Goal: Task Accomplishment & Management: Use online tool/utility

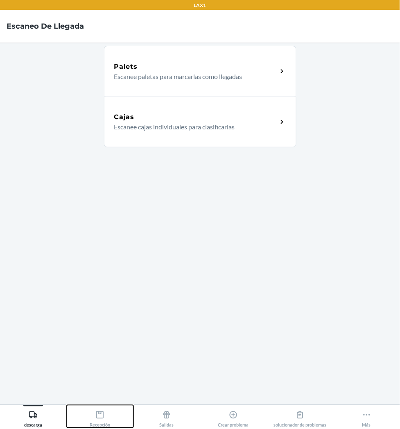
click at [97, 416] on icon at bounding box center [99, 415] width 9 height 9
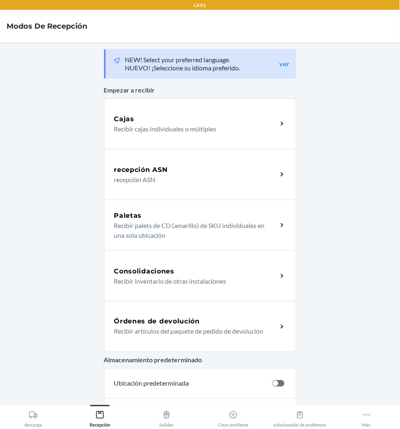
click at [152, 316] on div "Órdenes de devolución Recibir artículos del paquete de pedido de devolución" at bounding box center [200, 326] width 192 height 51
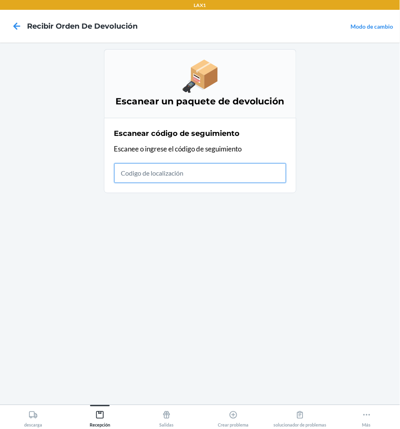
click at [147, 169] on input "text" at bounding box center [200, 173] width 172 height 20
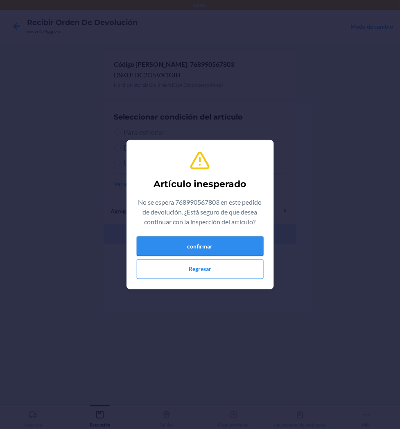
click at [230, 247] on button "confirmar" at bounding box center [200, 247] width 127 height 20
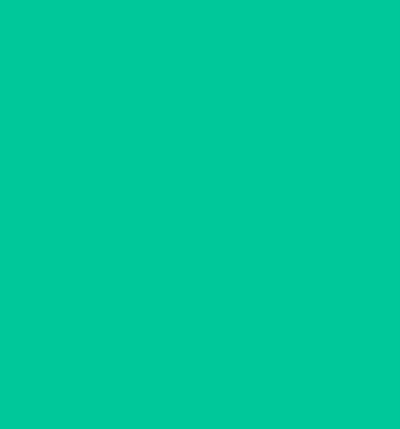
click at [133, 133] on span "Para estrenar" at bounding box center [205, 132] width 162 height 11
click at [121, 133] on input "Para estrenar" at bounding box center [117, 132] width 7 height 7
radio input "true"
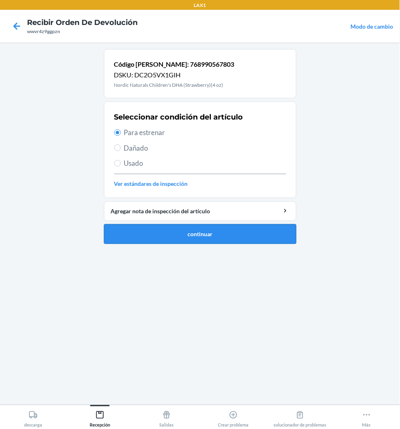
click at [153, 228] on button "continuar" at bounding box center [200, 234] width 192 height 20
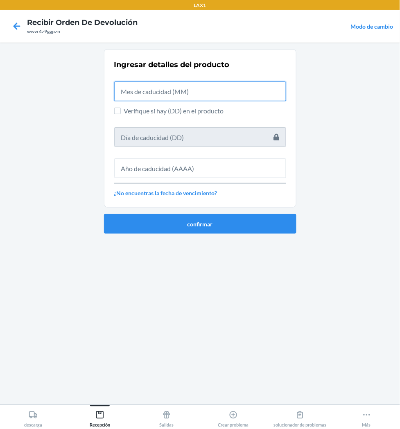
click at [200, 89] on input "text" at bounding box center [200, 91] width 172 height 20
click at [203, 87] on input "text" at bounding box center [200, 91] width 172 height 20
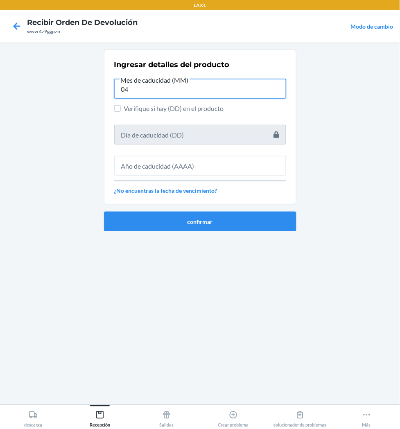
type input "04"
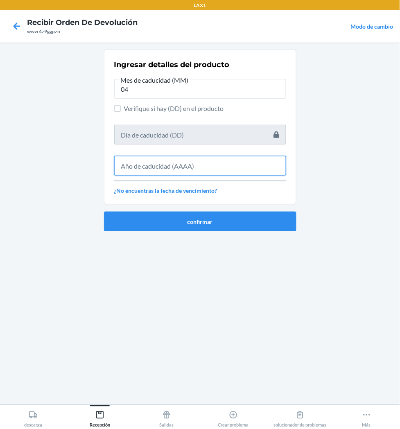
click at [223, 166] on input "text" at bounding box center [200, 166] width 172 height 20
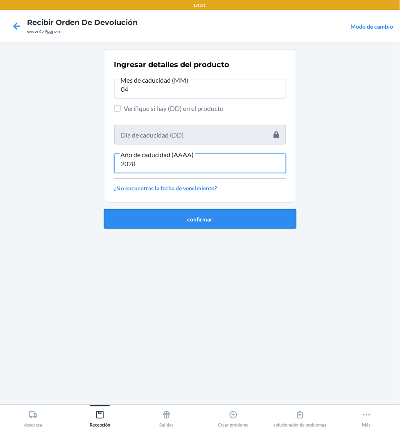
type input "2028"
click at [259, 216] on button "confirmar" at bounding box center [200, 219] width 192 height 20
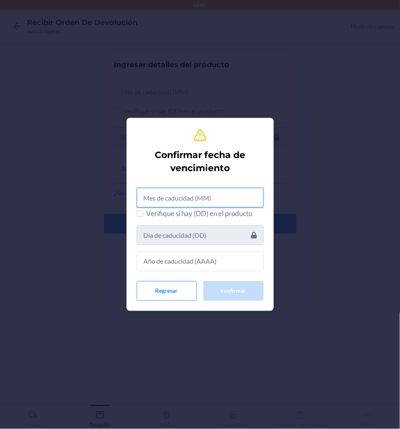
click at [230, 200] on input "text" at bounding box center [200, 198] width 127 height 20
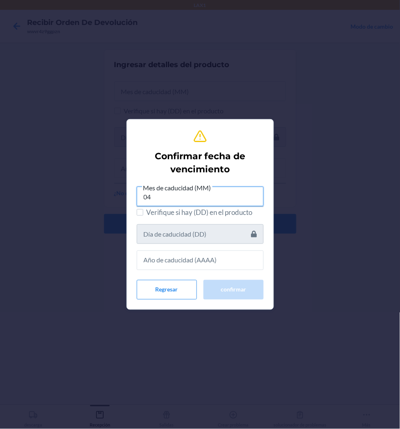
type input "04"
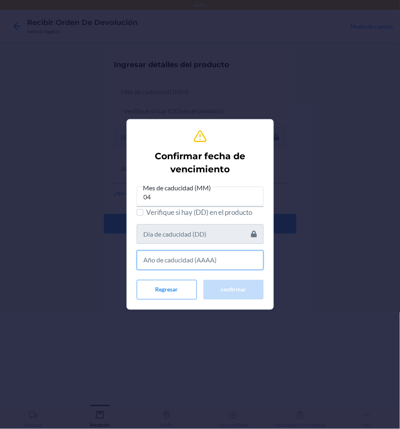
click at [231, 260] on input "text" at bounding box center [200, 260] width 127 height 20
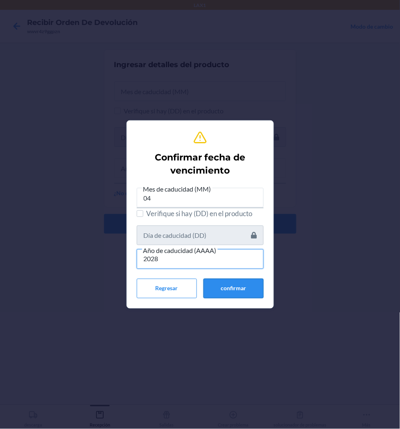
type input "2028"
click at [235, 293] on button "confirmar" at bounding box center [233, 289] width 60 height 20
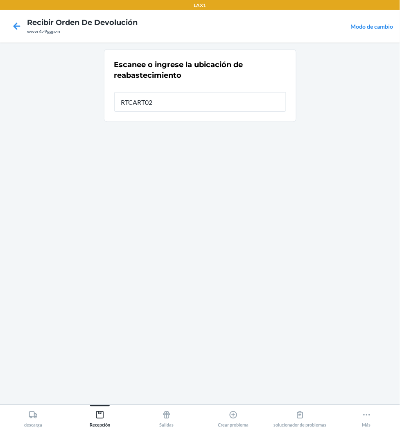
type input "RTCART026"
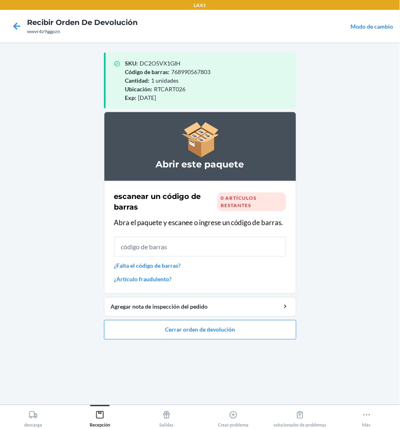
drag, startPoint x: 235, startPoint y: 292, endPoint x: 338, endPoint y: 347, distance: 116.5
click at [336, 347] on main "SKU : DC2O5VX1GIH Código [PERSON_NAME] : 768990567803 Cantidad : 1 unidades Ubi…" at bounding box center [200, 224] width 400 height 362
click at [277, 329] on button "Cerrar orden de devolución" at bounding box center [200, 330] width 192 height 20
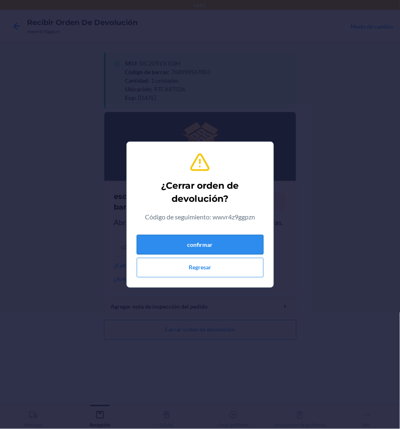
click at [237, 238] on button "confirmar" at bounding box center [200, 245] width 127 height 20
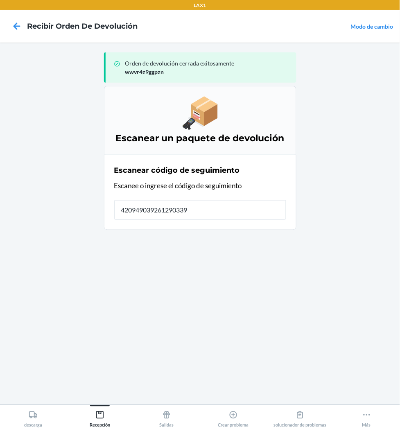
type input "4209490392612903396"
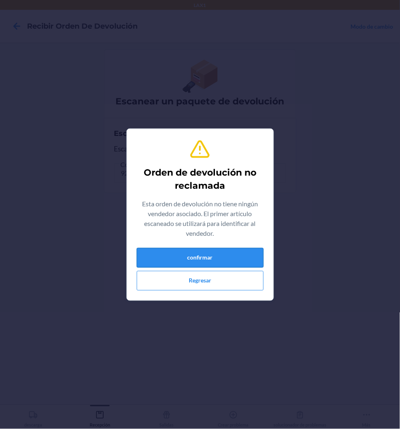
click at [239, 249] on button "confirmar" at bounding box center [200, 258] width 127 height 20
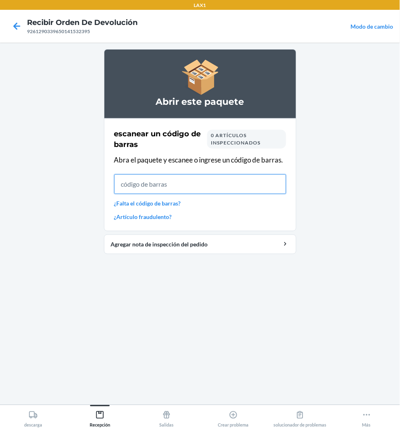
click at [223, 183] on input "text" at bounding box center [200, 184] width 172 height 20
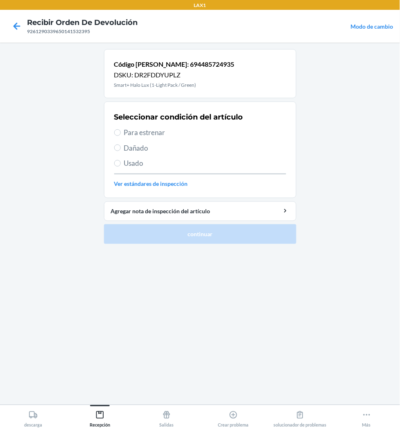
click at [153, 132] on span "Para estrenar" at bounding box center [205, 132] width 162 height 11
click at [121, 132] on input "Para estrenar" at bounding box center [117, 132] width 7 height 7
radio input "true"
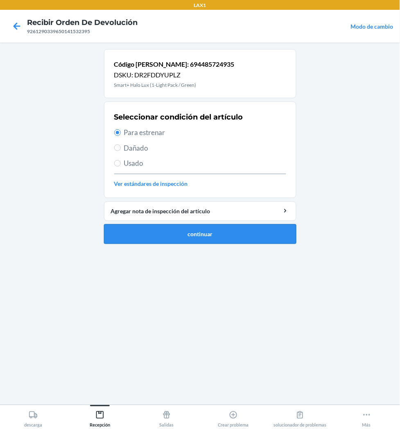
click at [223, 224] on button "continuar" at bounding box center [200, 234] width 192 height 20
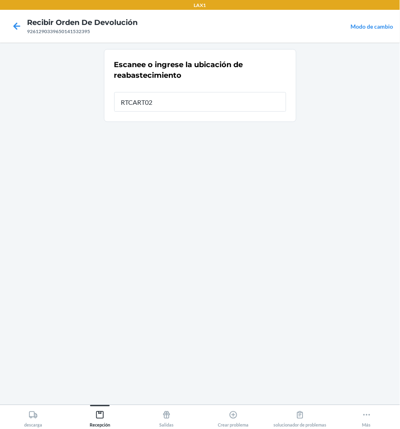
type input "RTCART026"
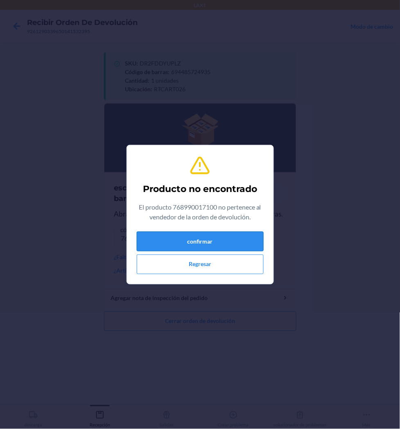
click at [216, 239] on button "confirmar" at bounding box center [200, 242] width 127 height 20
click at [216, 236] on button "confirmar" at bounding box center [200, 242] width 127 height 20
click at [215, 239] on button "confirmar" at bounding box center [200, 242] width 127 height 20
click at [207, 258] on button "Regresar" at bounding box center [200, 265] width 127 height 20
click at [215, 239] on button "confirmar" at bounding box center [200, 242] width 127 height 20
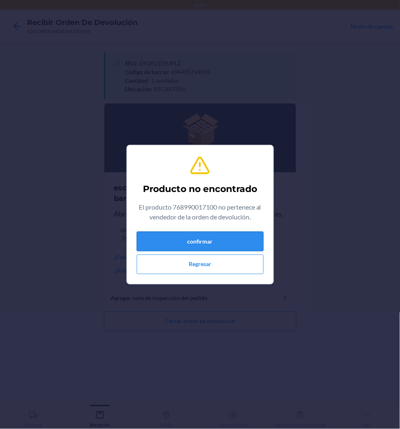
click at [215, 239] on button "confirmar" at bounding box center [200, 242] width 127 height 20
click at [222, 268] on button "Regresar" at bounding box center [200, 265] width 127 height 20
click at [228, 239] on button "confirmar" at bounding box center [200, 242] width 127 height 20
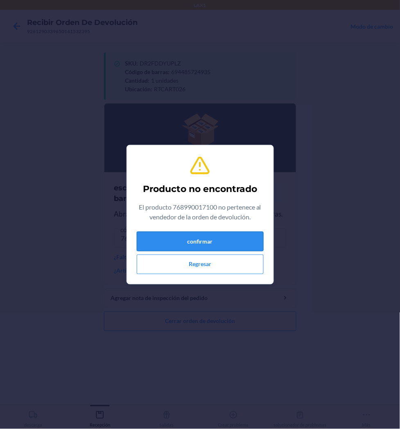
click at [228, 239] on button "confirmar" at bounding box center [200, 242] width 127 height 20
click at [238, 266] on button "Regresar" at bounding box center [200, 265] width 127 height 20
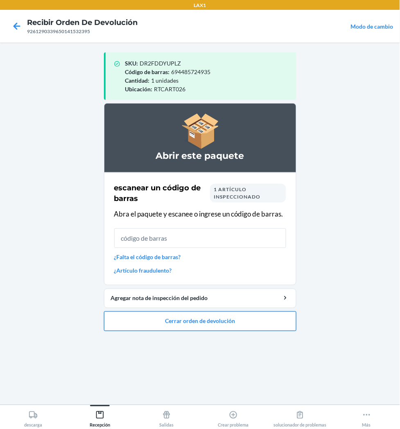
click at [228, 320] on button "Cerrar orden de devolución" at bounding box center [200, 321] width 192 height 20
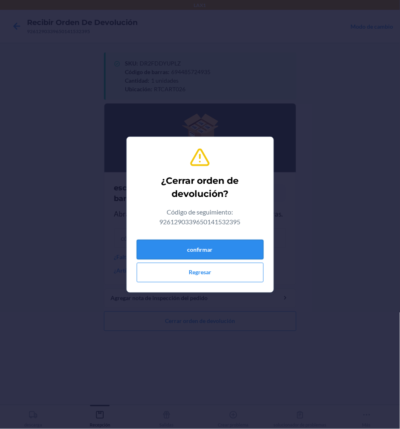
click at [231, 251] on button "confirmar" at bounding box center [200, 250] width 127 height 20
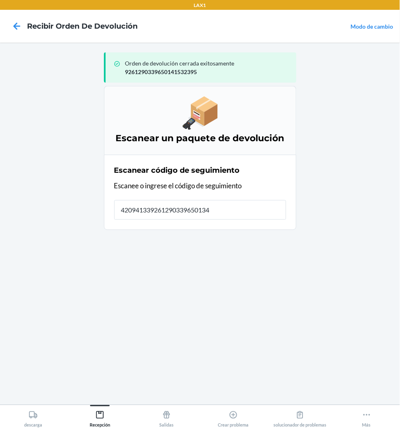
type input "4209413392612903396501345"
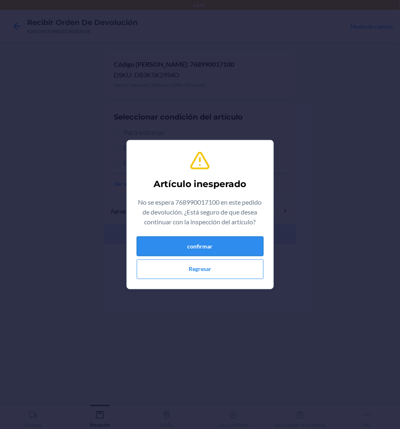
click at [231, 242] on button "confirmar" at bounding box center [200, 247] width 127 height 20
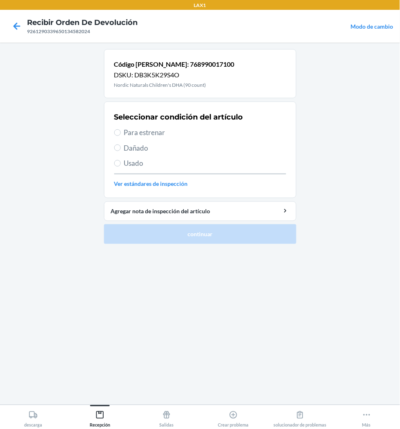
click at [140, 129] on span "Para estrenar" at bounding box center [205, 132] width 162 height 11
click at [121, 129] on input "Para estrenar" at bounding box center [117, 132] width 7 height 7
radio input "true"
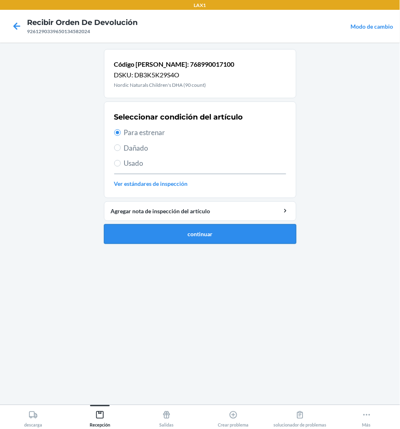
click at [191, 235] on button "continuar" at bounding box center [200, 234] width 192 height 20
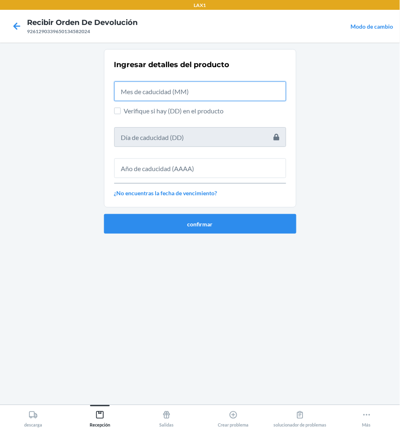
click at [201, 90] on input "text" at bounding box center [200, 91] width 172 height 20
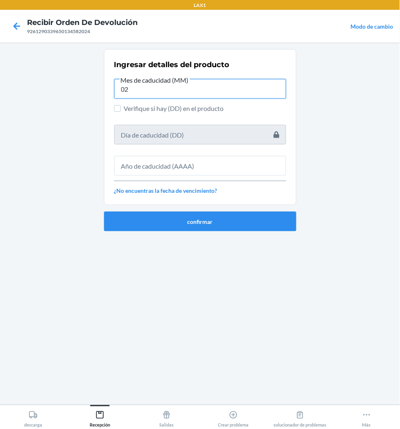
type input "02"
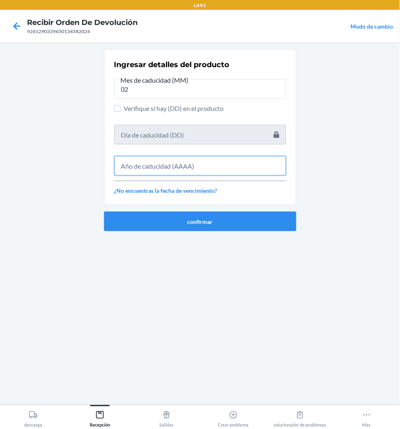
click at [202, 167] on input "text" at bounding box center [200, 166] width 172 height 20
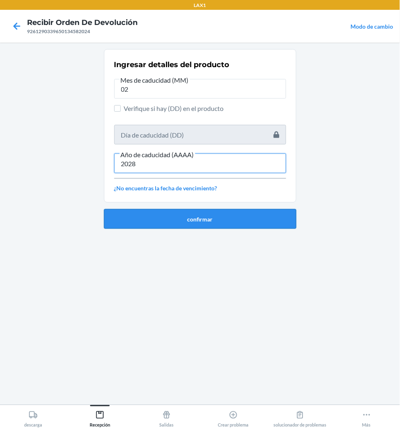
type input "2028"
click at [207, 212] on button "confirmar" at bounding box center [200, 219] width 192 height 20
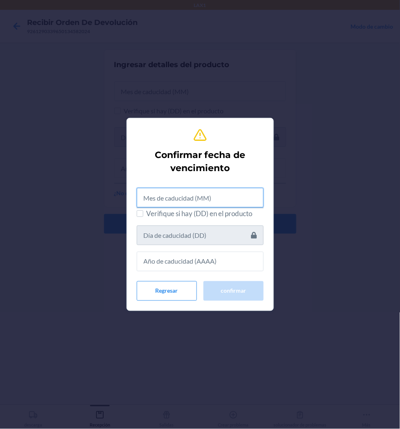
click at [201, 194] on input "text" at bounding box center [200, 198] width 127 height 20
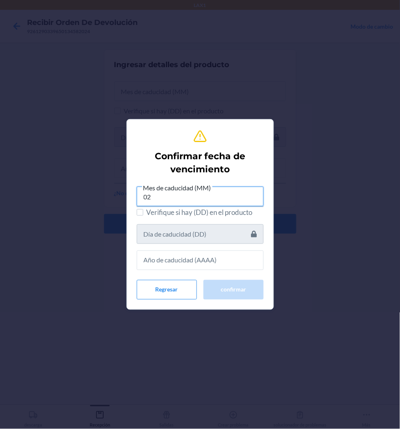
type input "02"
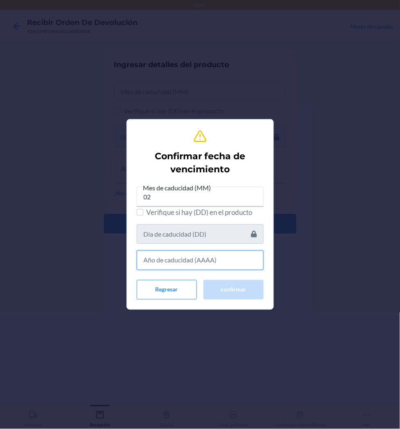
click at [197, 256] on input "text" at bounding box center [200, 260] width 127 height 20
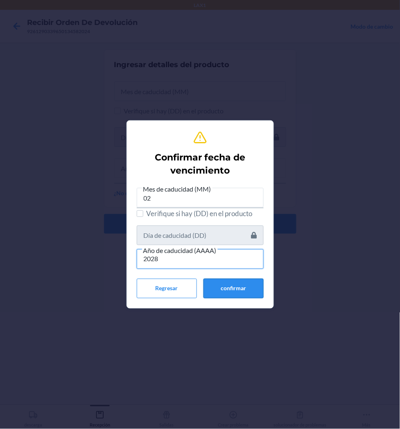
type input "2028"
click at [227, 285] on button "confirmar" at bounding box center [233, 289] width 60 height 20
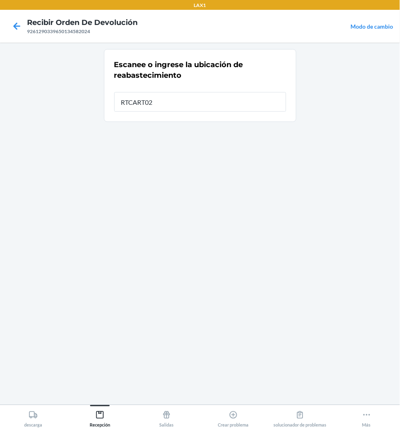
type input "RTCART026"
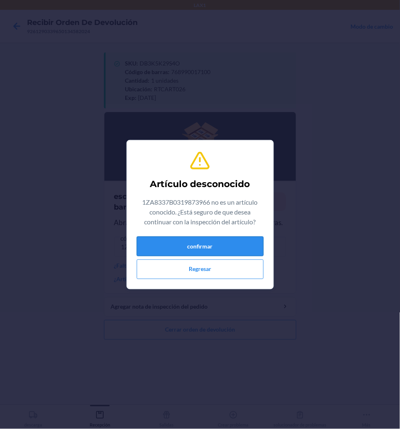
click at [241, 247] on button "confirmar" at bounding box center [200, 247] width 127 height 20
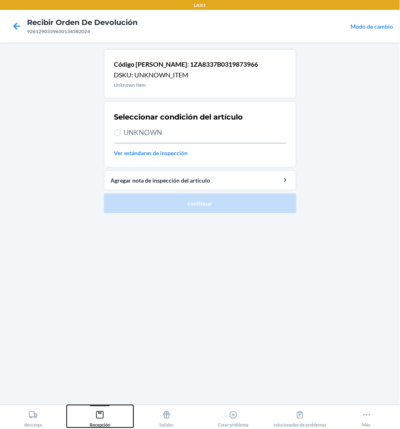
click at [98, 414] on icon at bounding box center [99, 415] width 9 height 9
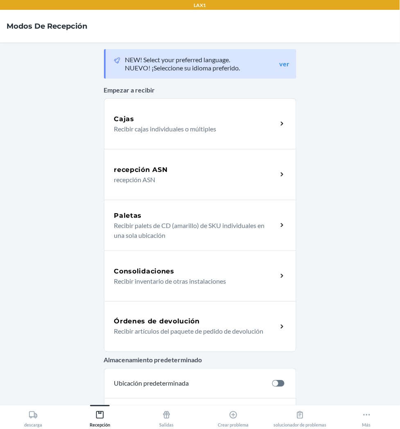
click at [231, 333] on p "Recibir artículos del paquete de pedido de devolución" at bounding box center [192, 332] width 157 height 10
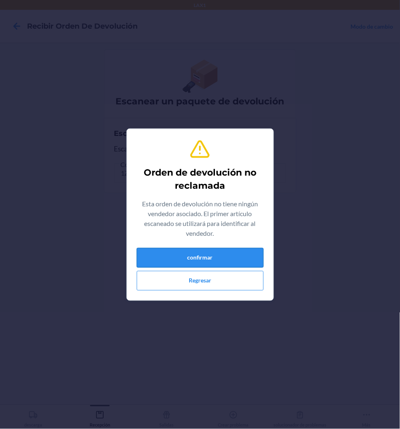
click at [234, 262] on button "confirmar" at bounding box center [200, 258] width 127 height 20
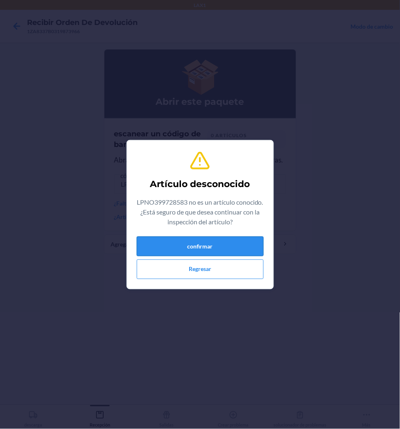
click at [226, 250] on button "confirmar" at bounding box center [200, 247] width 127 height 20
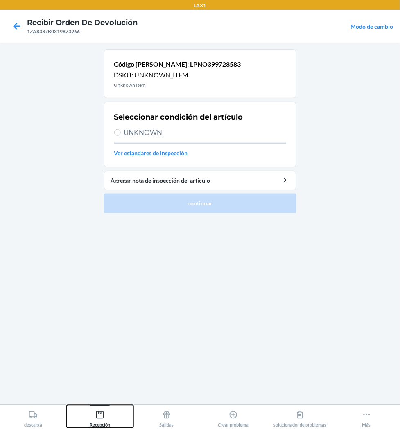
click at [102, 413] on icon at bounding box center [99, 415] width 9 height 9
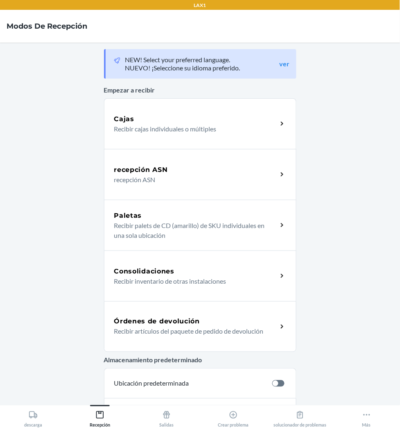
click at [192, 324] on h5 "Órdenes de devolución" at bounding box center [157, 322] width 86 height 10
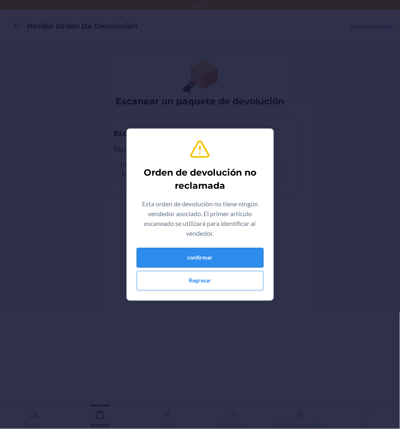
click at [223, 259] on button "confirmar" at bounding box center [200, 258] width 127 height 20
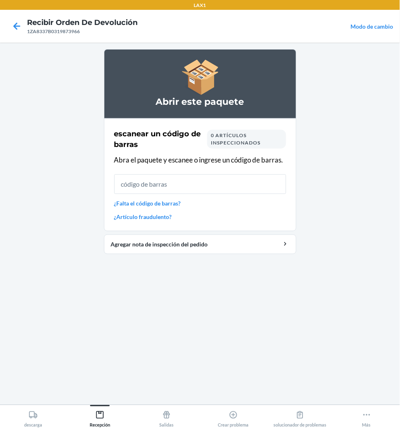
click at [223, 257] on ol "Abrir este paquete escanear un código [PERSON_NAME] 0 artículos inspeccionados …" at bounding box center [200, 155] width 192 height 212
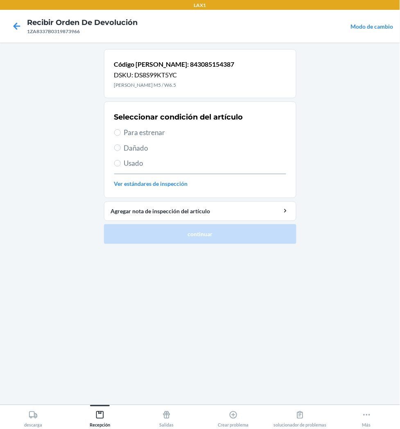
click at [134, 129] on span "Para estrenar" at bounding box center [205, 132] width 162 height 11
click at [121, 129] on input "Para estrenar" at bounding box center [117, 132] width 7 height 7
radio input "true"
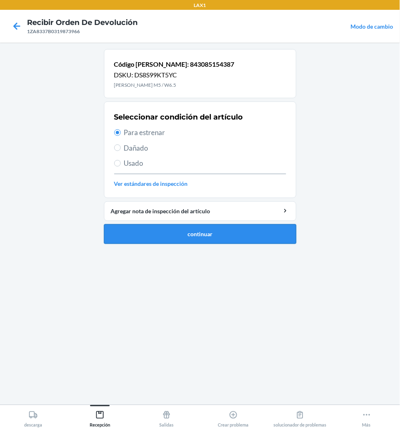
click at [162, 224] on button "continuar" at bounding box center [200, 234] width 192 height 20
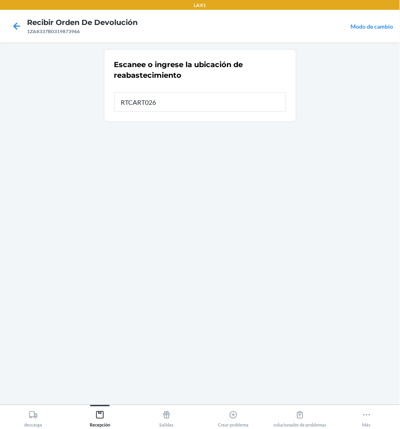
type input "RTCART026"
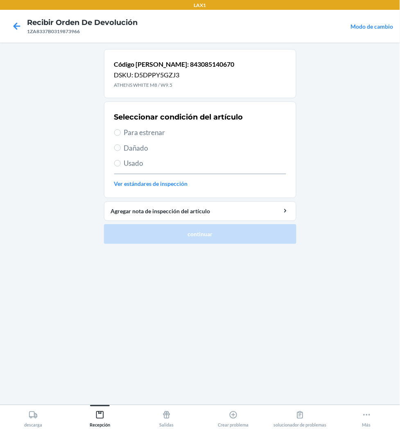
click at [133, 159] on span "Usado" at bounding box center [205, 163] width 162 height 11
click at [121, 160] on input "Usado" at bounding box center [117, 163] width 7 height 7
radio input "true"
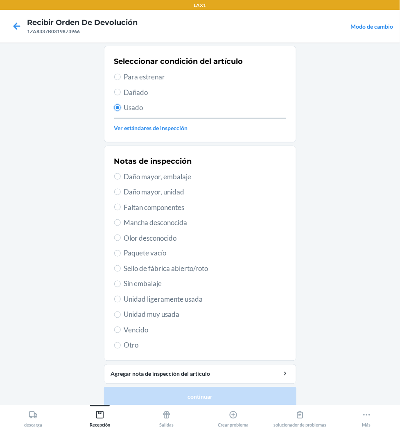
scroll to position [63, 0]
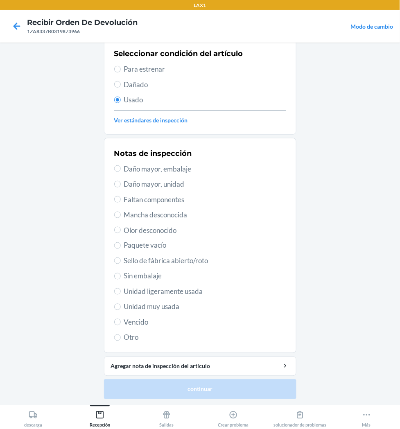
click at [157, 305] on span "Unidad muy usada" at bounding box center [205, 307] width 162 height 11
click at [121, 305] on input "Unidad muy usada" at bounding box center [117, 307] width 7 height 7
radio input "true"
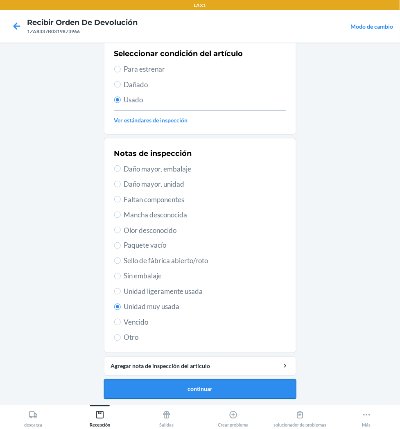
click at [210, 390] on button "continuar" at bounding box center [200, 389] width 192 height 20
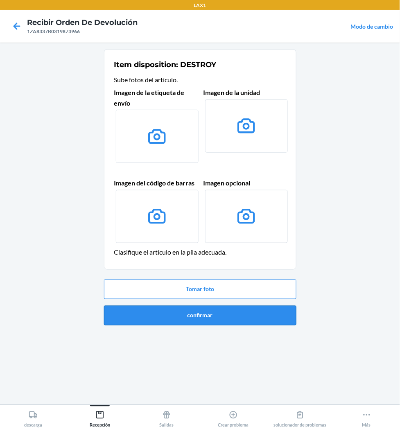
click at [228, 315] on button "confirmar" at bounding box center [200, 316] width 192 height 20
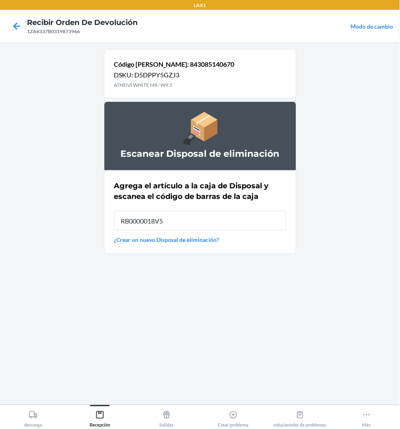
type input "RB0000018V5"
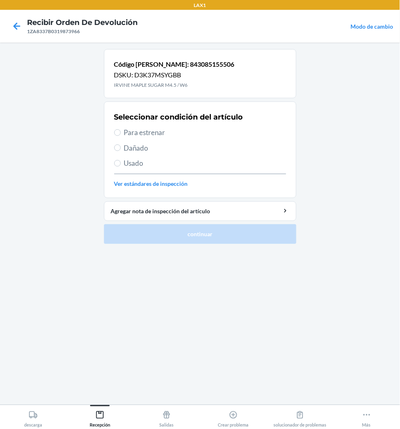
click at [130, 161] on span "Usado" at bounding box center [205, 163] width 162 height 11
click at [121, 161] on input "Usado" at bounding box center [117, 163] width 7 height 7
radio input "true"
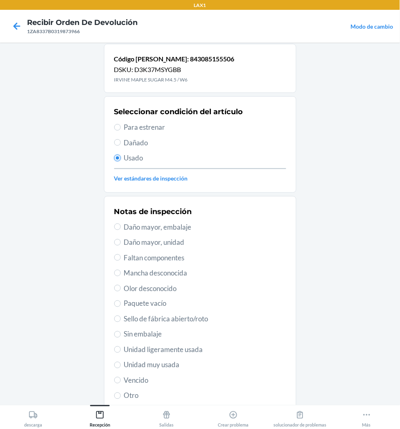
scroll to position [45, 0]
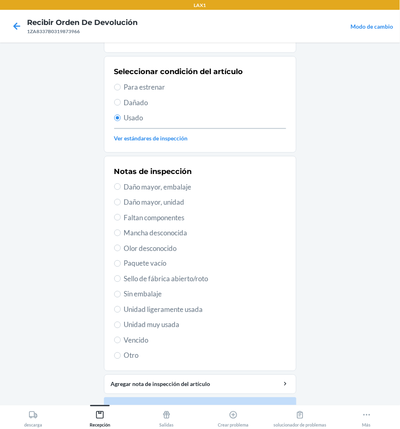
click at [164, 329] on span "Unidad muy usada" at bounding box center [205, 325] width 162 height 11
click at [121, 328] on input "Unidad muy usada" at bounding box center [117, 325] width 7 height 7
radio input "true"
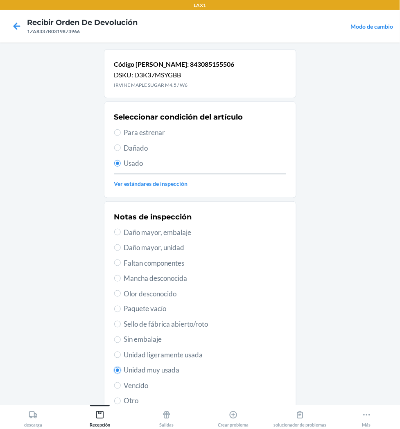
scroll to position [63, 0]
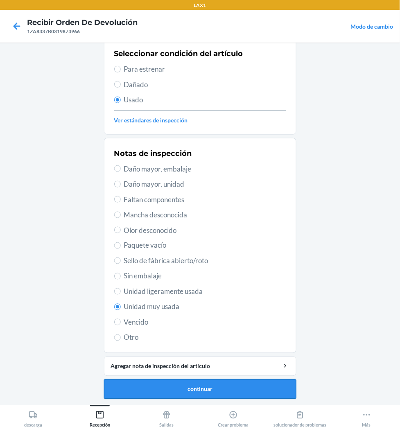
click at [227, 385] on button "continuar" at bounding box center [200, 389] width 192 height 20
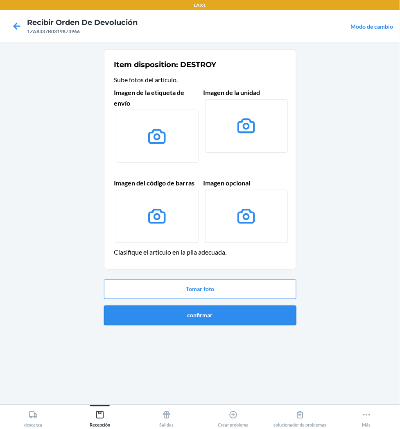
click at [231, 316] on button "confirmar" at bounding box center [200, 316] width 192 height 20
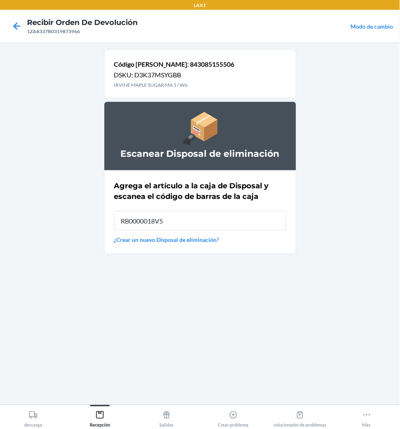
type input "RB0000018V5"
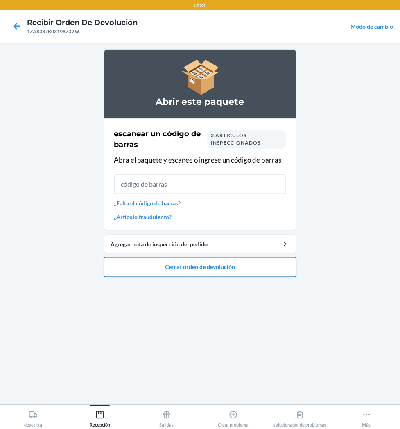
click at [216, 264] on button "Cerrar orden de devolución" at bounding box center [200, 267] width 192 height 20
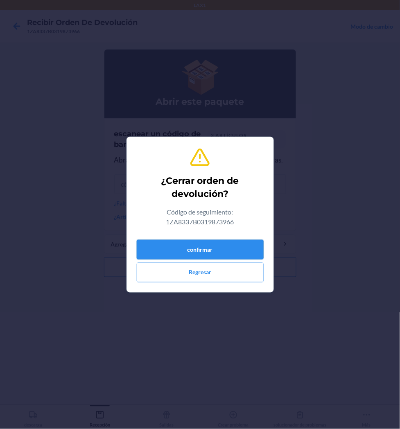
click at [241, 252] on button "confirmar" at bounding box center [200, 250] width 127 height 20
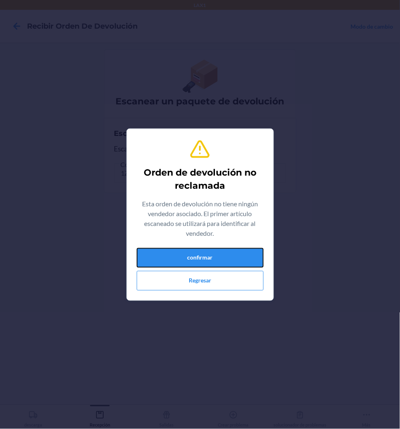
click at [241, 252] on button "confirmar" at bounding box center [200, 258] width 127 height 20
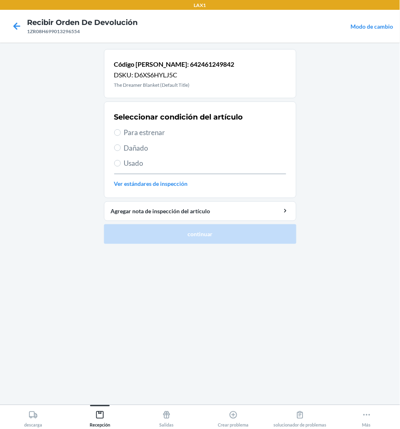
click at [138, 133] on span "Para estrenar" at bounding box center [205, 132] width 162 height 11
click at [121, 133] on input "Para estrenar" at bounding box center [117, 132] width 7 height 7
radio input "true"
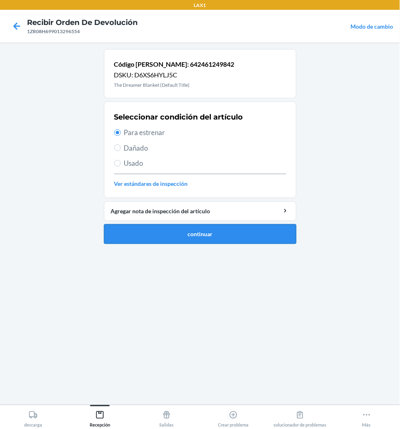
click at [205, 234] on button "continuar" at bounding box center [200, 234] width 192 height 20
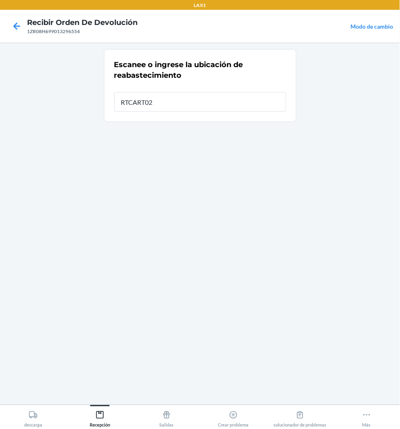
type input "RTCART026"
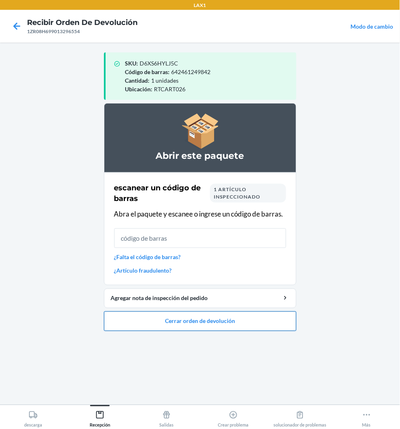
click at [207, 316] on button "Cerrar orden de devolución" at bounding box center [200, 321] width 192 height 20
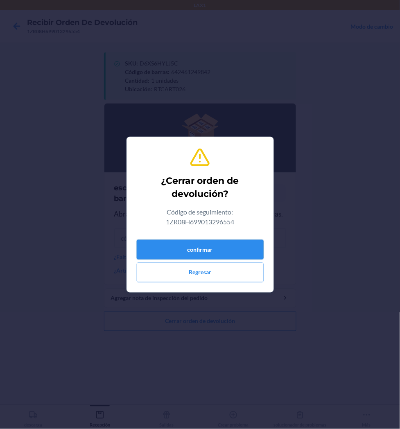
click at [212, 256] on button "confirmar" at bounding box center [200, 250] width 127 height 20
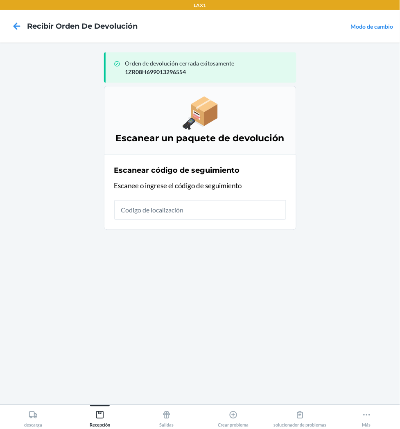
click at [212, 256] on div "Orden de devolución cerrada exitosamente 1ZR08H699013296554 Escanear un paquete…" at bounding box center [200, 223] width 192 height 349
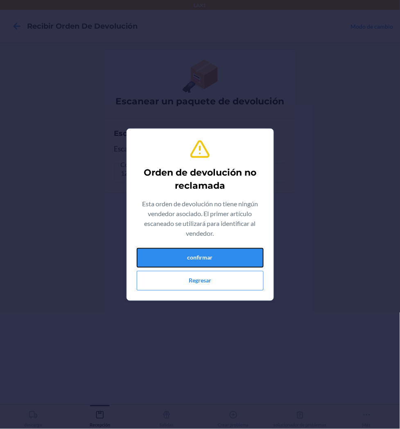
click at [212, 256] on button "confirmar" at bounding box center [200, 258] width 127 height 20
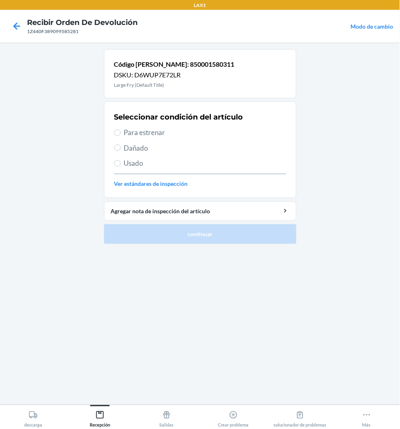
click at [137, 165] on span "Usado" at bounding box center [205, 163] width 162 height 11
click at [121, 165] on input "Usado" at bounding box center [117, 163] width 7 height 7
radio input "true"
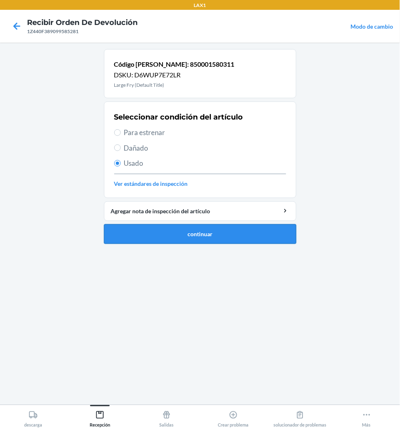
click at [205, 235] on button "continuar" at bounding box center [200, 234] width 192 height 20
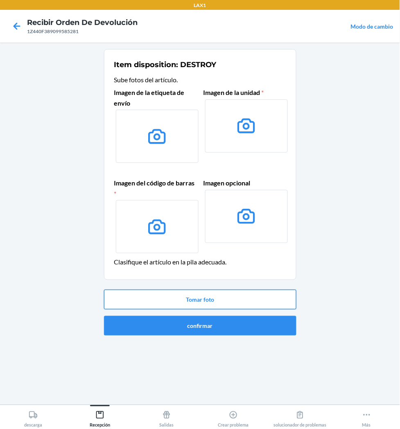
click at [230, 304] on button "Tomar foto" at bounding box center [200, 300] width 192 height 20
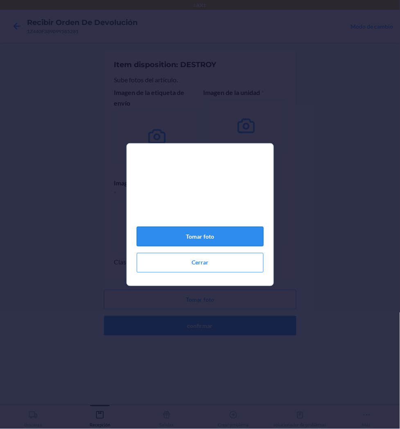
click at [225, 237] on button "Tomar foto" at bounding box center [200, 237] width 127 height 20
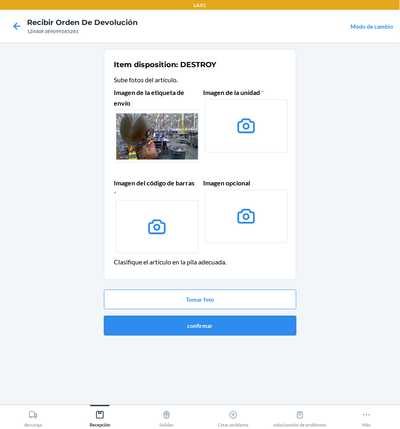
click at [252, 327] on button "confirmar" at bounding box center [200, 326] width 192 height 20
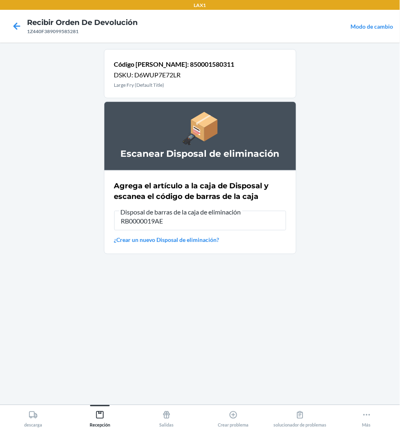
type input "RB0000019AE"
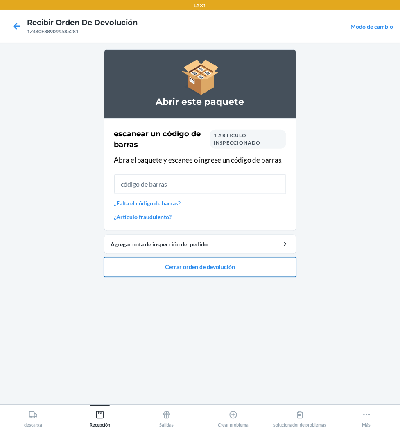
click at [235, 263] on button "Cerrar orden de devolución" at bounding box center [200, 267] width 192 height 20
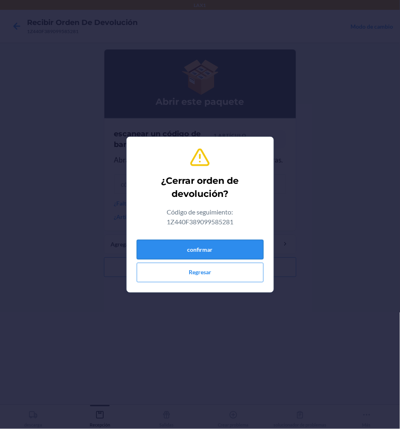
click at [237, 250] on button "confirmar" at bounding box center [200, 250] width 127 height 20
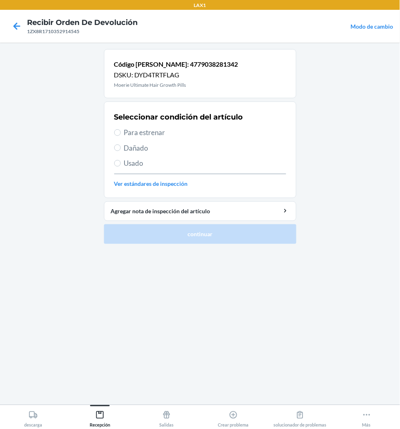
click at [146, 127] on span "Para estrenar" at bounding box center [205, 132] width 162 height 11
click at [121, 129] on input "Para estrenar" at bounding box center [117, 132] width 7 height 7
radio input "true"
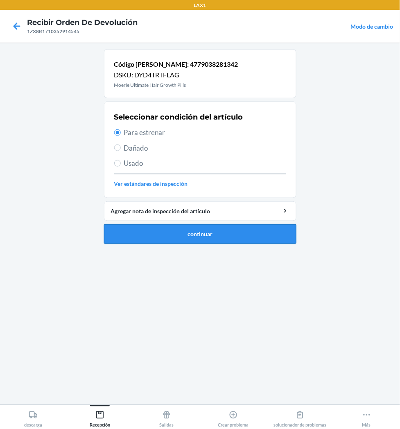
click at [175, 227] on button "continuar" at bounding box center [200, 234] width 192 height 20
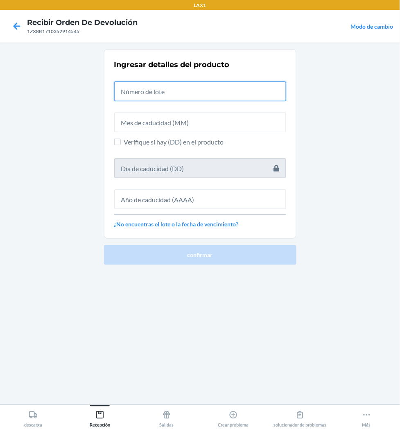
click at [185, 95] on input "text" at bounding box center [200, 91] width 172 height 20
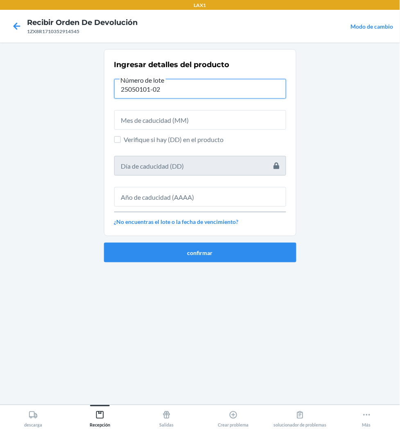
type input "25050101-02"
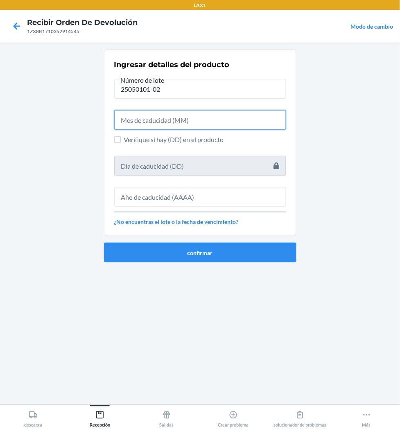
click at [189, 120] on input "text" at bounding box center [200, 120] width 172 height 20
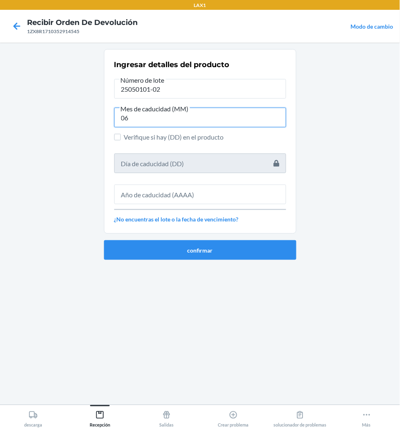
type input "06"
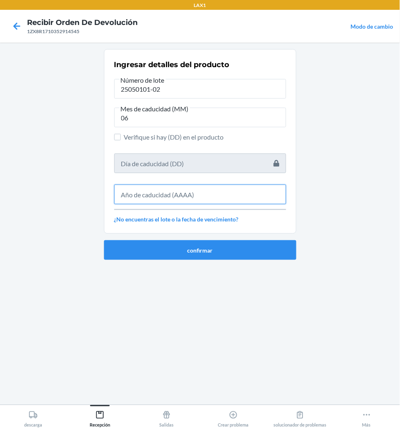
click at [194, 193] on input "text" at bounding box center [200, 195] width 172 height 20
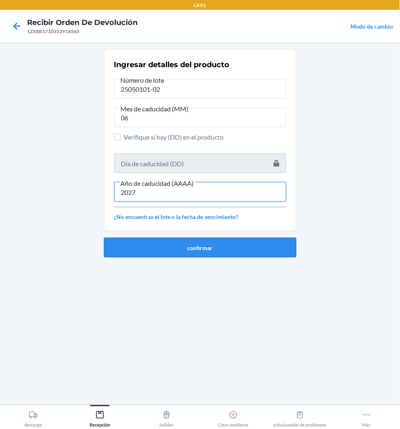
type input "2027"
click at [212, 254] on button "confirmar" at bounding box center [200, 248] width 192 height 20
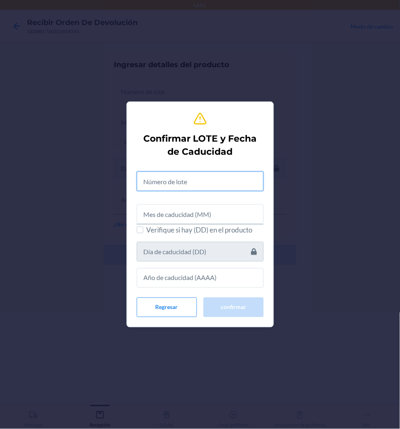
click at [210, 186] on input "text" at bounding box center [200, 181] width 127 height 20
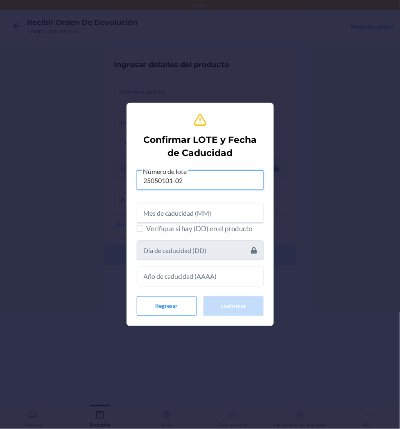
type input "25050101-02"
click at [218, 216] on input "text" at bounding box center [200, 213] width 127 height 20
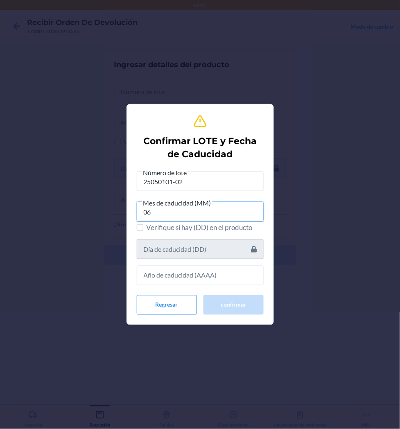
type input "06"
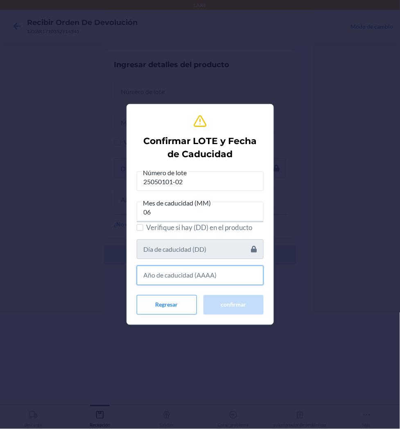
click at [218, 272] on input "text" at bounding box center [200, 276] width 127 height 20
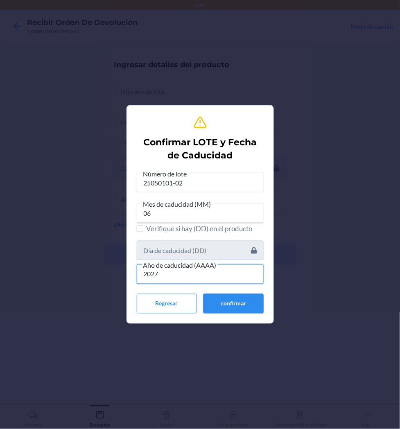
type input "2027"
click at [244, 308] on button "confirmar" at bounding box center [233, 304] width 60 height 20
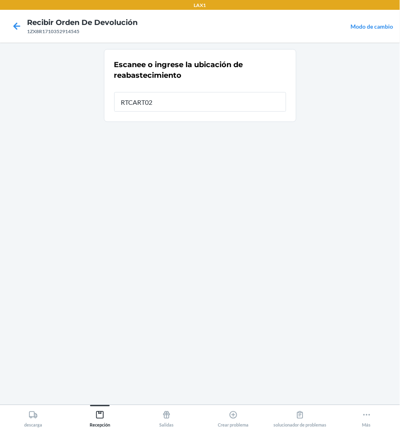
type input "RTCART026"
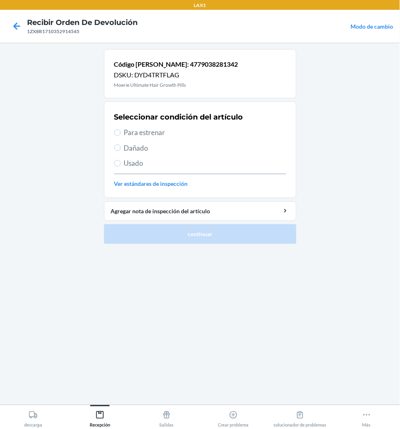
click at [156, 133] on span "Para estrenar" at bounding box center [205, 132] width 162 height 11
click at [121, 133] on input "Para estrenar" at bounding box center [117, 132] width 7 height 7
radio input "true"
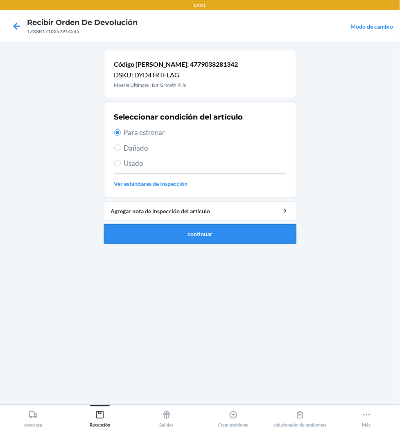
click at [162, 227] on button "continuar" at bounding box center [200, 234] width 192 height 20
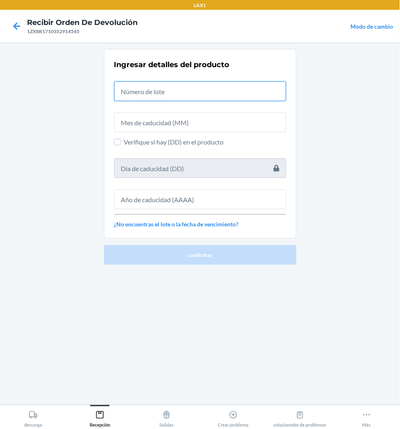
click at [179, 97] on input "text" at bounding box center [200, 91] width 172 height 20
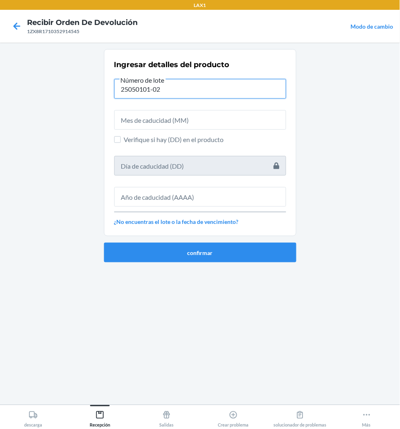
type input "25050101-02"
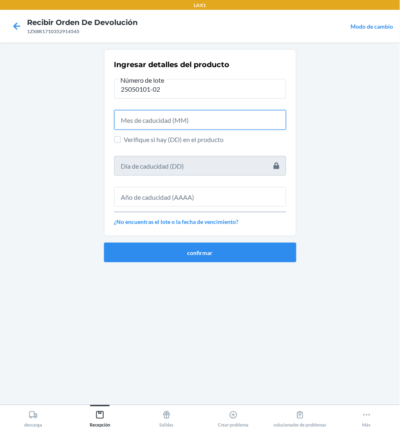
click at [196, 116] on input "text" at bounding box center [200, 120] width 172 height 20
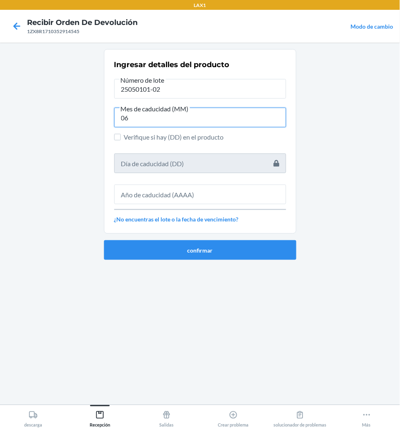
type input "06"
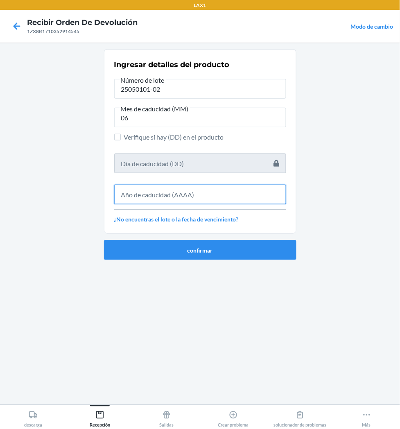
click at [203, 203] on input "text" at bounding box center [200, 195] width 172 height 20
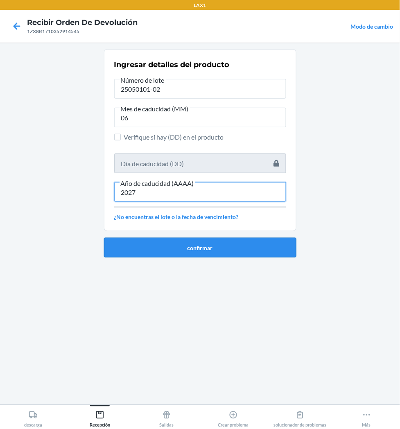
type input "2027"
click at [219, 241] on button "confirmar" at bounding box center [200, 248] width 192 height 20
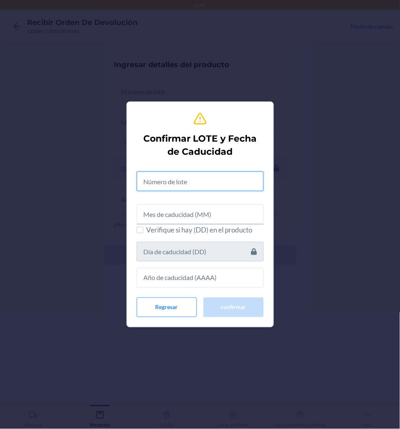
click at [194, 177] on input "text" at bounding box center [200, 181] width 127 height 20
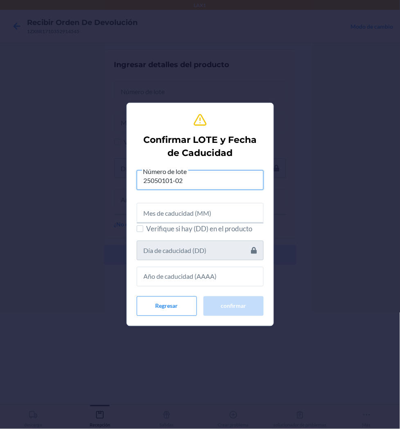
type input "25050101-02"
click at [229, 207] on input "text" at bounding box center [200, 213] width 127 height 20
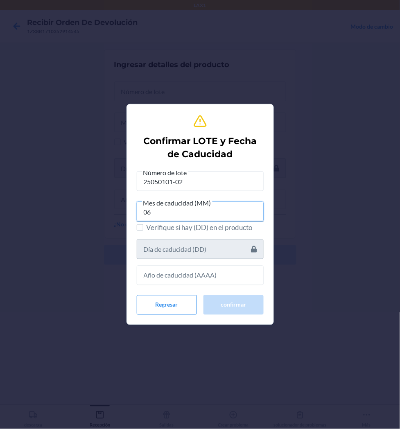
type input "06"
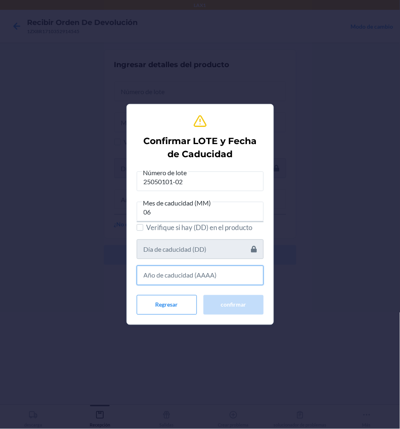
click at [226, 279] on input "text" at bounding box center [200, 276] width 127 height 20
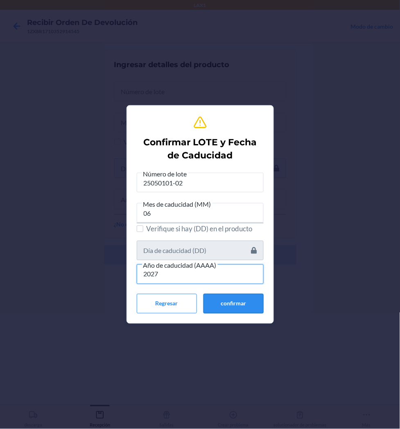
type input "2027"
click at [225, 298] on button "confirmar" at bounding box center [233, 304] width 60 height 20
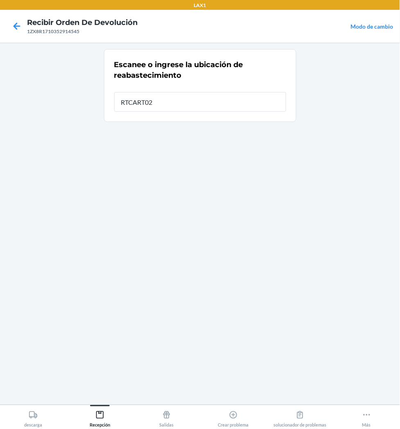
type input "RTCART026"
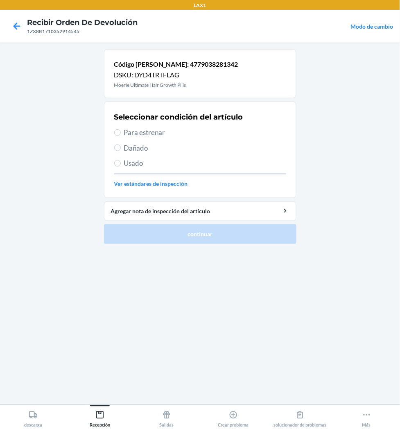
click at [146, 128] on span "Para estrenar" at bounding box center [205, 132] width 162 height 11
click at [121, 129] on input "Para estrenar" at bounding box center [117, 132] width 7 height 7
radio input "true"
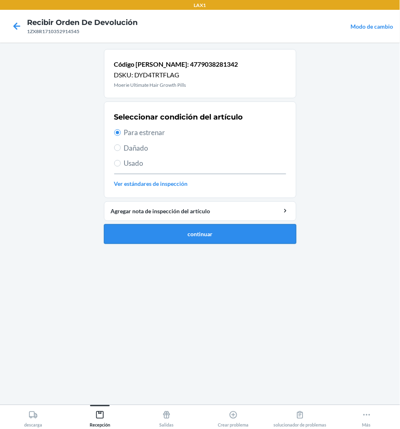
click at [164, 234] on button "continuar" at bounding box center [200, 234] width 192 height 20
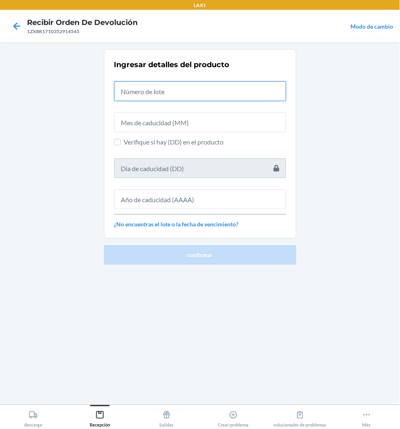
click at [201, 88] on input "text" at bounding box center [200, 91] width 172 height 20
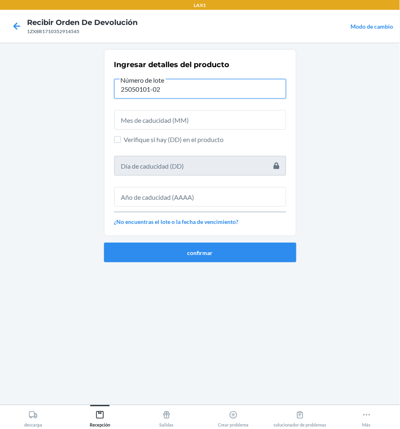
type input "25050101-02"
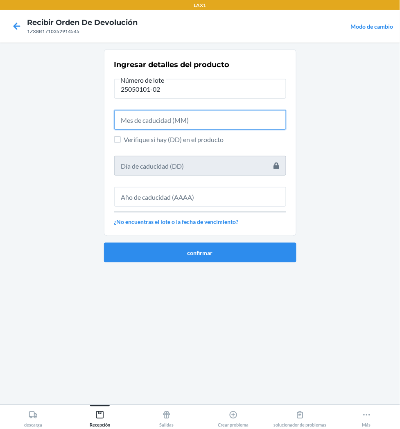
click at [205, 120] on input "text" at bounding box center [200, 120] width 172 height 20
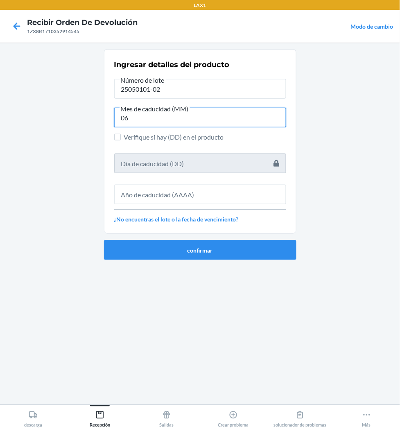
type input "06"
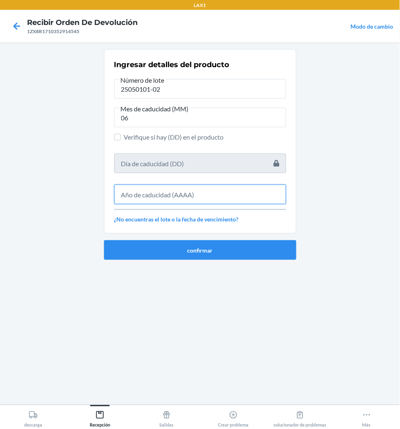
click at [210, 196] on input "text" at bounding box center [200, 195] width 172 height 20
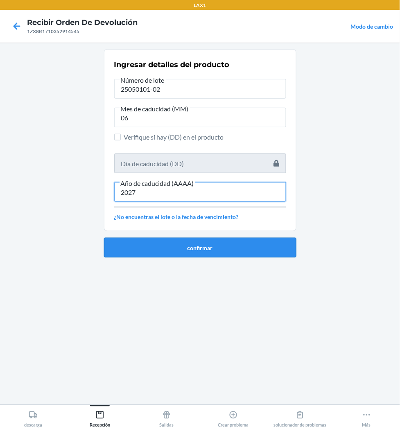
type input "2027"
click at [221, 244] on button "confirmar" at bounding box center [200, 248] width 192 height 20
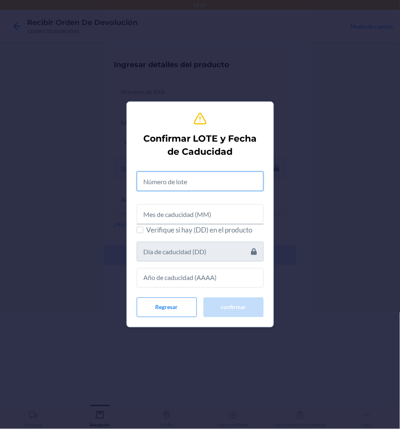
click at [213, 182] on input "text" at bounding box center [200, 181] width 127 height 20
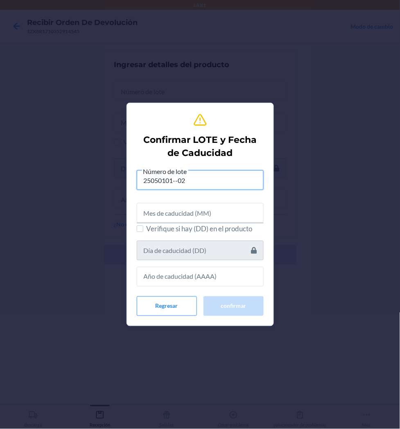
type input "25050101--02"
click at [207, 215] on input "text" at bounding box center [200, 213] width 127 height 20
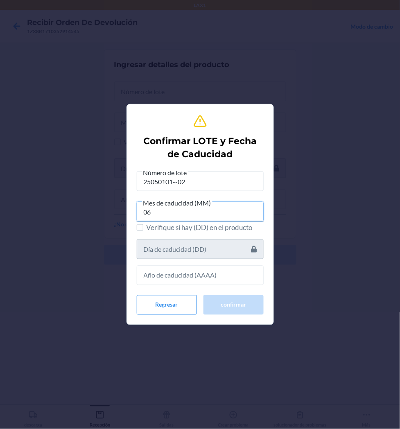
type input "06"
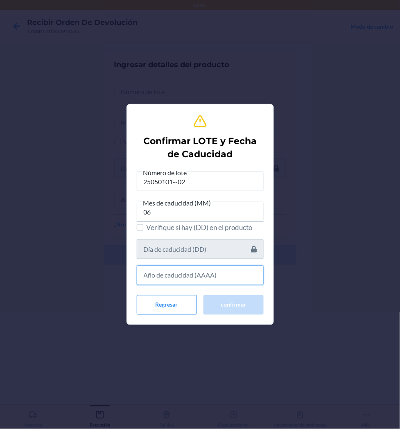
click at [215, 275] on input "text" at bounding box center [200, 276] width 127 height 20
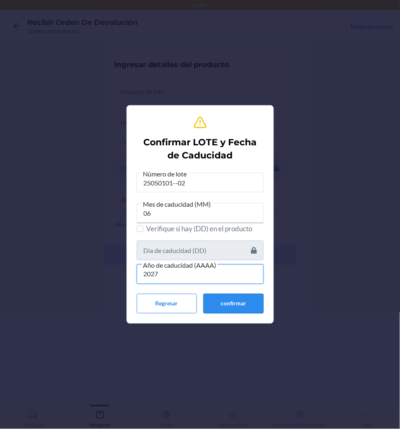
type input "2027"
click at [245, 299] on button "confirmar" at bounding box center [233, 304] width 60 height 20
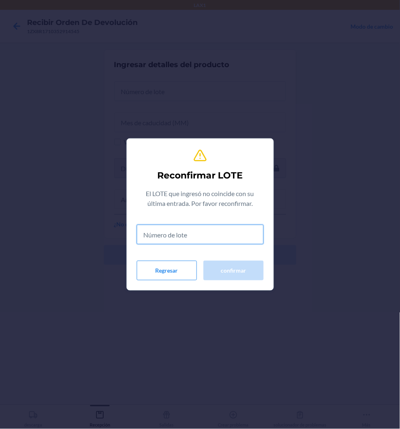
click at [220, 237] on input "text" at bounding box center [200, 235] width 127 height 20
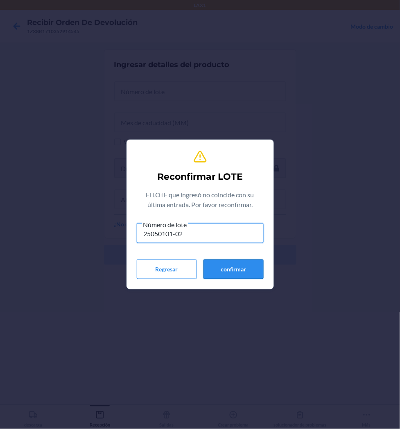
type input "25050101-02"
click at [235, 265] on button "confirmar" at bounding box center [233, 269] width 60 height 20
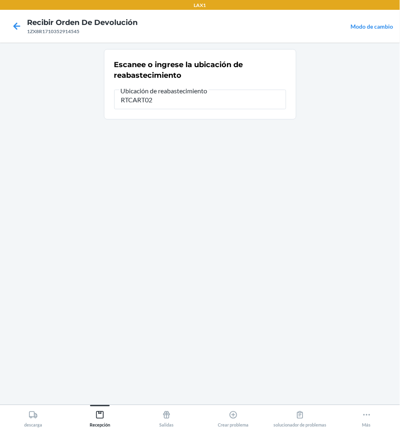
type input "RTCART026"
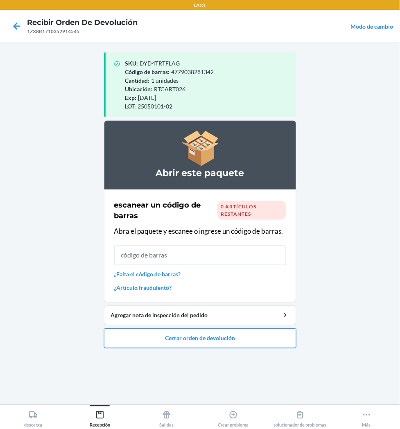
click at [230, 335] on button "Cerrar orden de devolución" at bounding box center [200, 339] width 192 height 20
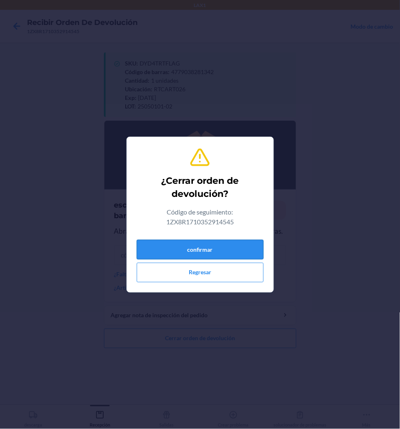
click at [227, 250] on button "confirmar" at bounding box center [200, 250] width 127 height 20
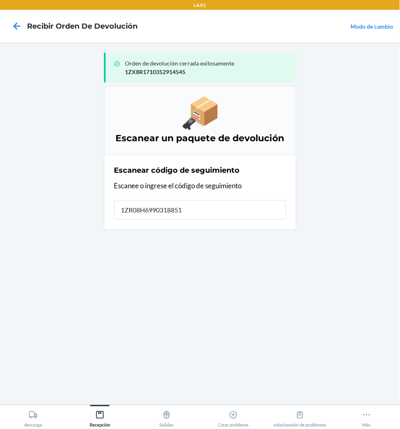
type input "[US_VEHICLE_IDENTIFICATION_NUMBER]"
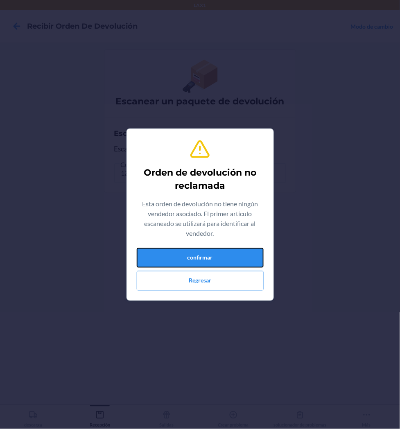
click at [227, 250] on button "confirmar" at bounding box center [200, 258] width 127 height 20
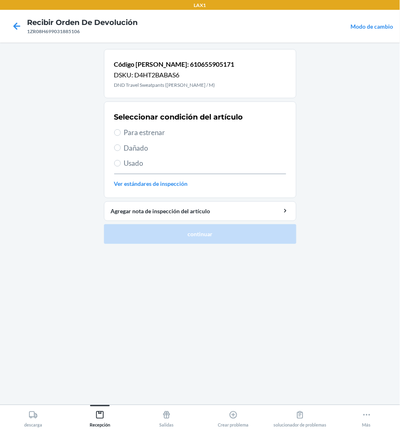
click at [142, 136] on span "Para estrenar" at bounding box center [205, 132] width 162 height 11
click at [121, 136] on input "Para estrenar" at bounding box center [117, 132] width 7 height 7
radio input "true"
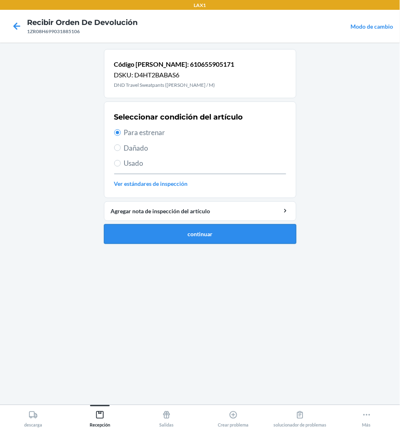
click at [189, 235] on button "continuar" at bounding box center [200, 234] width 192 height 20
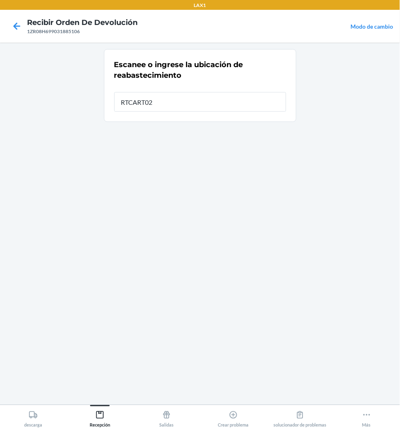
type input "RTCART026"
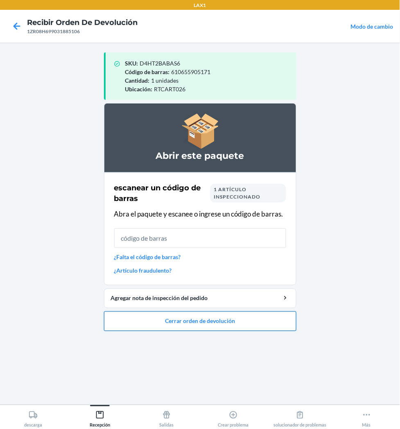
click at [226, 322] on button "Cerrar orden de devolución" at bounding box center [200, 321] width 192 height 20
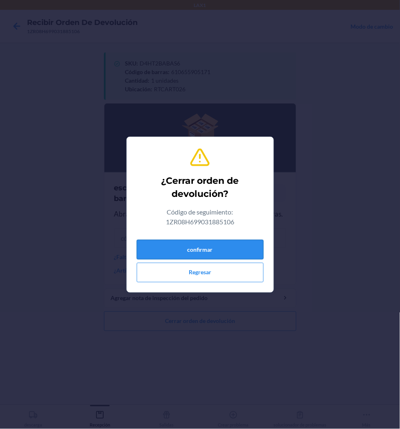
click at [227, 244] on button "confirmar" at bounding box center [200, 250] width 127 height 20
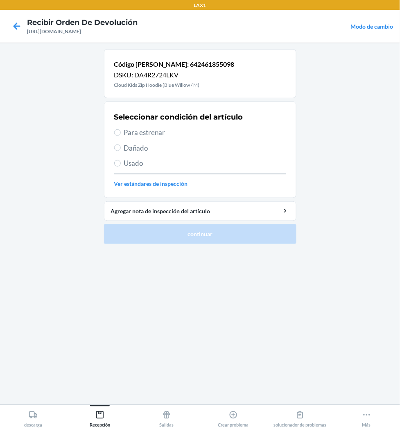
click at [132, 134] on span "Para estrenar" at bounding box center [205, 132] width 162 height 11
click at [121, 134] on input "Para estrenar" at bounding box center [117, 132] width 7 height 7
radio input "true"
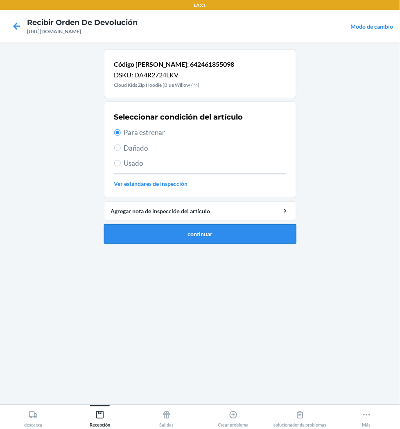
click at [147, 228] on button "continuar" at bounding box center [200, 234] width 192 height 20
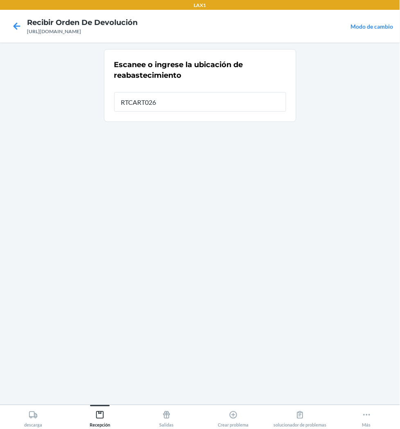
type input "RTCART026"
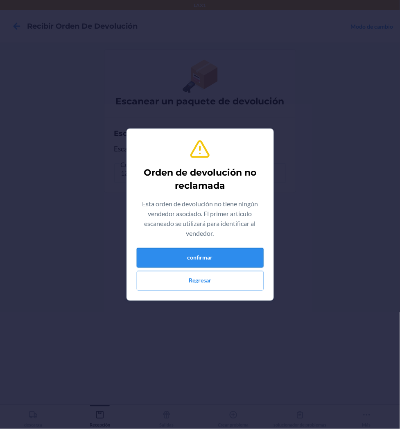
click at [249, 254] on button "confirmar" at bounding box center [200, 258] width 127 height 20
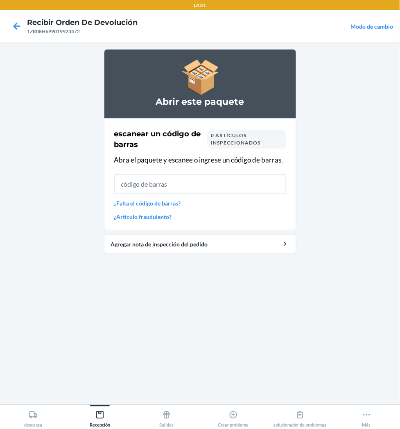
click at [131, 205] on link "¿Falta el código de barras?" at bounding box center [200, 203] width 172 height 9
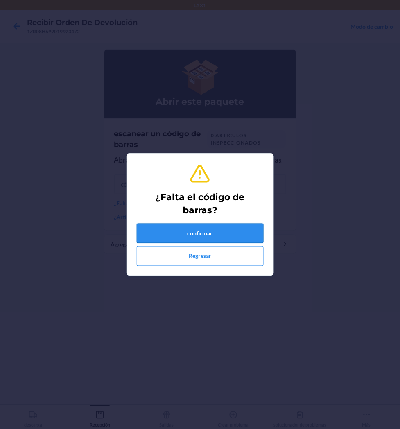
click at [175, 234] on button "confirmar" at bounding box center [200, 233] width 127 height 20
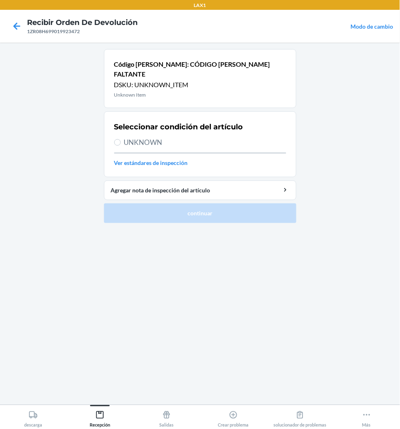
click at [147, 137] on span "UNKNOWN" at bounding box center [205, 142] width 162 height 11
click at [121, 139] on input "UNKNOWN" at bounding box center [117, 142] width 7 height 7
radio input "true"
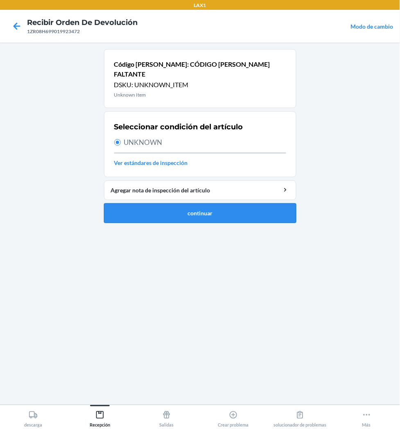
click at [176, 203] on button "continuar" at bounding box center [200, 213] width 192 height 20
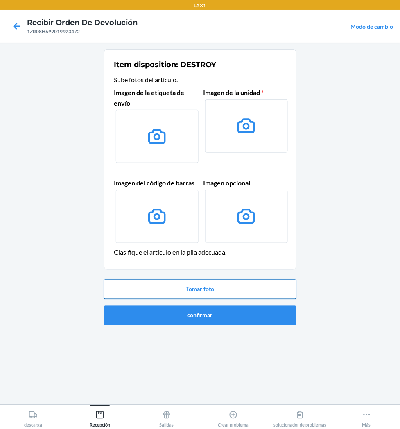
click at [214, 290] on button "Tomar foto" at bounding box center [200, 290] width 192 height 20
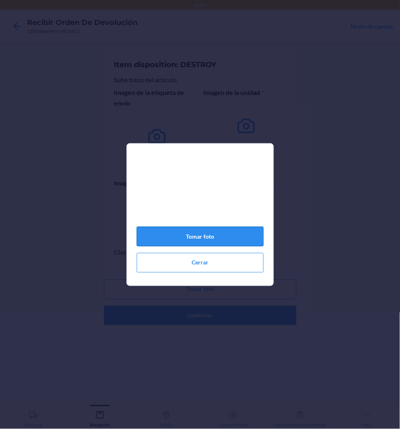
click at [210, 242] on button "Tomar foto" at bounding box center [200, 237] width 127 height 20
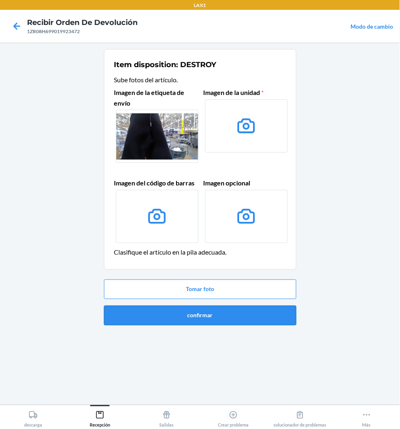
click at [219, 317] on button "confirmar" at bounding box center [200, 316] width 192 height 20
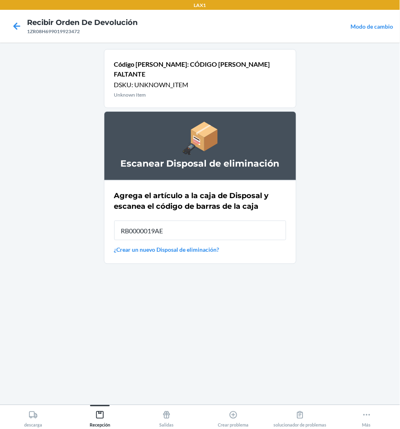
type input "RB0000019AE"
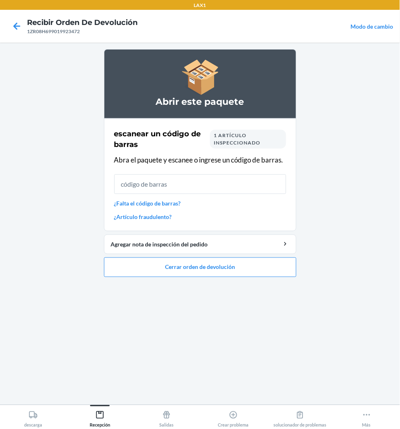
click at [177, 205] on link "¿Falta el código de barras?" at bounding box center [200, 203] width 172 height 9
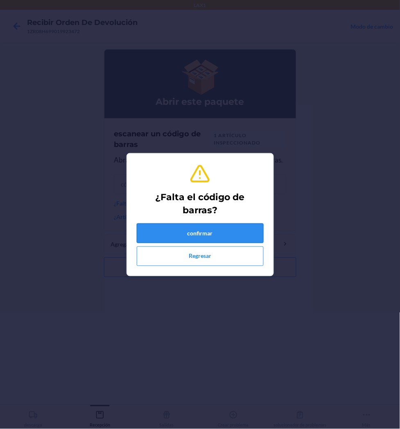
click at [200, 228] on button "confirmar" at bounding box center [200, 233] width 127 height 20
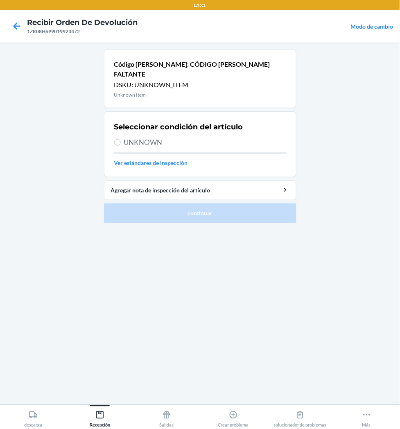
click at [169, 137] on span "UNKNOWN" at bounding box center [205, 142] width 162 height 11
click at [121, 139] on input "UNKNOWN" at bounding box center [117, 142] width 7 height 7
radio input "true"
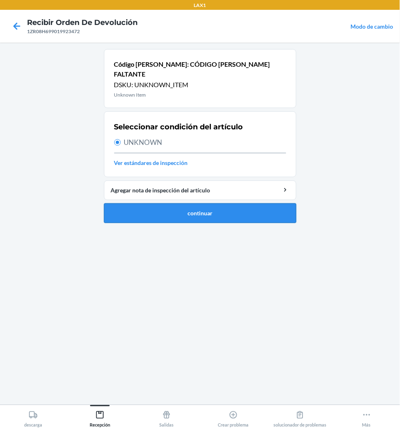
click at [197, 203] on button "continuar" at bounding box center [200, 213] width 192 height 20
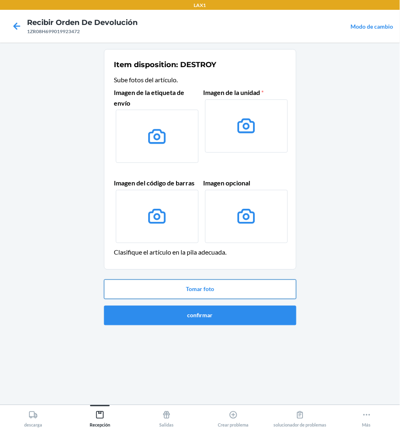
click at [218, 291] on button "Tomar foto" at bounding box center [200, 290] width 192 height 20
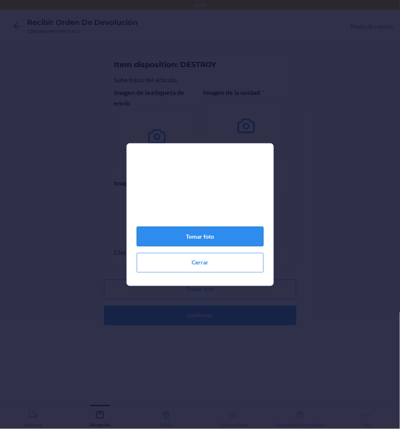
click at [209, 241] on button "Tomar foto" at bounding box center [200, 237] width 127 height 20
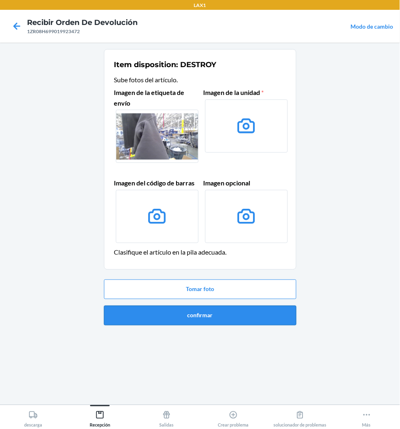
click at [222, 308] on button "confirmar" at bounding box center [200, 316] width 192 height 20
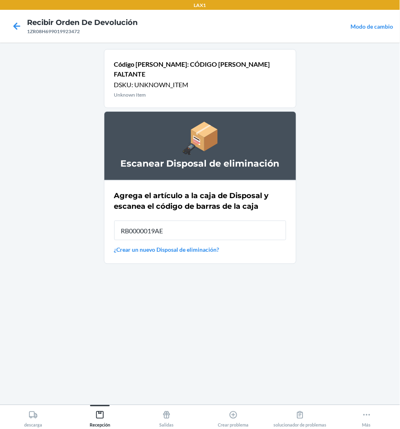
type input "RB0000019AE"
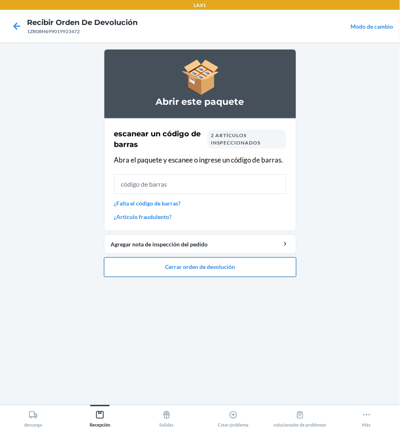
click at [220, 269] on button "Cerrar orden de devolución" at bounding box center [200, 267] width 192 height 20
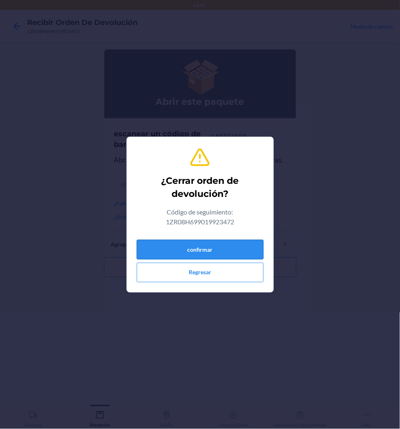
click at [220, 254] on button "confirmar" at bounding box center [200, 250] width 127 height 20
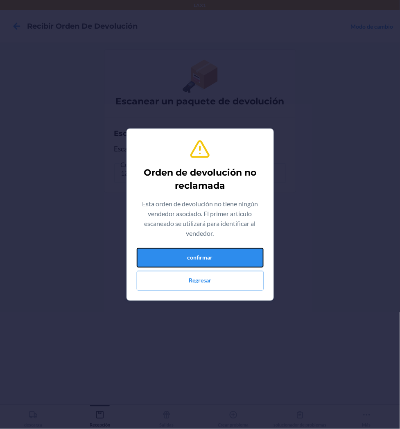
click at [220, 254] on button "confirmar" at bounding box center [200, 258] width 127 height 20
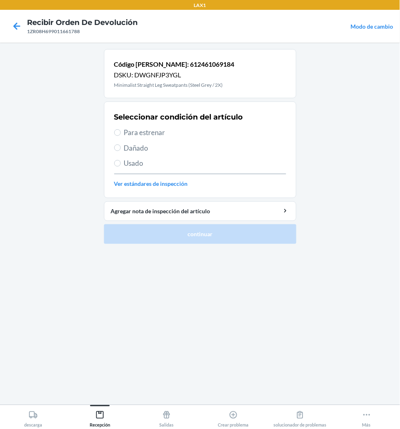
click at [135, 148] on span "Dañado" at bounding box center [205, 148] width 162 height 11
click at [121, 148] on input "Dañado" at bounding box center [117, 147] width 7 height 7
radio input "true"
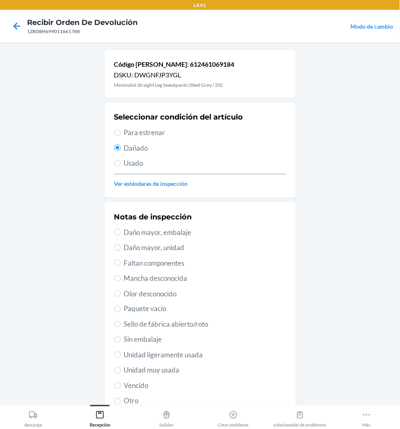
click at [154, 232] on span "Daño mayor, embalaje" at bounding box center [205, 232] width 162 height 11
click at [121, 232] on input "Daño mayor, embalaje" at bounding box center [117, 232] width 7 height 7
radio input "true"
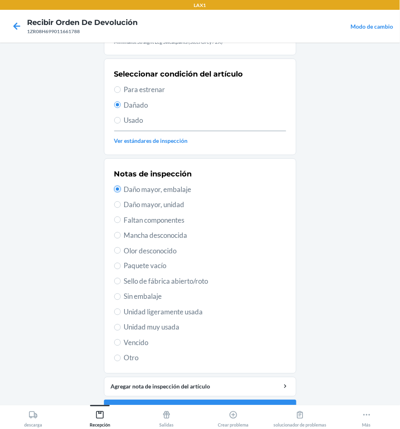
scroll to position [63, 0]
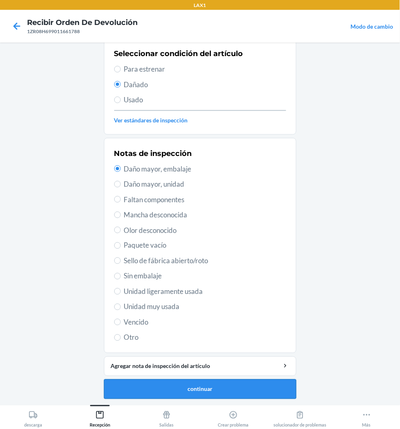
click at [177, 389] on button "continuar" at bounding box center [200, 389] width 192 height 20
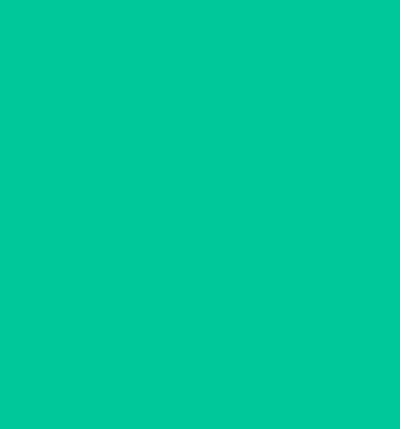
scroll to position [17, 0]
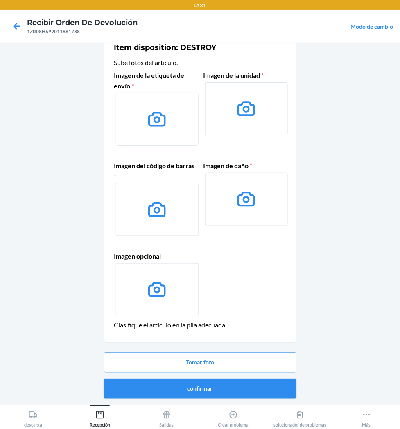
click at [219, 387] on button "confirmar" at bounding box center [200, 389] width 192 height 20
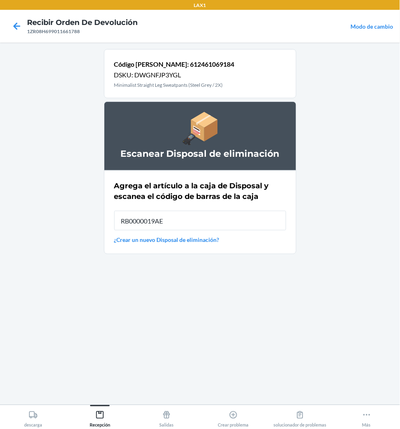
type input "RB0000019AE"
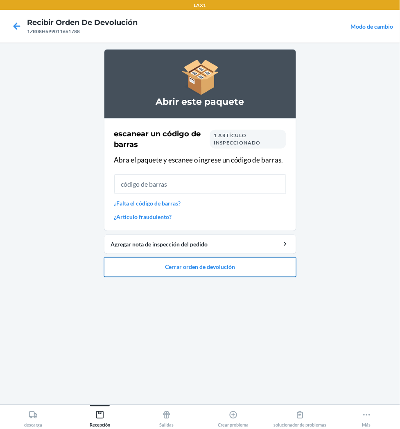
click at [250, 271] on button "Cerrar orden de devolución" at bounding box center [200, 267] width 192 height 20
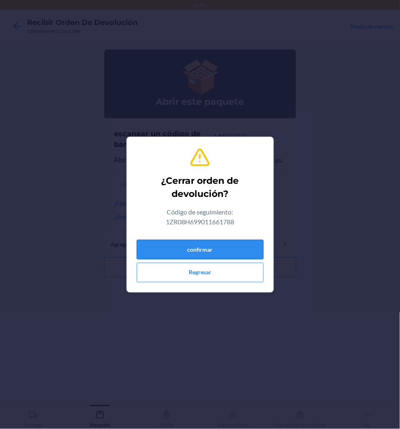
click at [239, 255] on button "confirmar" at bounding box center [200, 250] width 127 height 20
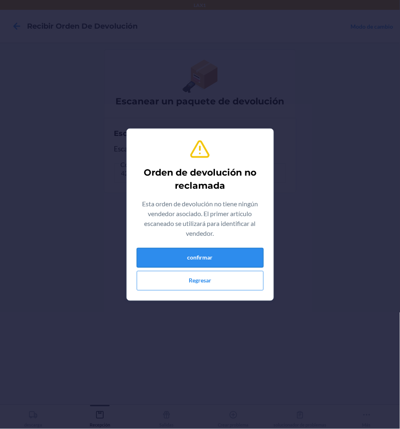
click at [199, 257] on button "confirmar" at bounding box center [200, 258] width 127 height 20
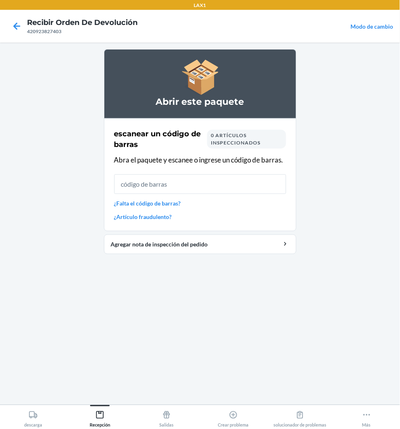
click at [182, 203] on link "¿Falta el código de barras?" at bounding box center [200, 203] width 172 height 9
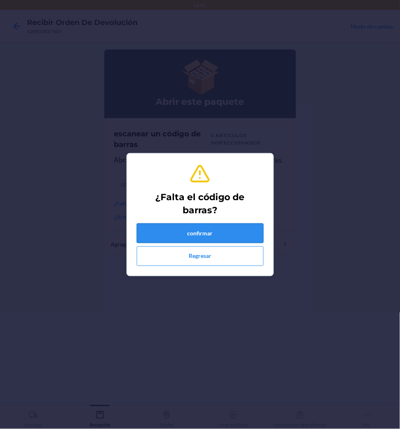
click at [190, 227] on button "confirmar" at bounding box center [200, 233] width 127 height 20
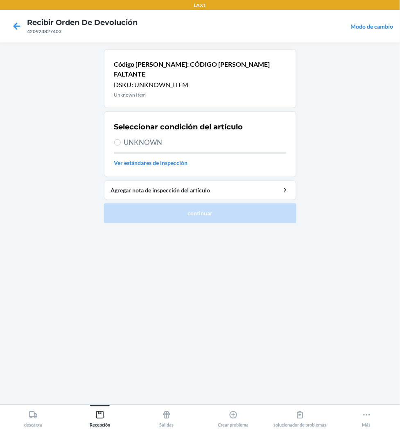
click at [136, 137] on span "UNKNOWN" at bounding box center [205, 142] width 162 height 11
click at [121, 139] on input "UNKNOWN" at bounding box center [117, 142] width 7 height 7
radio input "true"
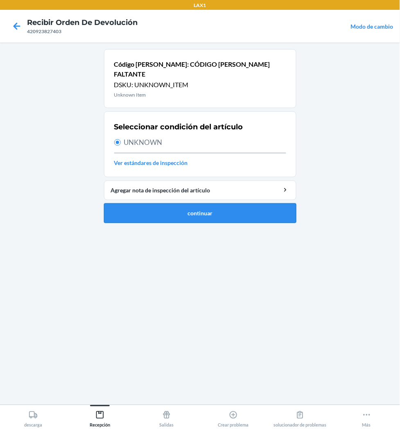
click at [187, 205] on button "continuar" at bounding box center [200, 213] width 192 height 20
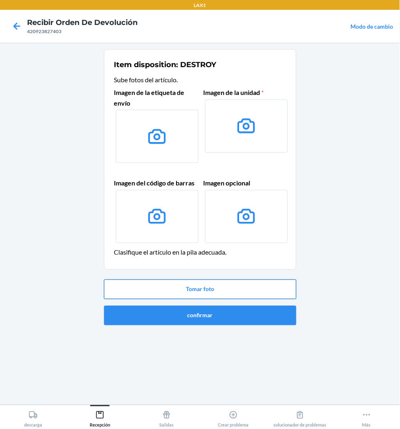
click at [198, 283] on button "Tomar foto" at bounding box center [200, 290] width 192 height 20
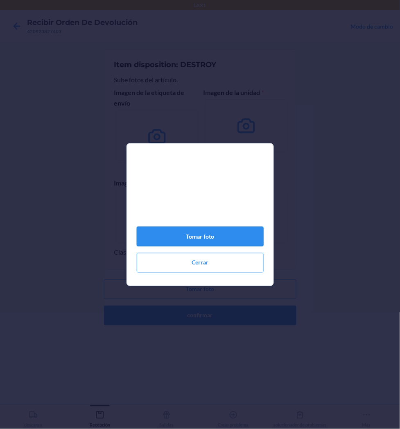
click at [199, 243] on button "Tomar foto" at bounding box center [200, 237] width 127 height 20
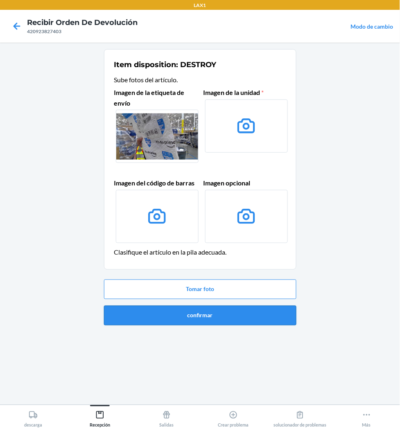
click at [216, 316] on button "confirmar" at bounding box center [200, 316] width 192 height 20
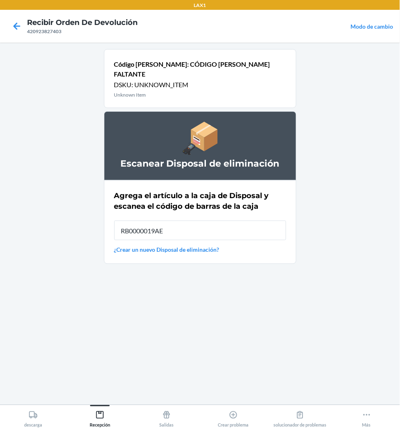
type input "RB0000019AE"
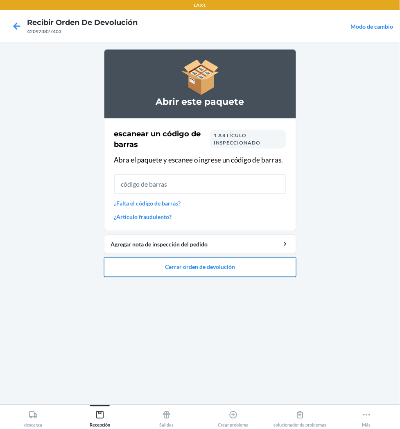
click at [216, 267] on button "Cerrar orden de devolución" at bounding box center [200, 267] width 192 height 20
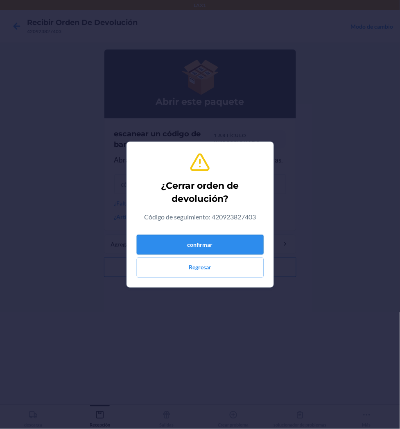
click at [217, 244] on button "confirmar" at bounding box center [200, 245] width 127 height 20
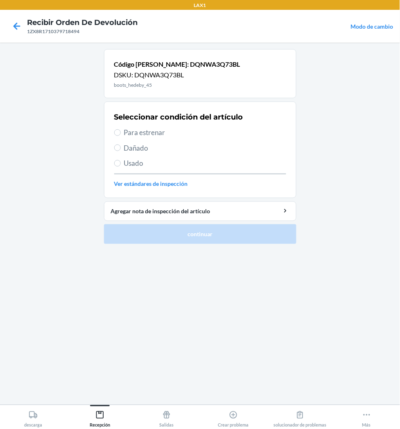
click at [137, 148] on span "Dañado" at bounding box center [205, 148] width 162 height 11
click at [121, 148] on input "Dañado" at bounding box center [117, 147] width 7 height 7
radio input "true"
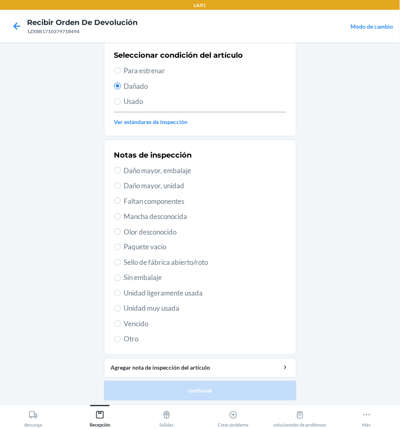
scroll to position [63, 0]
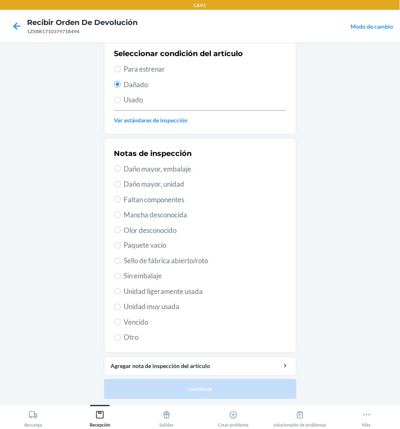
click at [154, 168] on span "Daño mayor, embalaje" at bounding box center [205, 169] width 162 height 11
click at [121, 168] on input "Daño mayor, embalaje" at bounding box center [117, 168] width 7 height 7
radio input "true"
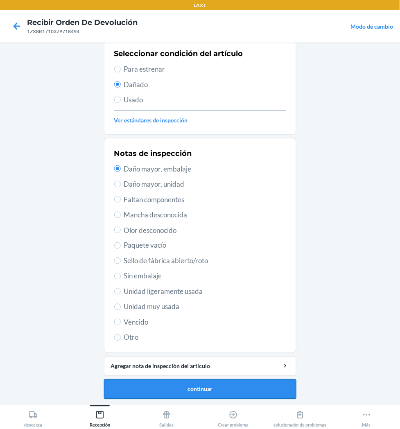
click at [237, 383] on button "continuar" at bounding box center [200, 389] width 192 height 20
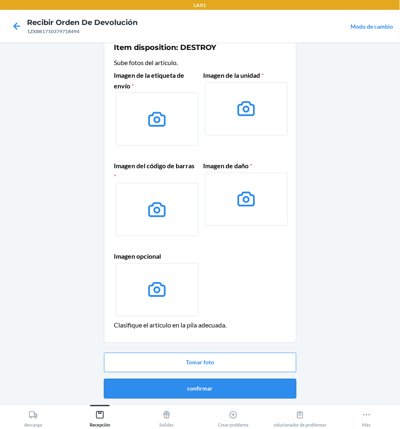
click at [237, 383] on button "confirmar" at bounding box center [200, 389] width 192 height 20
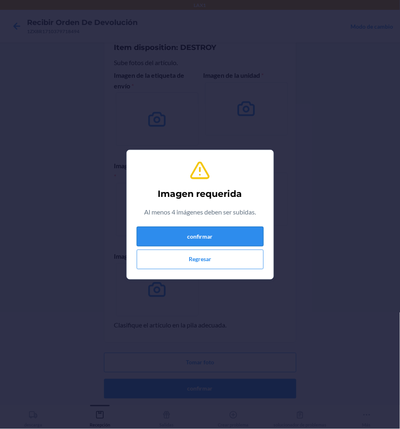
click at [228, 232] on button "confirmar" at bounding box center [200, 237] width 127 height 20
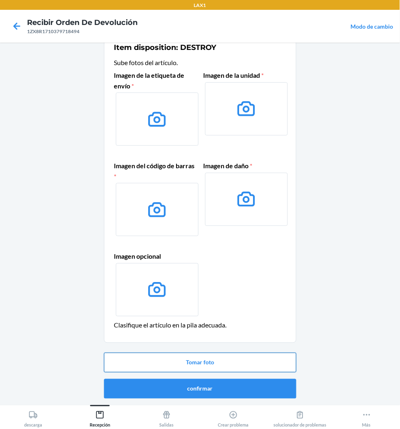
click at [222, 362] on button "Tomar foto" at bounding box center [200, 363] width 192 height 20
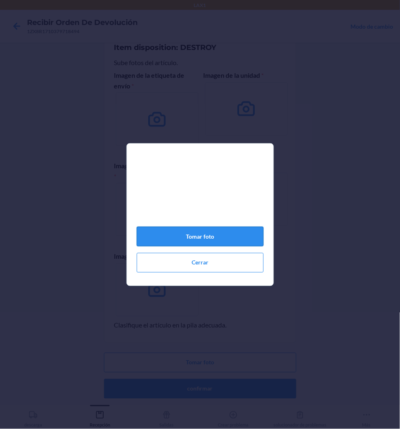
click at [216, 236] on button "Tomar foto" at bounding box center [200, 237] width 127 height 20
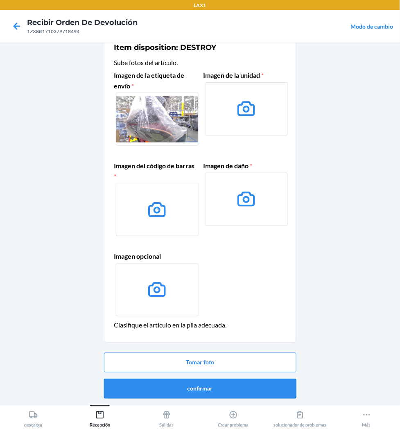
click at [238, 388] on button "confirmar" at bounding box center [200, 389] width 192 height 20
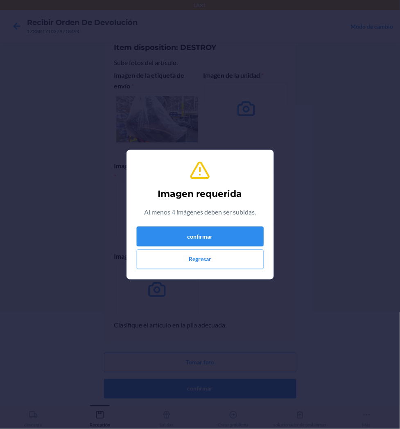
click at [231, 233] on button "confirmar" at bounding box center [200, 237] width 127 height 20
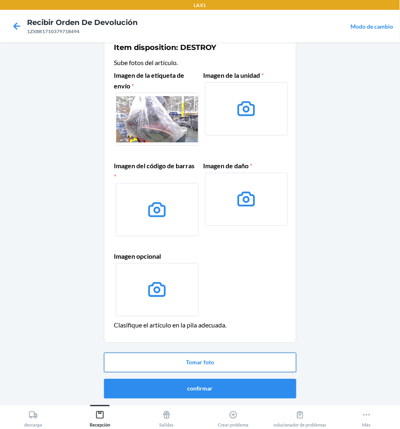
click at [234, 362] on button "Tomar foto" at bounding box center [200, 363] width 192 height 20
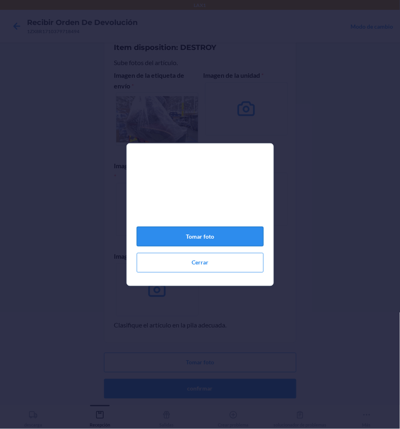
click at [205, 237] on button "Tomar foto" at bounding box center [200, 237] width 127 height 20
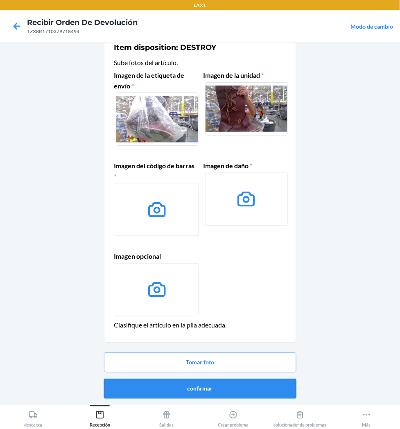
click at [206, 388] on button "confirmar" at bounding box center [200, 389] width 192 height 20
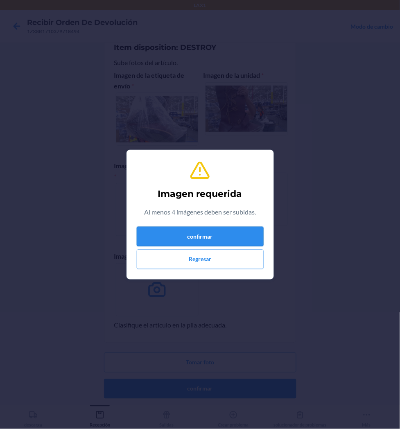
click at [226, 230] on button "confirmar" at bounding box center [200, 237] width 127 height 20
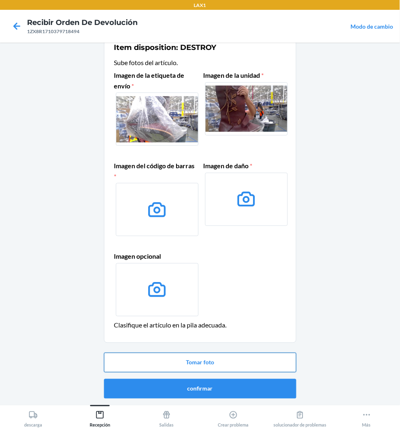
click at [205, 359] on button "Tomar foto" at bounding box center [200, 363] width 192 height 20
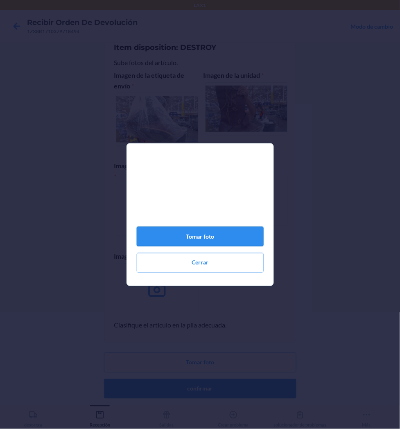
click at [222, 238] on button "Tomar foto" at bounding box center [200, 237] width 127 height 20
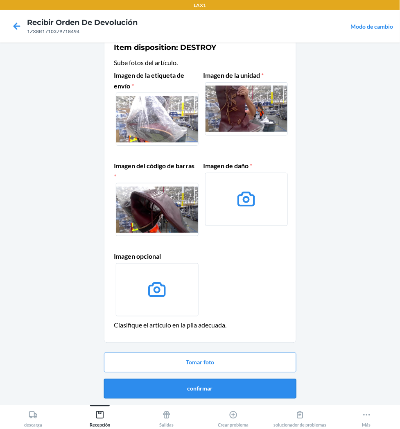
click at [234, 391] on button "confirmar" at bounding box center [200, 389] width 192 height 20
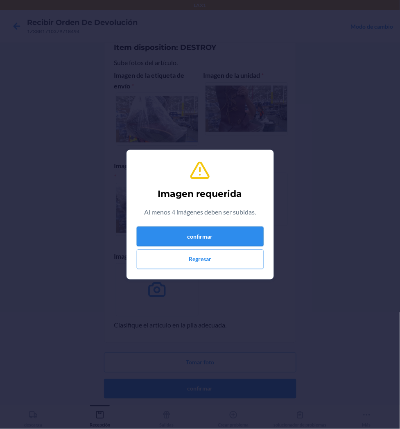
click at [237, 237] on button "confirmar" at bounding box center [200, 237] width 127 height 20
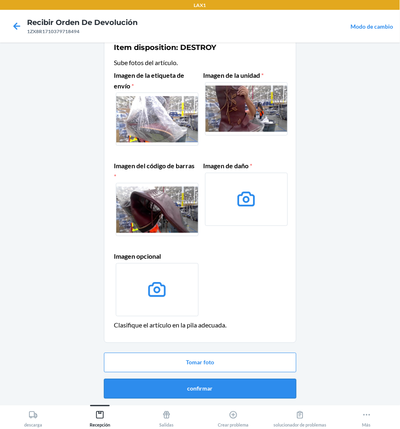
click at [206, 385] on button "confirmar" at bounding box center [200, 389] width 192 height 20
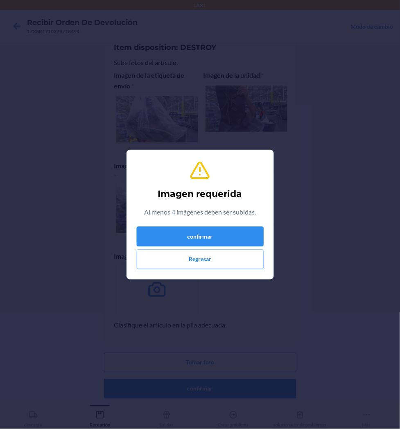
click at [230, 236] on button "confirmar" at bounding box center [200, 237] width 127 height 20
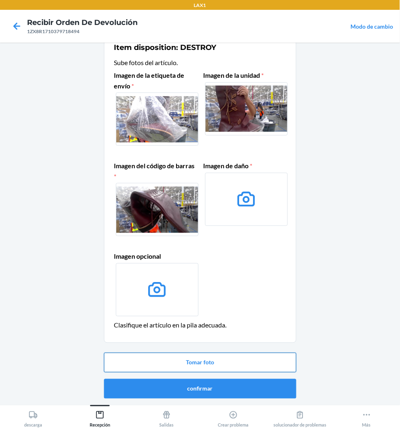
click at [226, 365] on button "Tomar foto" at bounding box center [200, 363] width 192 height 20
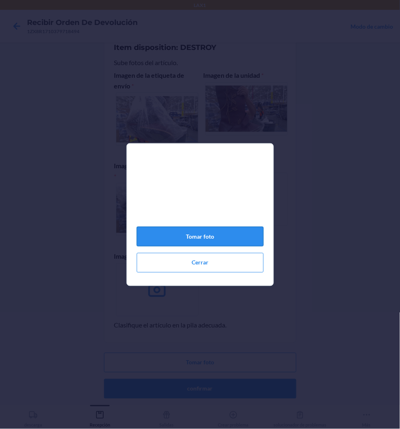
click at [226, 240] on button "Tomar foto" at bounding box center [200, 237] width 127 height 20
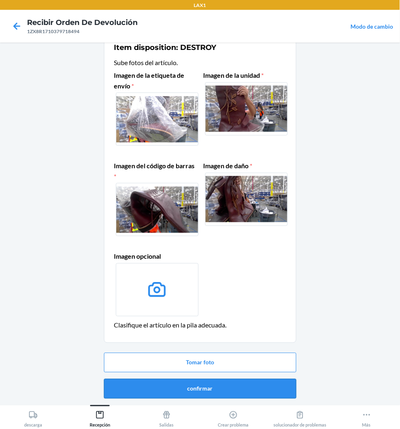
click at [223, 389] on button "confirmar" at bounding box center [200, 389] width 192 height 20
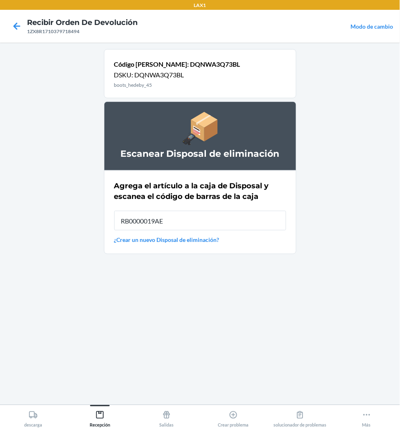
type input "RB0000019AE"
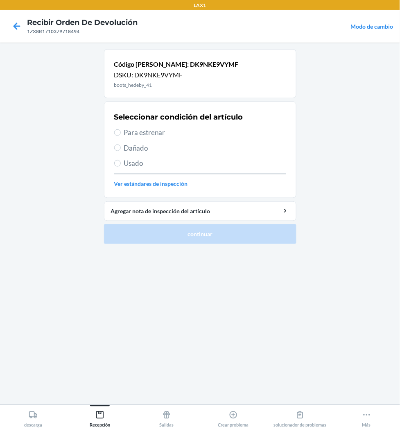
click at [138, 149] on span "Dañado" at bounding box center [205, 148] width 162 height 11
click at [121, 149] on input "Dañado" at bounding box center [117, 147] width 7 height 7
radio input "true"
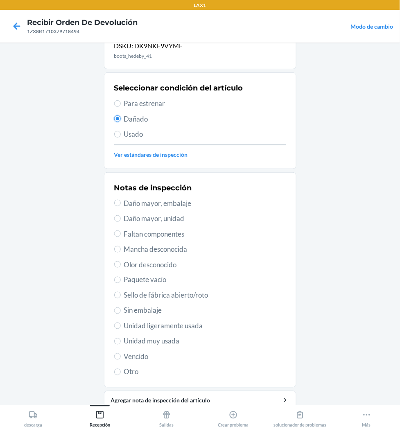
scroll to position [45, 0]
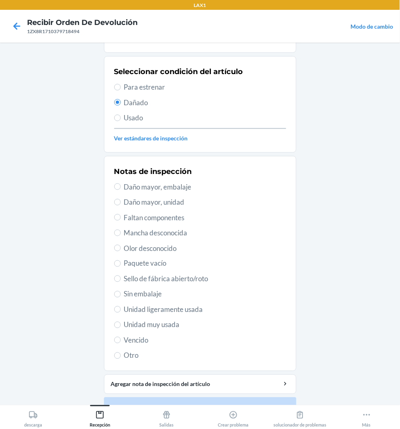
click at [158, 189] on span "Daño mayor, embalaje" at bounding box center [205, 187] width 162 height 11
click at [121, 189] on input "Daño mayor, embalaje" at bounding box center [117, 186] width 7 height 7
radio input "true"
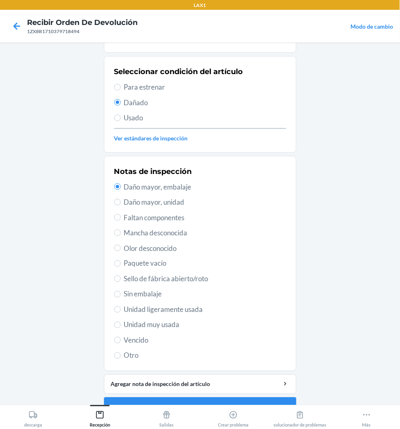
click at [160, 322] on span "Unidad muy usada" at bounding box center [205, 325] width 162 height 11
click at [121, 322] on input "Unidad muy usada" at bounding box center [117, 325] width 7 height 7
radio input "true"
radio input "false"
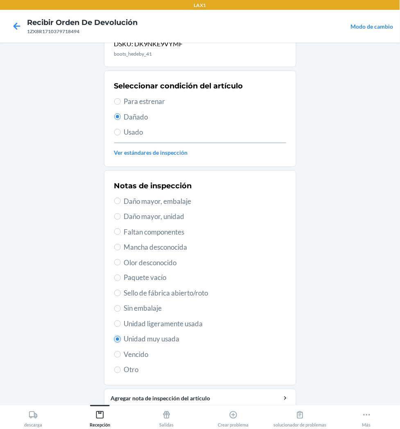
scroll to position [63, 0]
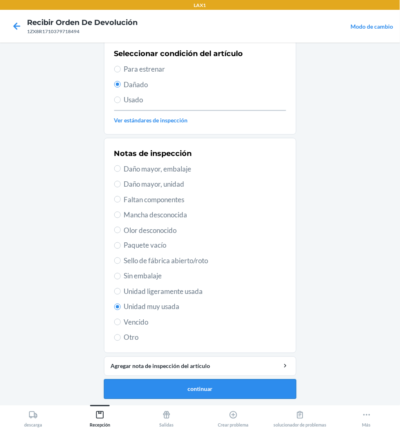
click at [228, 390] on button "continuar" at bounding box center [200, 389] width 192 height 20
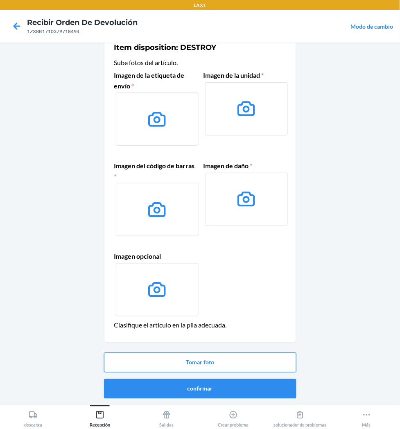
click at [229, 363] on button "Tomar foto" at bounding box center [200, 363] width 192 height 20
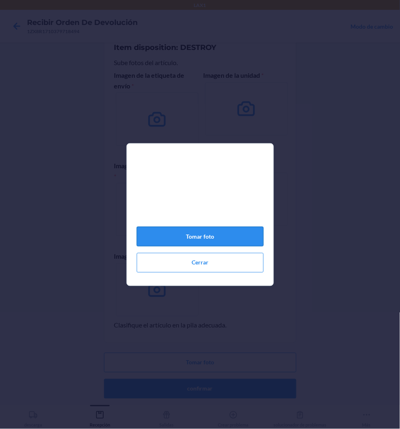
click at [217, 246] on button "Tomar foto" at bounding box center [200, 237] width 127 height 20
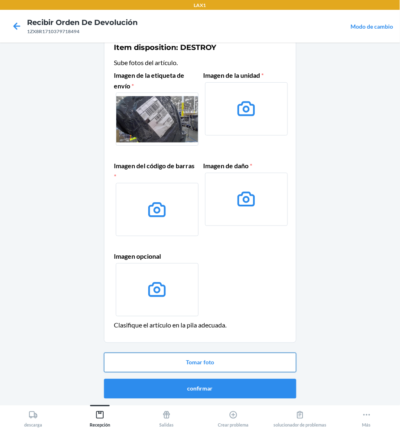
click at [209, 365] on button "Tomar foto" at bounding box center [200, 363] width 192 height 20
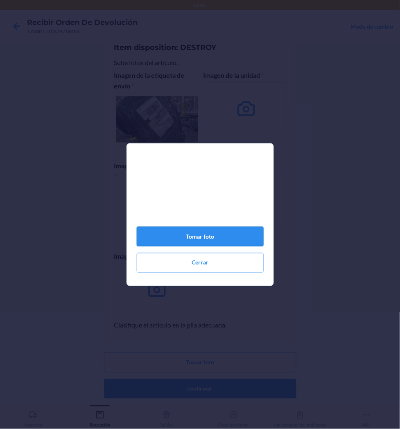
click at [224, 244] on button "Tomar foto" at bounding box center [200, 237] width 127 height 20
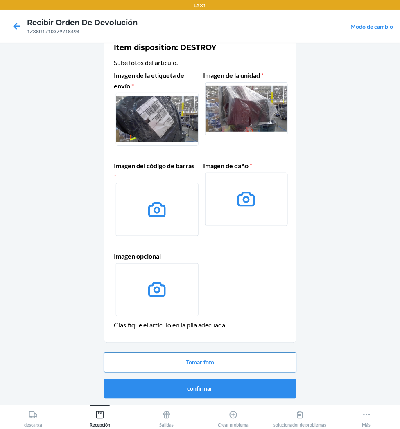
click at [230, 358] on button "Tomar foto" at bounding box center [200, 363] width 192 height 20
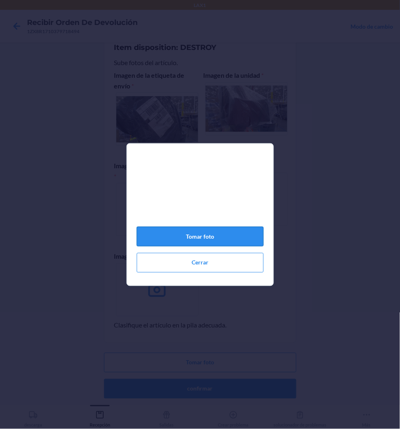
click at [233, 240] on button "Tomar foto" at bounding box center [200, 237] width 127 height 20
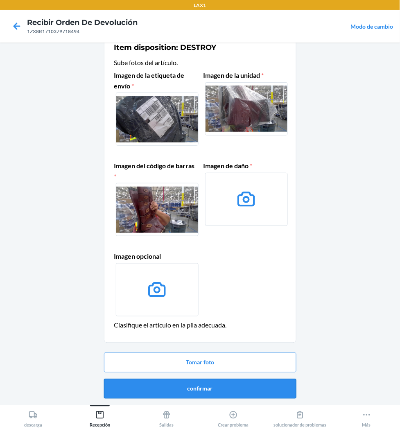
click at [228, 386] on button "confirmar" at bounding box center [200, 389] width 192 height 20
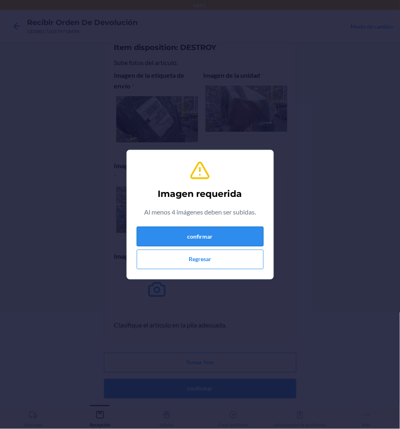
click at [241, 233] on button "confirmar" at bounding box center [200, 237] width 127 height 20
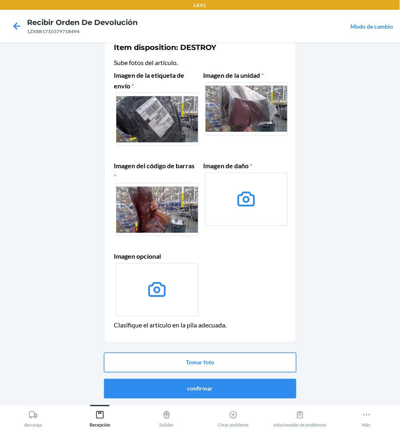
click at [230, 356] on button "Tomar foto" at bounding box center [200, 363] width 192 height 20
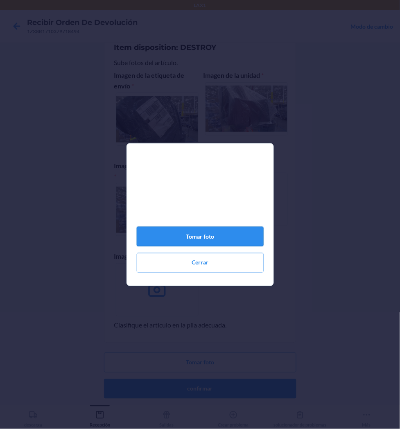
click at [251, 235] on button "Tomar foto" at bounding box center [200, 237] width 127 height 20
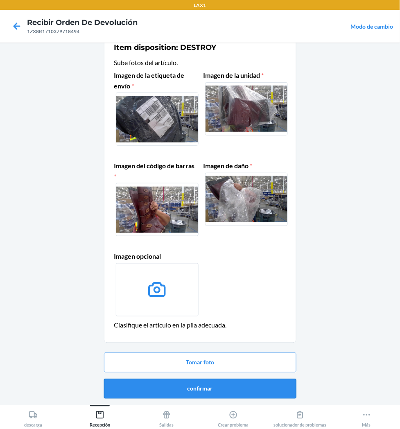
click at [221, 389] on button "confirmar" at bounding box center [200, 389] width 192 height 20
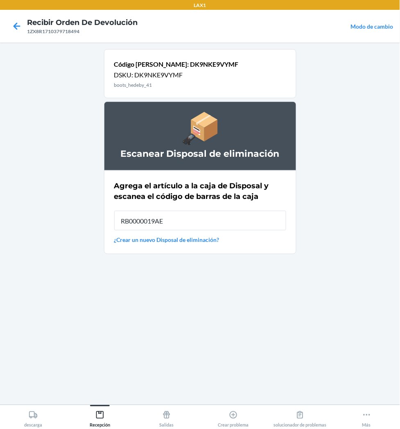
type input "RB0000019AE"
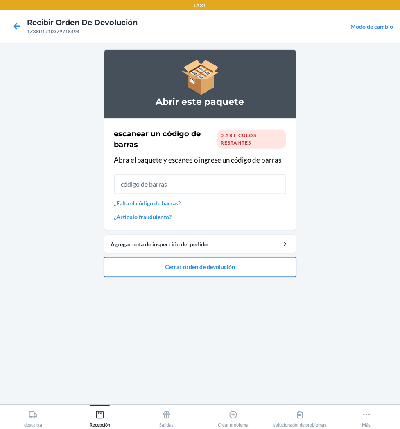
click at [218, 266] on button "Cerrar orden de devolución" at bounding box center [200, 267] width 192 height 20
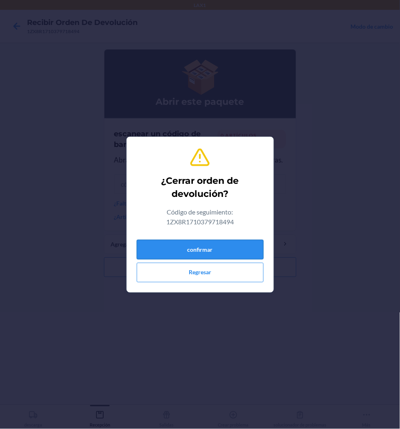
click at [223, 243] on button "confirmar" at bounding box center [200, 250] width 127 height 20
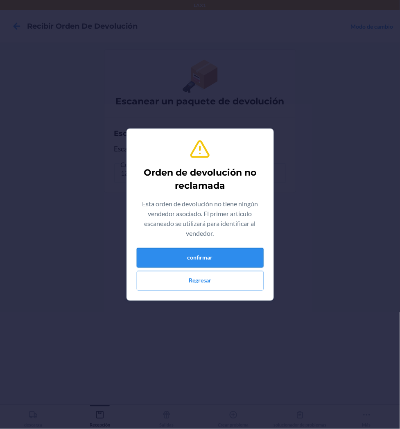
click at [226, 259] on button "confirmar" at bounding box center [200, 258] width 127 height 20
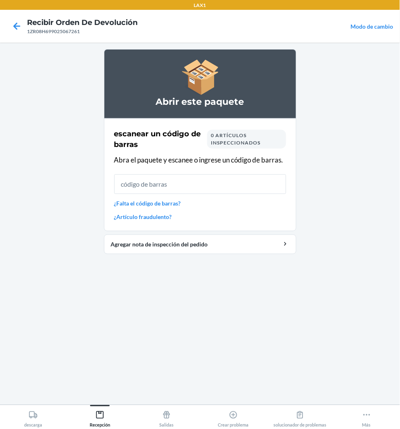
click at [160, 199] on link "¿Falta el código de barras?" at bounding box center [200, 203] width 172 height 9
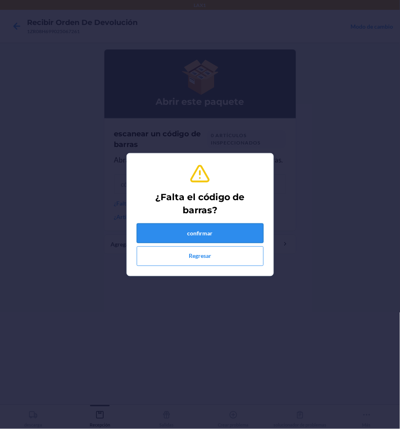
click at [187, 231] on button "confirmar" at bounding box center [200, 233] width 127 height 20
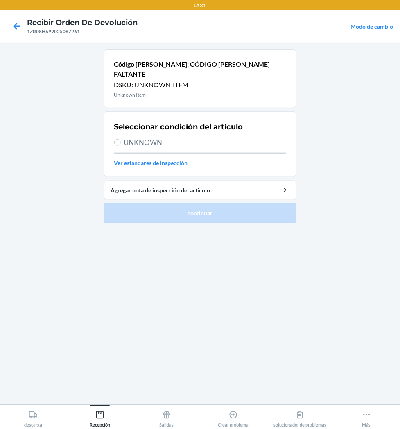
click at [152, 138] on span "UNKNOWN" at bounding box center [205, 142] width 162 height 11
click at [121, 139] on input "UNKNOWN" at bounding box center [117, 142] width 7 height 7
radio input "true"
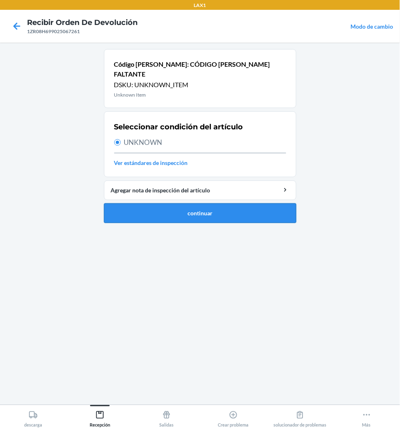
click at [186, 203] on button "continuar" at bounding box center [200, 213] width 192 height 20
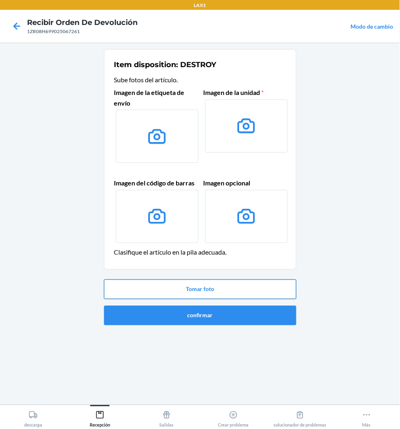
click at [210, 282] on button "Tomar foto" at bounding box center [200, 290] width 192 height 20
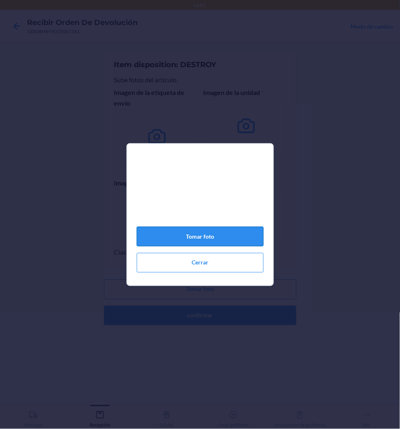
click at [219, 238] on button "Tomar foto" at bounding box center [200, 237] width 127 height 20
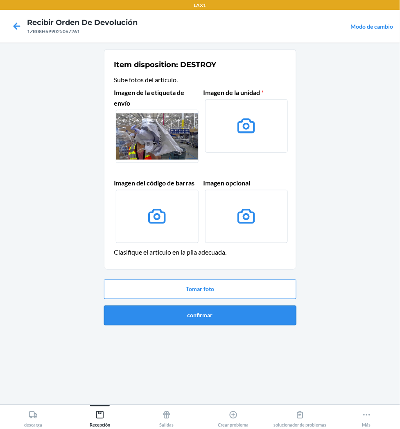
click at [209, 313] on button "confirmar" at bounding box center [200, 316] width 192 height 20
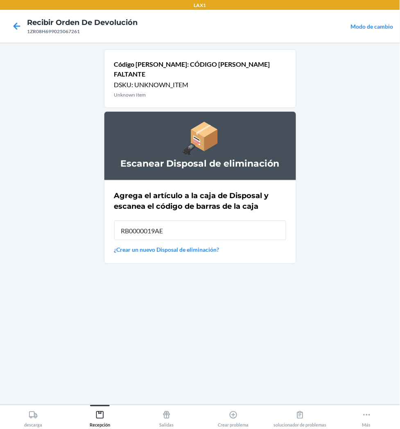
type input "RB0000019AE"
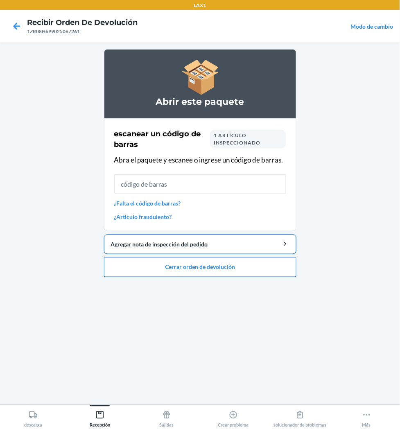
click at [246, 254] on button "Agregar nota de inspección del pedido" at bounding box center [200, 245] width 192 height 20
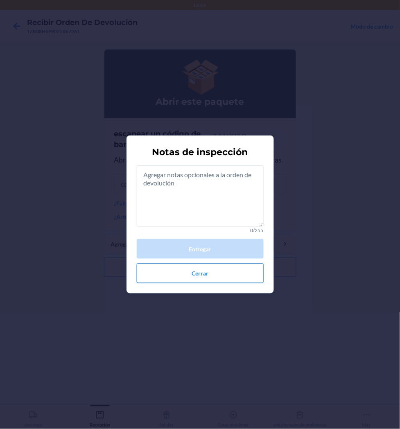
click at [203, 273] on button "Cerrar" at bounding box center [200, 274] width 127 height 20
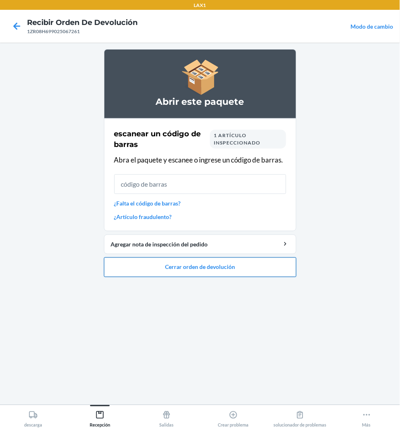
click at [210, 266] on button "Cerrar orden de devolución" at bounding box center [200, 267] width 192 height 20
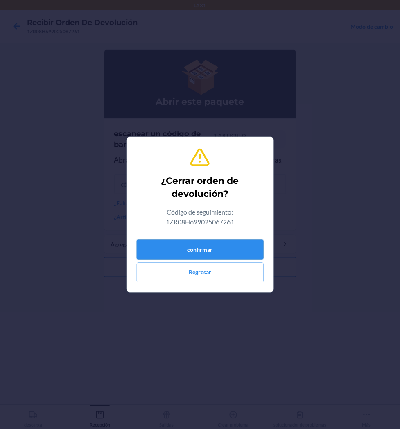
click at [218, 250] on button "confirmar" at bounding box center [200, 250] width 127 height 20
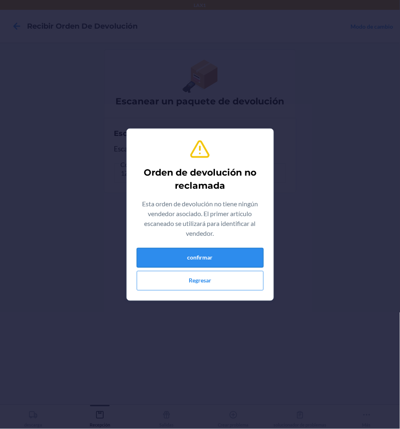
click at [196, 263] on button "confirmar" at bounding box center [200, 258] width 127 height 20
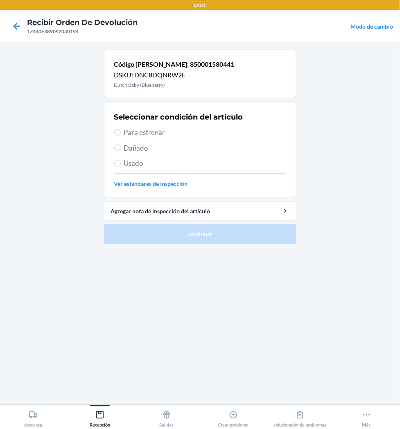
click at [129, 130] on span "Para estrenar" at bounding box center [205, 132] width 162 height 11
click at [121, 130] on input "Para estrenar" at bounding box center [117, 132] width 7 height 7
radio input "true"
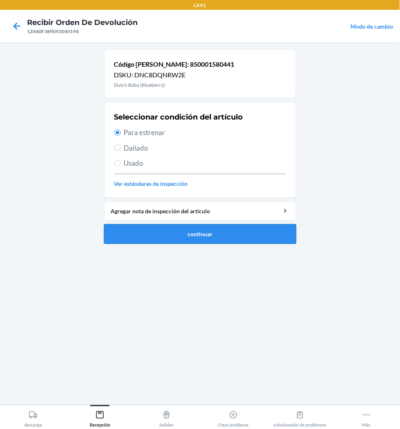
click at [191, 233] on button "continuar" at bounding box center [200, 234] width 192 height 20
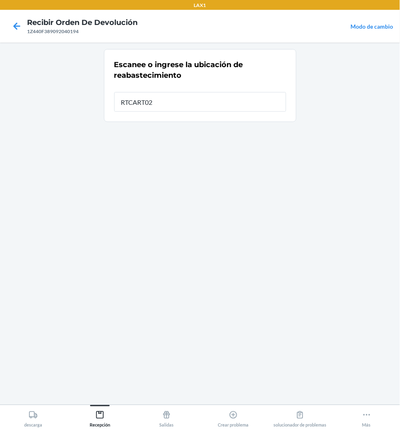
type input "RTCART026"
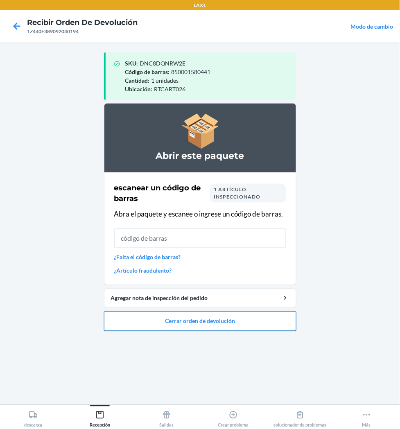
click at [203, 322] on button "Cerrar orden de devolución" at bounding box center [200, 321] width 192 height 20
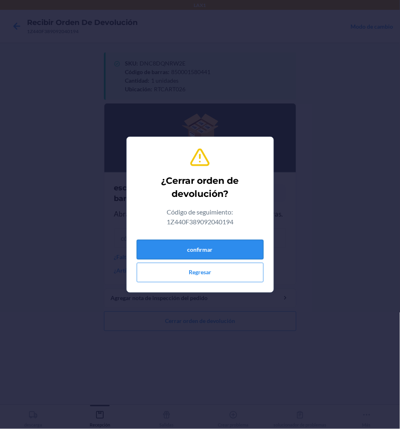
click at [228, 247] on button "confirmar" at bounding box center [200, 250] width 127 height 20
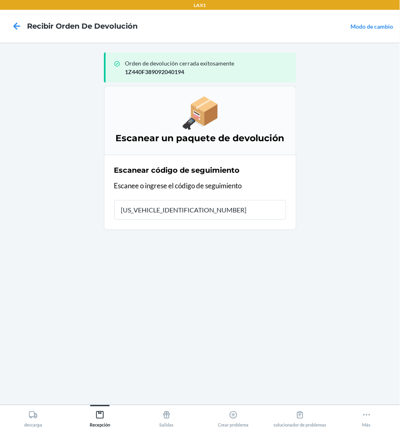
type input "1ZX8R1710359015101"
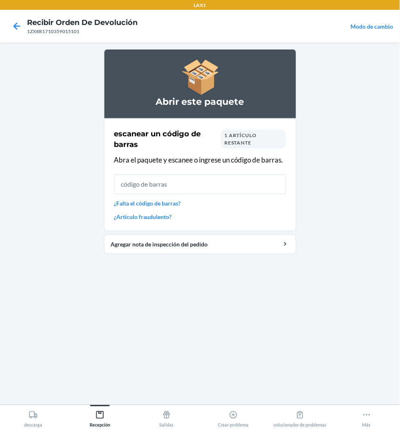
click at [151, 198] on div "escanear un código de barras 1 artículo restante Abra el paquete y escanee o in…" at bounding box center [200, 174] width 172 height 97
click at [153, 203] on link "¿Falta el código de barras?" at bounding box center [200, 203] width 172 height 9
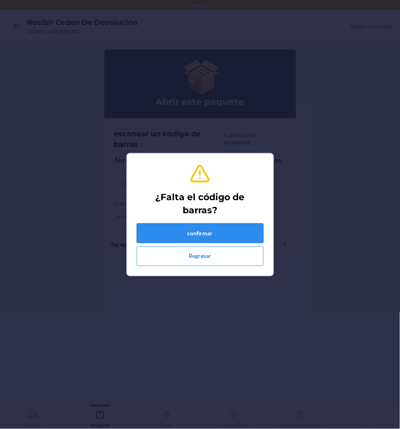
click at [235, 235] on button "confirmar" at bounding box center [200, 233] width 127 height 20
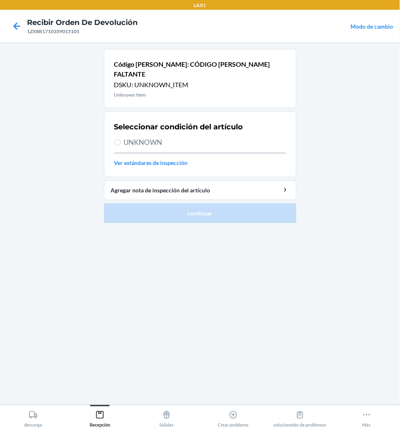
click at [137, 137] on span "UNKNOWN" at bounding box center [205, 142] width 162 height 11
click at [121, 139] on input "UNKNOWN" at bounding box center [117, 142] width 7 height 7
radio input "true"
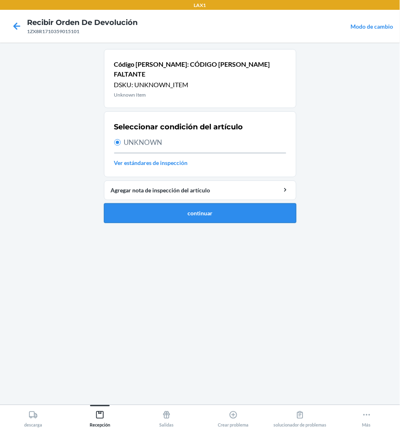
click at [192, 203] on button "continuar" at bounding box center [200, 213] width 192 height 20
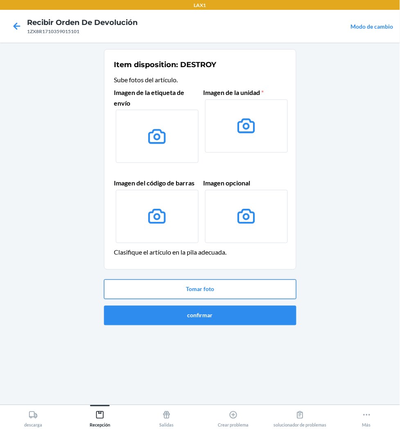
click at [199, 288] on button "Tomar foto" at bounding box center [200, 290] width 192 height 20
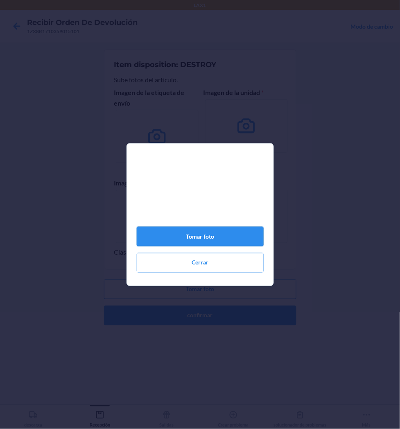
click at [205, 232] on button "Tomar foto" at bounding box center [200, 237] width 127 height 20
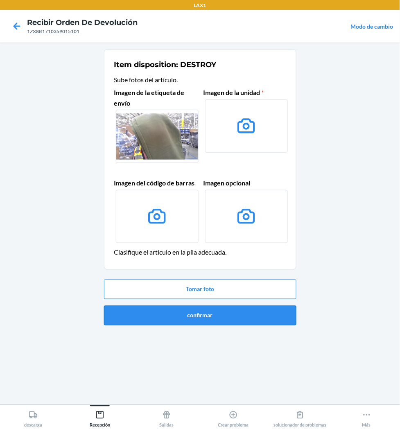
click at [204, 314] on button "confirmar" at bounding box center [200, 316] width 192 height 20
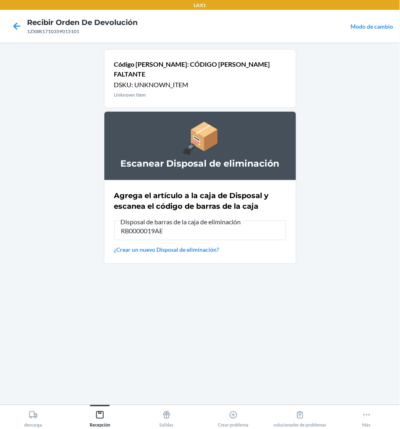
type input "RB0000019AE"
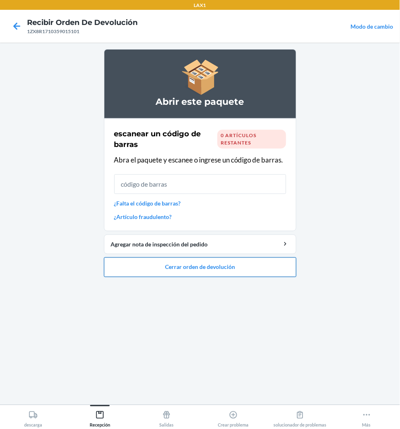
click at [204, 261] on button "Cerrar orden de devolución" at bounding box center [200, 267] width 192 height 20
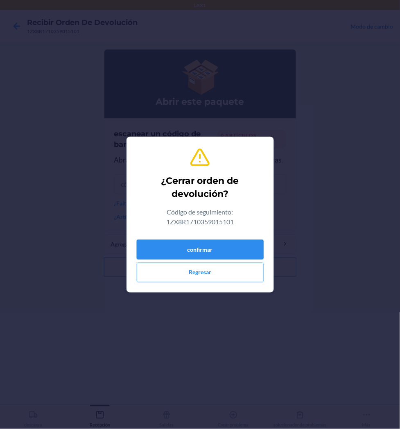
click at [206, 246] on button "confirmar" at bounding box center [200, 250] width 127 height 20
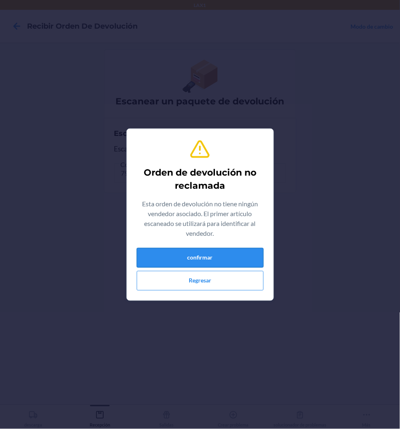
click at [203, 258] on button "confirmar" at bounding box center [200, 258] width 127 height 20
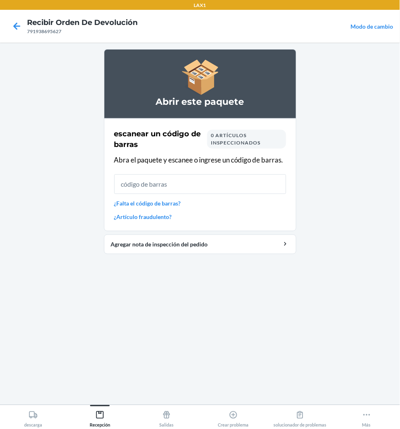
click at [140, 200] on link "¿Falta el código de barras?" at bounding box center [200, 203] width 172 height 9
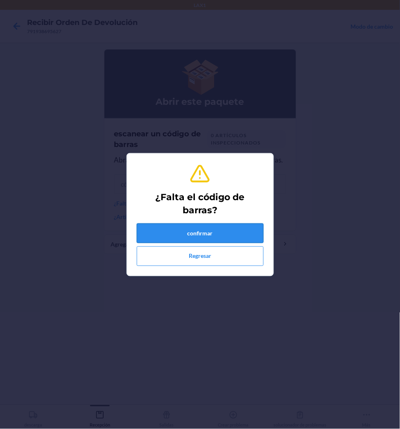
click at [210, 237] on button "confirmar" at bounding box center [200, 233] width 127 height 20
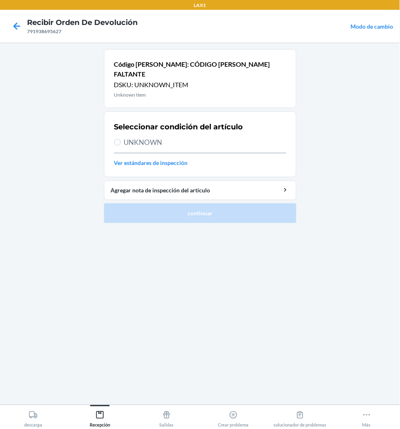
click at [133, 137] on span "UNKNOWN" at bounding box center [205, 142] width 162 height 11
click at [121, 139] on input "UNKNOWN" at bounding box center [117, 142] width 7 height 7
radio input "true"
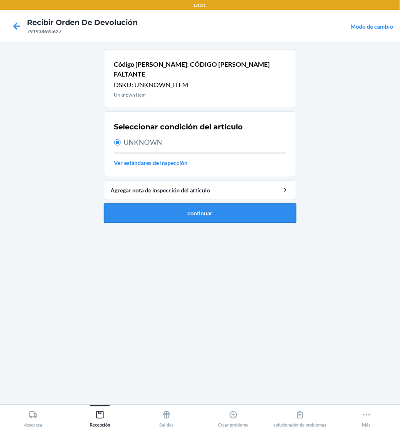
click at [189, 206] on button "continuar" at bounding box center [200, 213] width 192 height 20
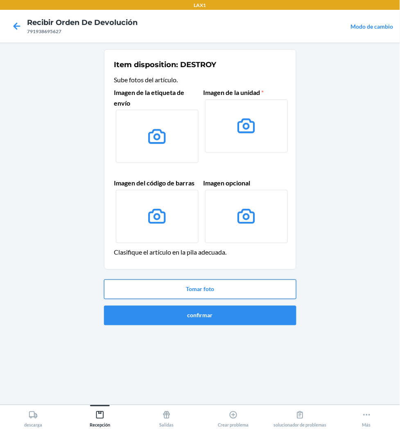
click at [204, 289] on button "Tomar foto" at bounding box center [200, 290] width 192 height 20
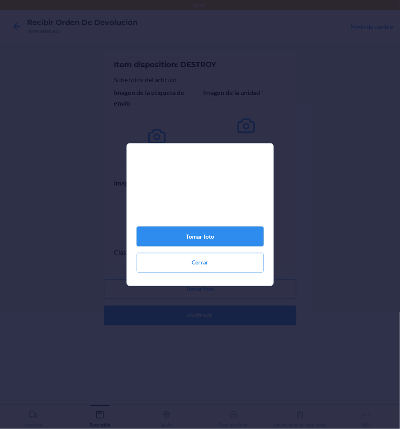
click at [215, 244] on button "Tomar foto" at bounding box center [200, 237] width 127 height 20
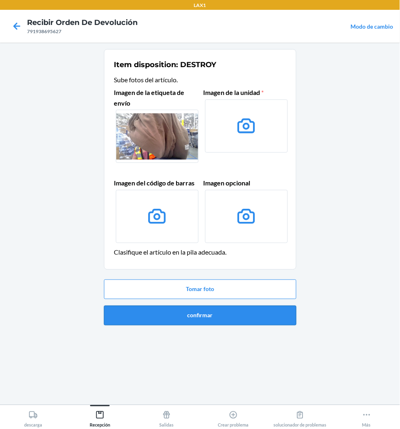
click at [205, 318] on button "confirmar" at bounding box center [200, 316] width 192 height 20
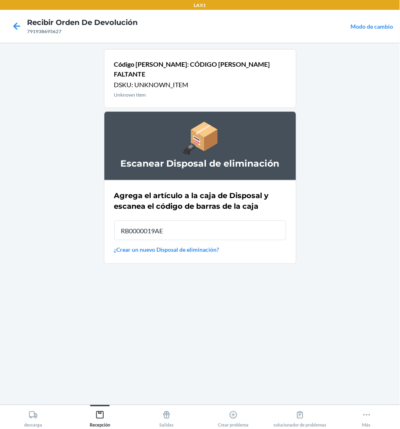
type input "RB0000019AE"
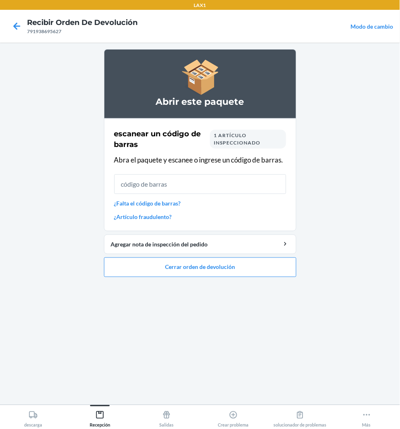
click at [181, 208] on div "escanear un código [PERSON_NAME] 1 artículo inspeccionado Abra el paquete y esc…" at bounding box center [200, 174] width 172 height 97
click at [178, 203] on link "¿Falta el código de barras?" at bounding box center [200, 203] width 172 height 9
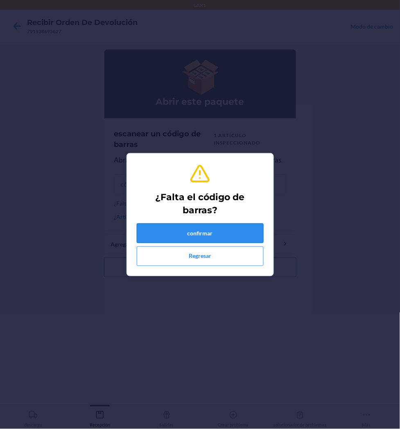
click at [192, 238] on button "confirmar" at bounding box center [200, 233] width 127 height 20
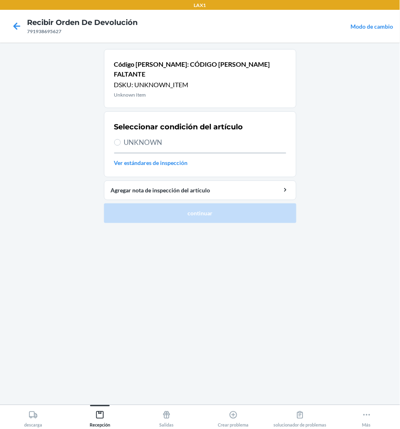
click at [136, 137] on span "UNKNOWN" at bounding box center [205, 142] width 162 height 11
click at [121, 139] on input "UNKNOWN" at bounding box center [117, 142] width 7 height 7
radio input "true"
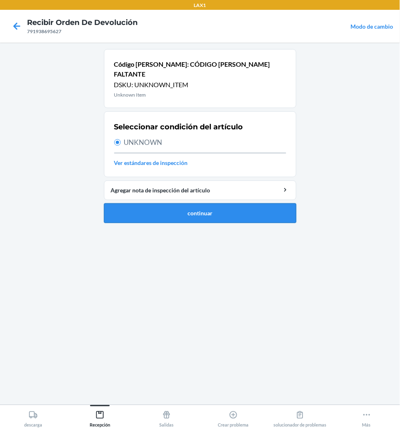
click at [166, 204] on button "continuar" at bounding box center [200, 213] width 192 height 20
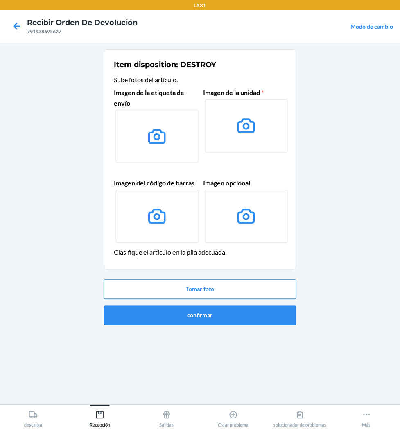
click at [227, 293] on button "Tomar foto" at bounding box center [200, 290] width 192 height 20
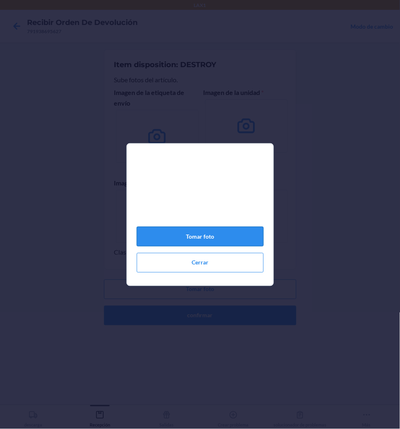
click at [224, 244] on button "Tomar foto" at bounding box center [200, 237] width 127 height 20
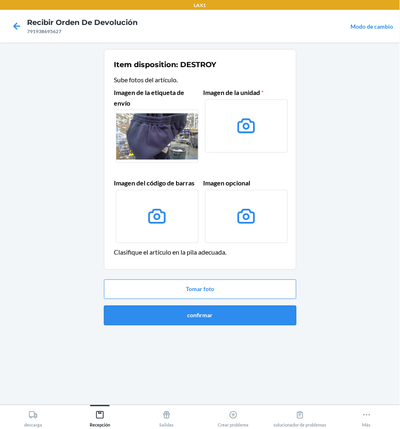
click at [208, 315] on button "confirmar" at bounding box center [200, 316] width 192 height 20
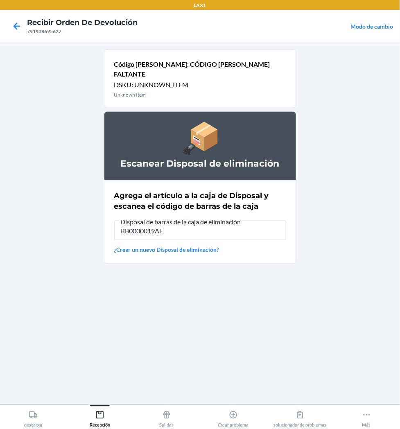
type input "RB0000019AE"
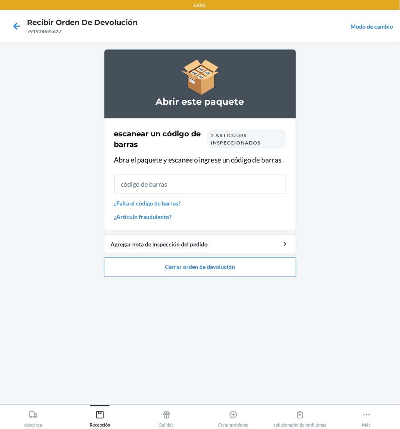
click at [178, 206] on link "¿Falta el código de barras?" at bounding box center [200, 203] width 172 height 9
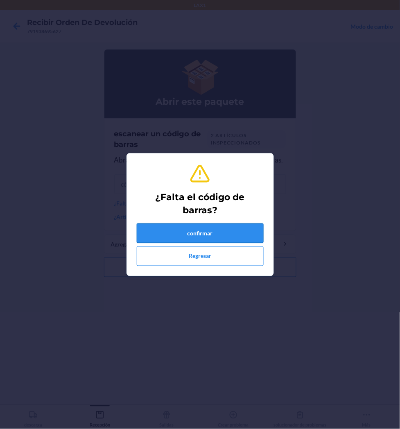
click at [203, 230] on button "confirmar" at bounding box center [200, 233] width 127 height 20
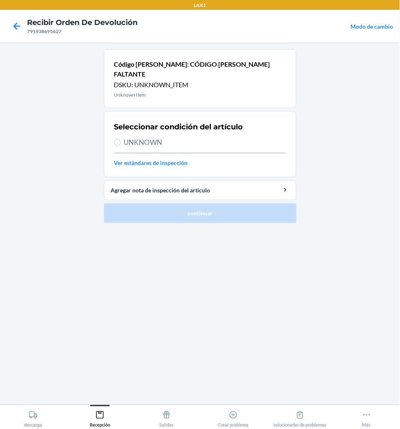
click at [156, 137] on span "UNKNOWN" at bounding box center [205, 142] width 162 height 11
click at [121, 139] on input "UNKNOWN" at bounding box center [117, 142] width 7 height 7
radio input "true"
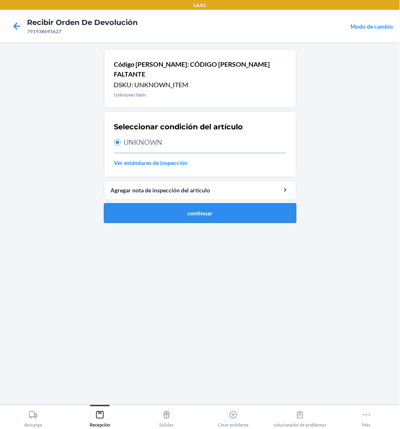
click at [192, 206] on button "continuar" at bounding box center [200, 213] width 192 height 20
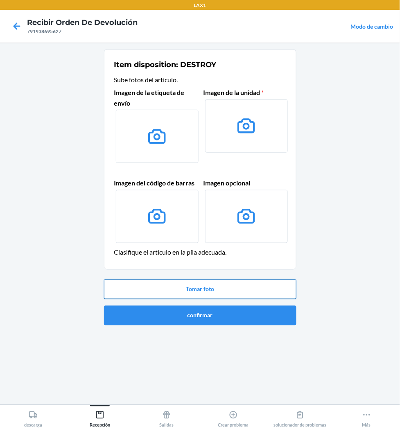
click at [197, 287] on button "Tomar foto" at bounding box center [200, 290] width 192 height 20
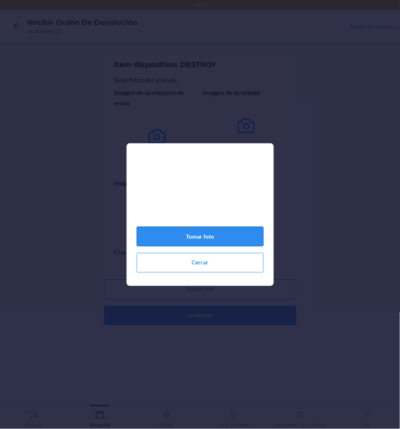
click at [200, 244] on button "Tomar foto" at bounding box center [200, 237] width 127 height 20
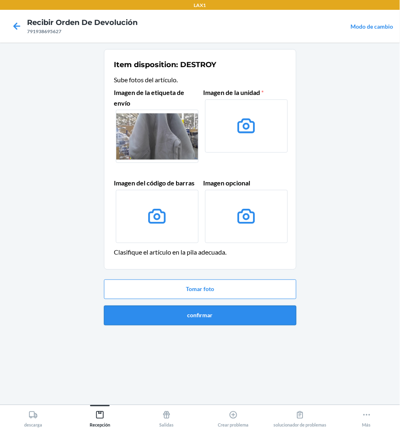
click at [210, 318] on button "confirmar" at bounding box center [200, 316] width 192 height 20
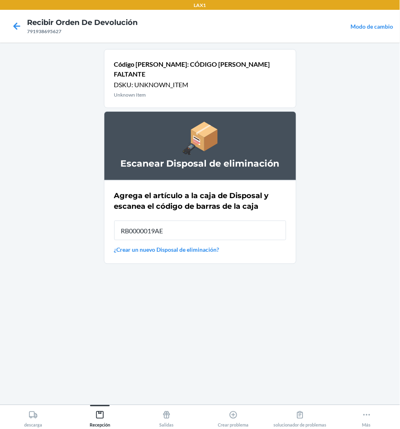
type input "RB0000019AE"
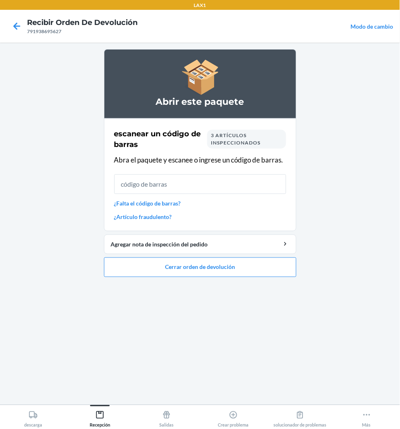
click at [168, 203] on link "¿Falta el código de barras?" at bounding box center [200, 203] width 172 height 9
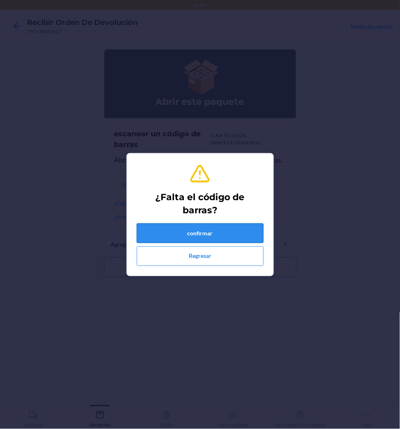
click at [201, 234] on button "confirmar" at bounding box center [200, 233] width 127 height 20
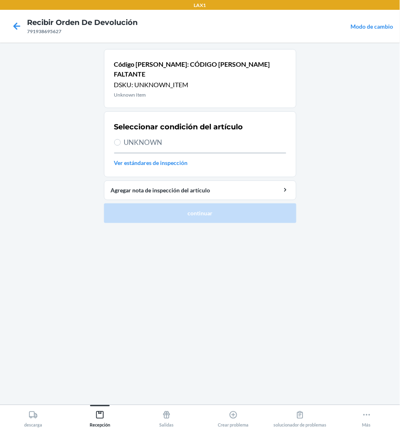
click at [167, 137] on span "UNKNOWN" at bounding box center [205, 142] width 162 height 11
click at [121, 139] on input "UNKNOWN" at bounding box center [117, 142] width 7 height 7
radio input "true"
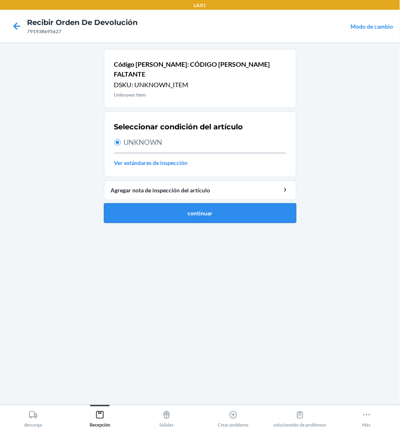
click at [186, 203] on button "continuar" at bounding box center [200, 213] width 192 height 20
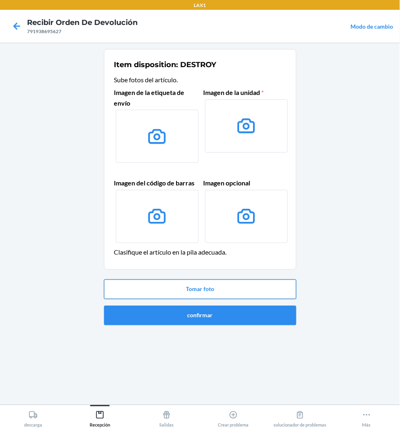
click at [218, 289] on button "Tomar foto" at bounding box center [200, 290] width 192 height 20
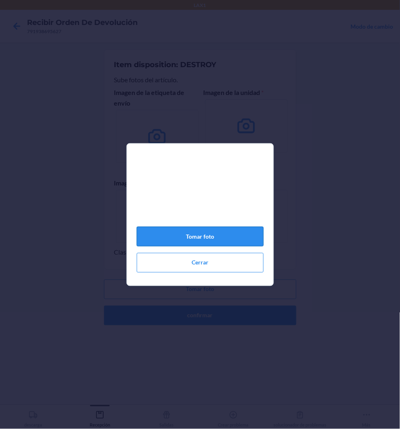
click at [211, 239] on button "Tomar foto" at bounding box center [200, 237] width 127 height 20
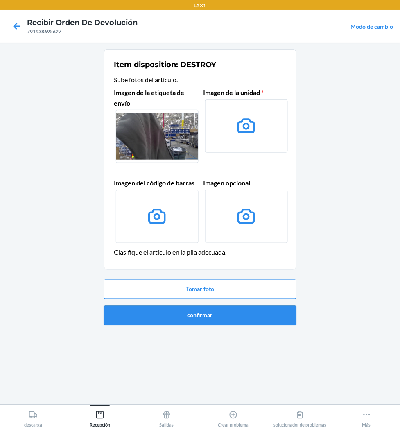
click at [194, 310] on button "confirmar" at bounding box center [200, 316] width 192 height 20
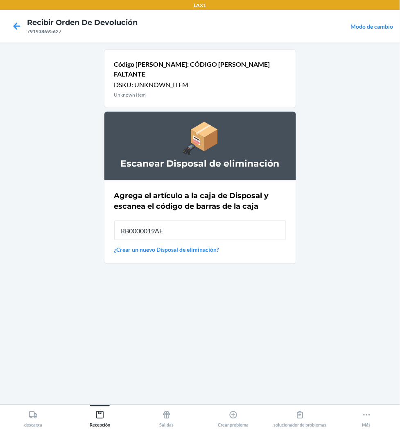
type input "RB0000019AE"
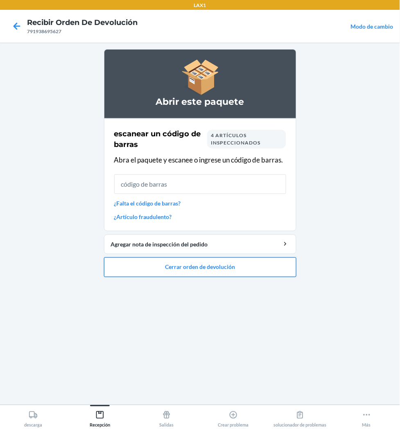
click at [202, 266] on button "Cerrar orden de devolución" at bounding box center [200, 267] width 192 height 20
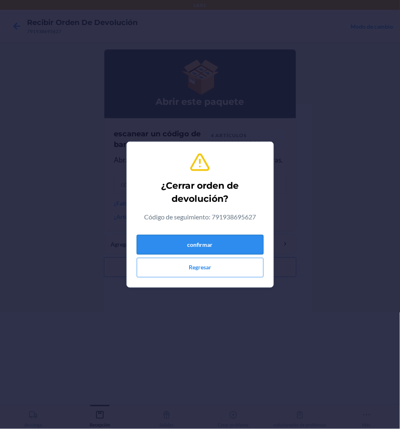
click at [206, 245] on button "confirmar" at bounding box center [200, 245] width 127 height 20
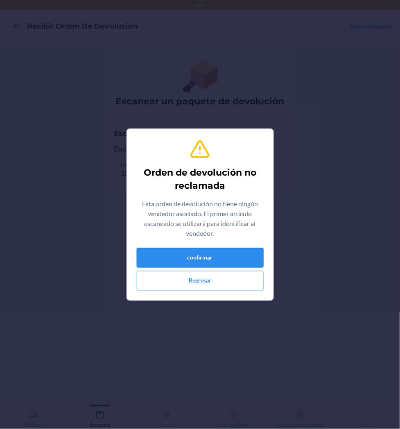
click at [198, 265] on button "confirmar" at bounding box center [200, 258] width 127 height 20
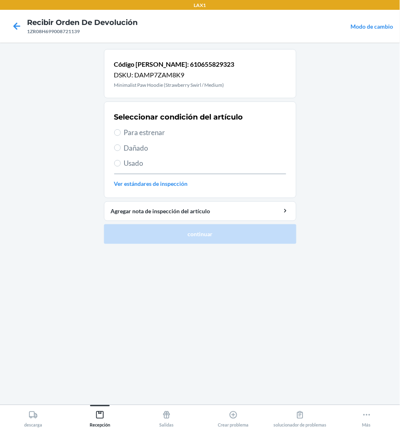
click at [144, 132] on span "Para estrenar" at bounding box center [205, 132] width 162 height 11
click at [121, 132] on input "Para estrenar" at bounding box center [117, 132] width 7 height 7
radio input "true"
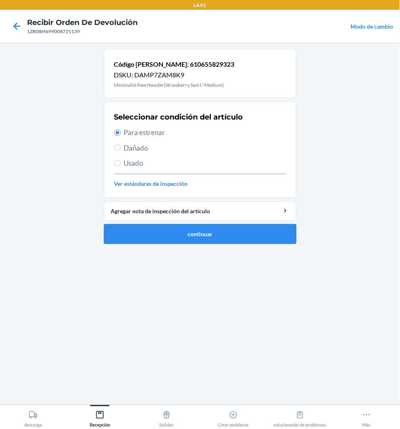
click at [153, 228] on button "continuar" at bounding box center [200, 234] width 192 height 20
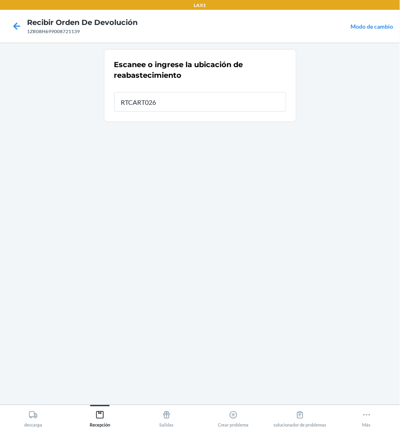
type input "RTCART026"
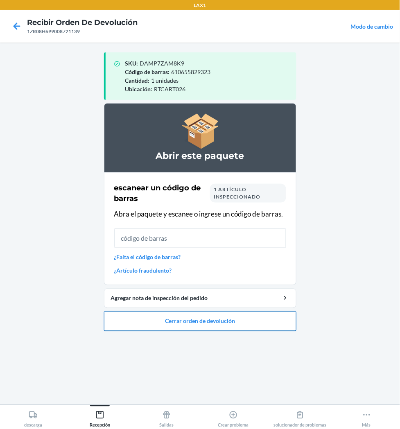
click at [233, 327] on button "Cerrar orden de devolución" at bounding box center [200, 321] width 192 height 20
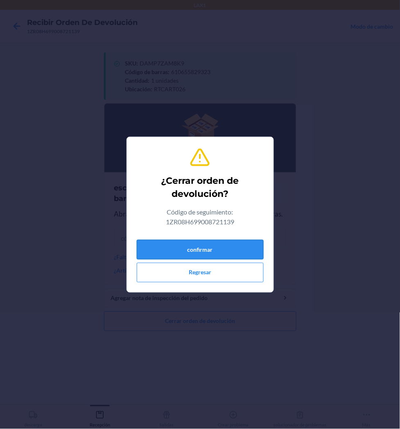
click at [224, 253] on button "confirmar" at bounding box center [200, 250] width 127 height 20
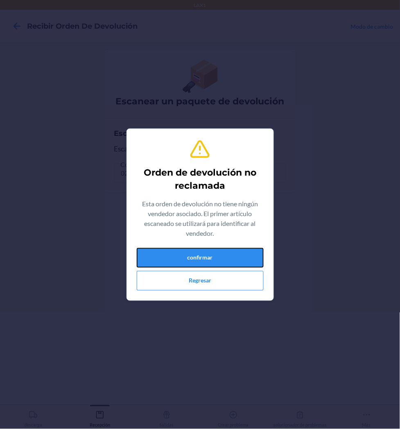
click at [224, 253] on button "confirmar" at bounding box center [200, 258] width 127 height 20
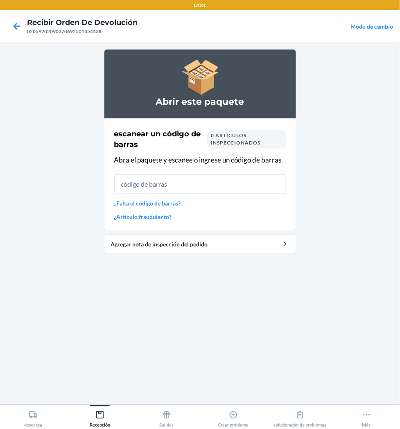
click at [149, 197] on div "escanear un código [PERSON_NAME] 0 artículos inspeccionados Abra el paquete y e…" at bounding box center [200, 174] width 172 height 97
click at [151, 204] on link "¿Falta el código de barras?" at bounding box center [200, 203] width 172 height 9
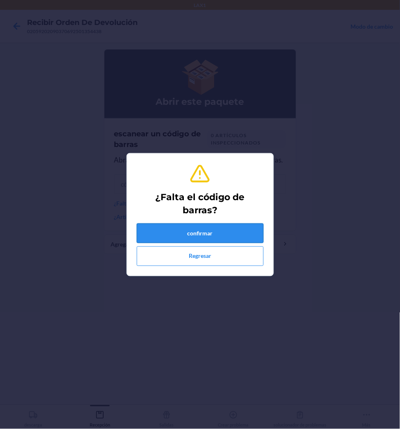
click at [169, 226] on button "confirmar" at bounding box center [200, 233] width 127 height 20
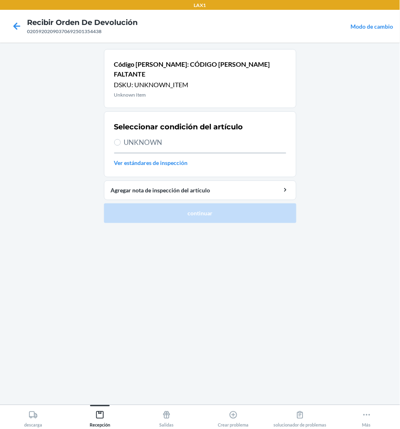
click at [158, 137] on span "UNKNOWN" at bounding box center [205, 142] width 162 height 11
click at [121, 139] on input "UNKNOWN" at bounding box center [117, 142] width 7 height 7
radio input "true"
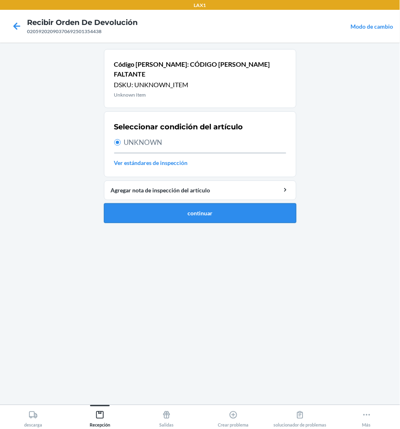
click at [149, 205] on button "continuar" at bounding box center [200, 213] width 192 height 20
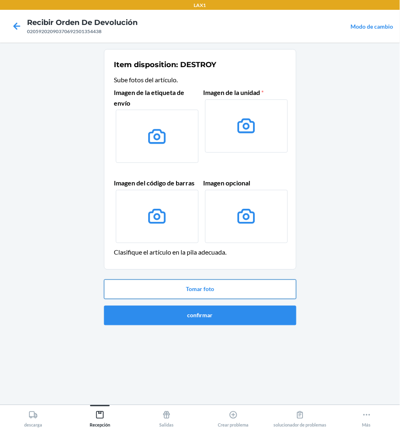
click at [213, 284] on button "Tomar foto" at bounding box center [200, 290] width 192 height 20
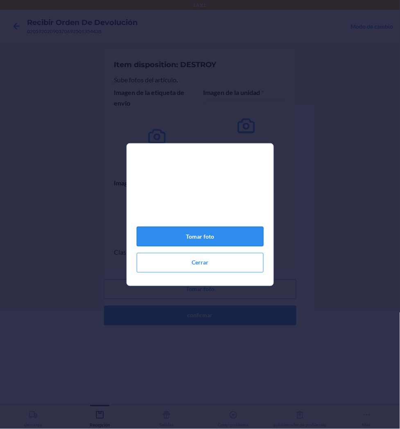
click at [220, 238] on button "Tomar foto" at bounding box center [200, 237] width 127 height 20
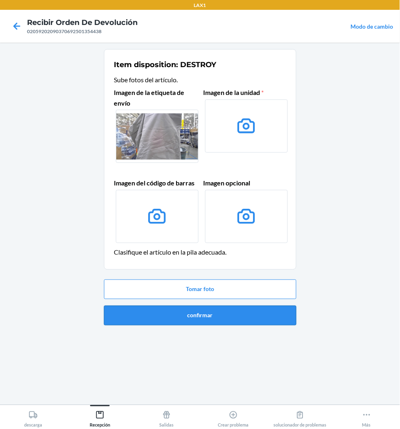
click at [220, 308] on button "confirmar" at bounding box center [200, 316] width 192 height 20
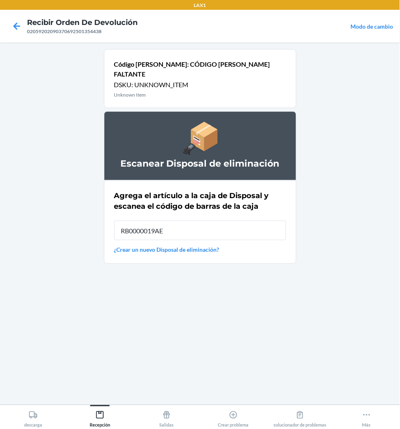
type input "RB0000019AE"
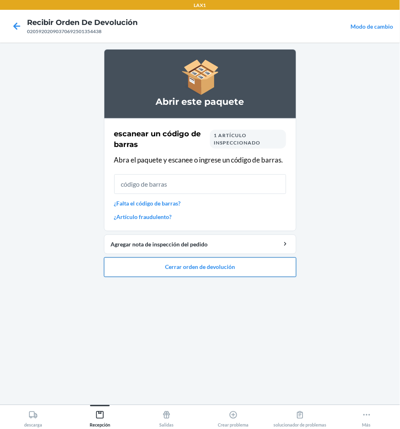
click at [213, 272] on button "Cerrar orden de devolución" at bounding box center [200, 267] width 192 height 20
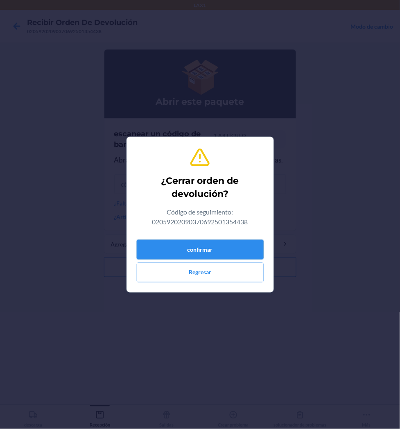
click at [214, 245] on button "confirmar" at bounding box center [200, 250] width 127 height 20
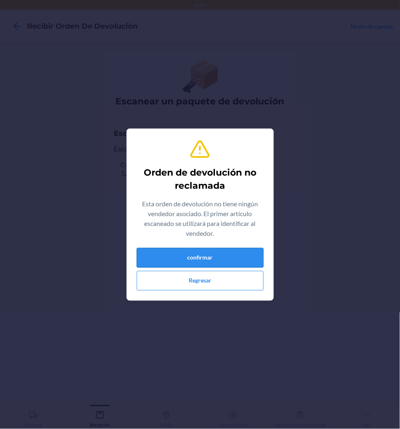
click at [213, 257] on button "confirmar" at bounding box center [200, 258] width 127 height 20
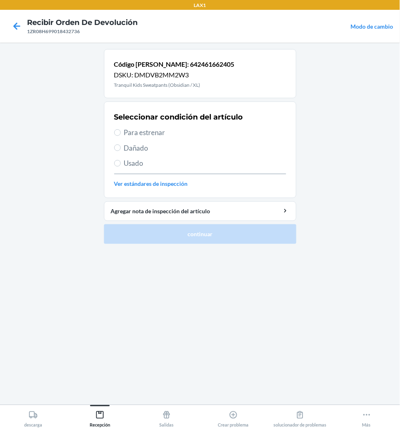
click at [126, 148] on span "Dañado" at bounding box center [205, 148] width 162 height 11
click at [121, 148] on input "Dañado" at bounding box center [117, 147] width 7 height 7
radio input "true"
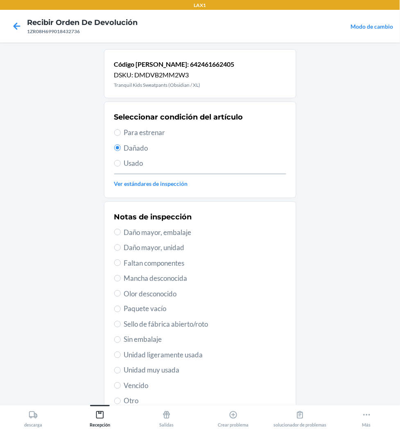
click at [143, 372] on span "Unidad muy usada" at bounding box center [205, 370] width 162 height 11
click at [121, 372] on input "Unidad muy usada" at bounding box center [117, 370] width 7 height 7
radio input "true"
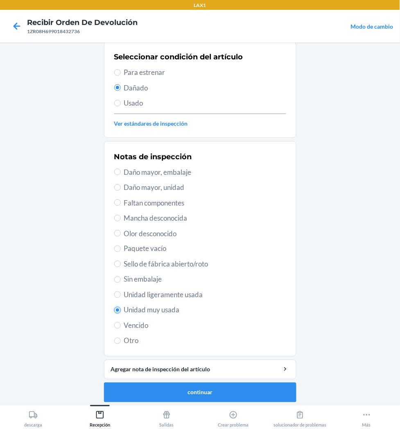
scroll to position [63, 0]
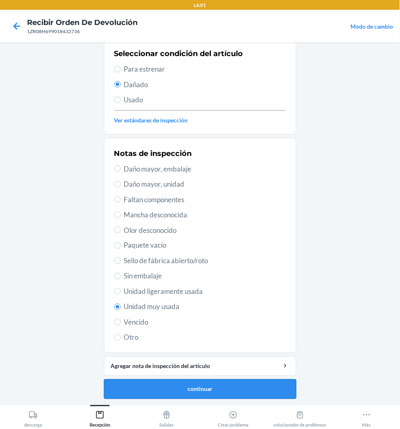
click at [159, 386] on button "continuar" at bounding box center [200, 389] width 192 height 20
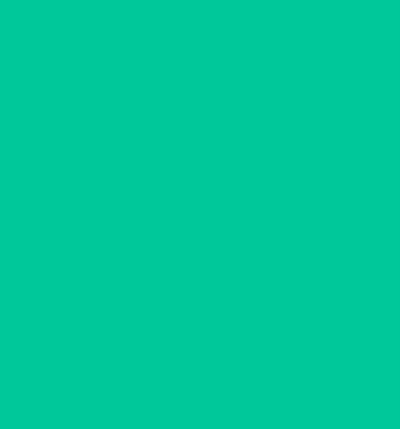
scroll to position [17, 0]
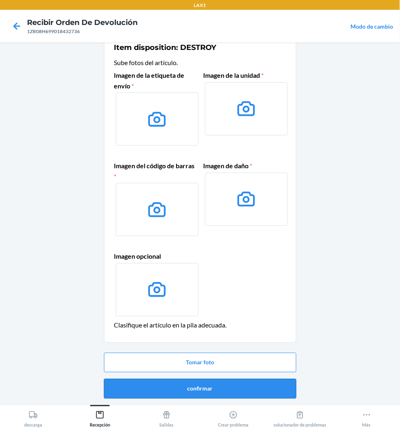
click at [231, 389] on button "confirmar" at bounding box center [200, 389] width 192 height 20
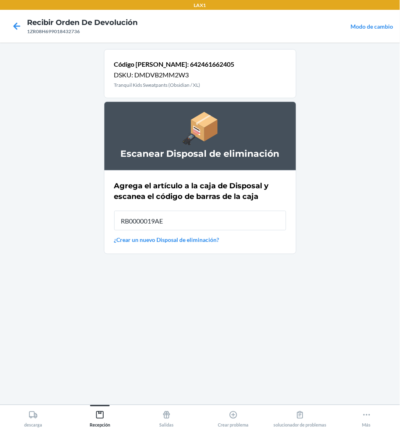
type input "RB0000019AE"
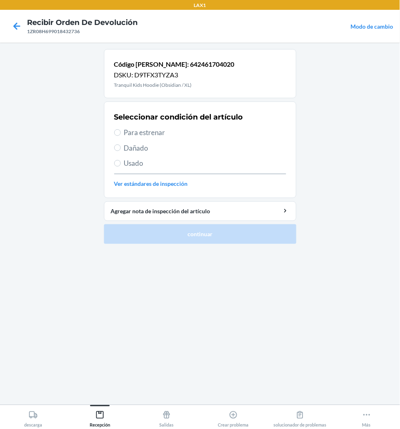
click at [131, 131] on span "Para estrenar" at bounding box center [205, 132] width 162 height 11
click at [121, 131] on input "Para estrenar" at bounding box center [117, 132] width 7 height 7
radio input "true"
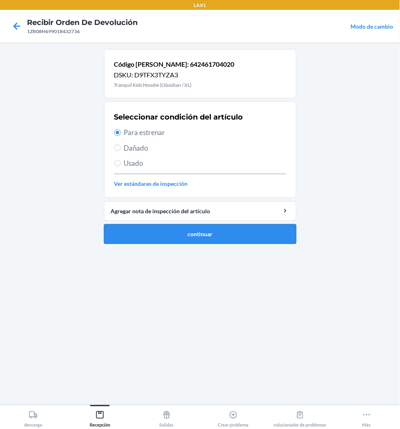
click at [153, 228] on button "continuar" at bounding box center [200, 234] width 192 height 20
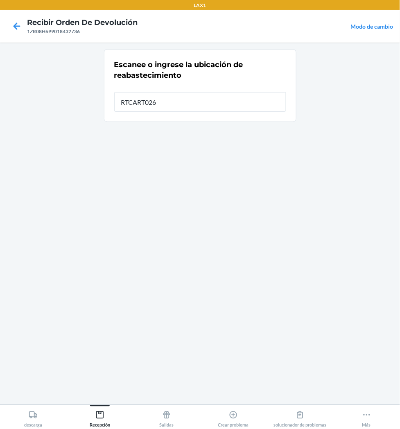
type input "RTCART026"
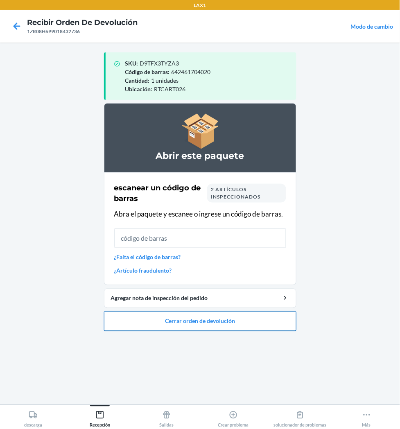
click at [178, 323] on button "Cerrar orden de devolución" at bounding box center [200, 321] width 192 height 20
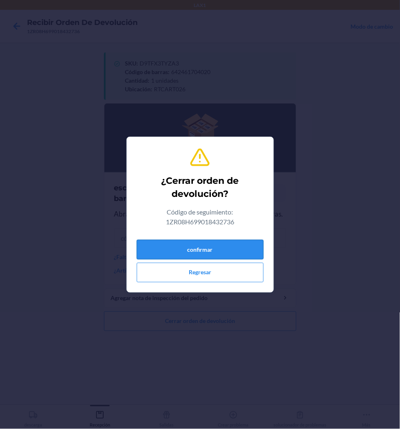
click at [196, 247] on button "confirmar" at bounding box center [200, 250] width 127 height 20
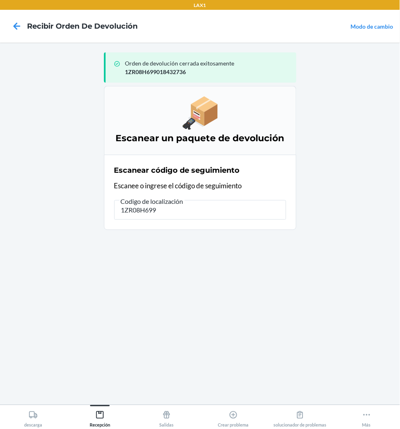
type input "1ZR08H6990"
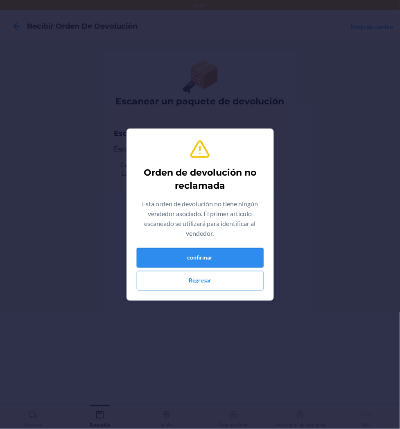
click at [204, 255] on button "confirmar" at bounding box center [200, 258] width 127 height 20
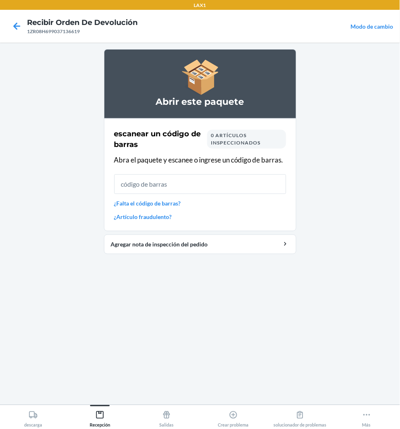
click at [176, 202] on link "¿Falta el código de barras?" at bounding box center [200, 203] width 172 height 9
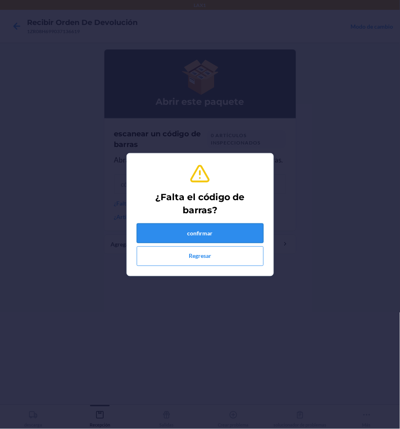
click at [213, 232] on button "confirmar" at bounding box center [200, 233] width 127 height 20
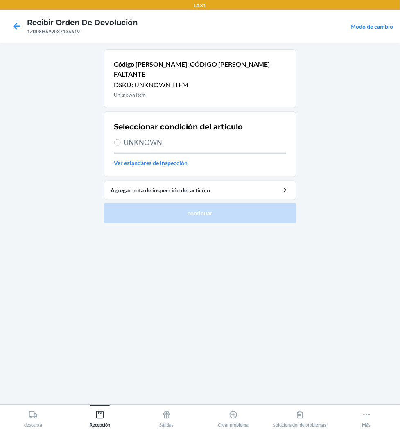
click at [147, 137] on span "UNKNOWN" at bounding box center [205, 142] width 162 height 11
click at [121, 139] on input "UNKNOWN" at bounding box center [117, 142] width 7 height 7
radio input "true"
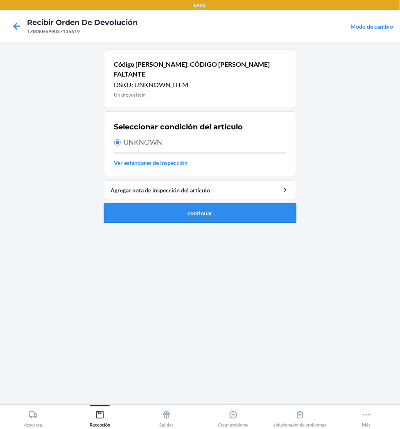
click at [178, 203] on button "continuar" at bounding box center [200, 213] width 192 height 20
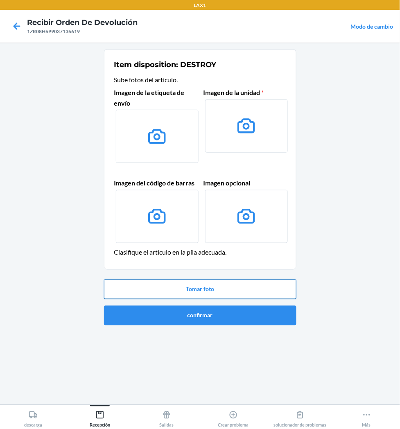
click at [219, 286] on button "Tomar foto" at bounding box center [200, 290] width 192 height 20
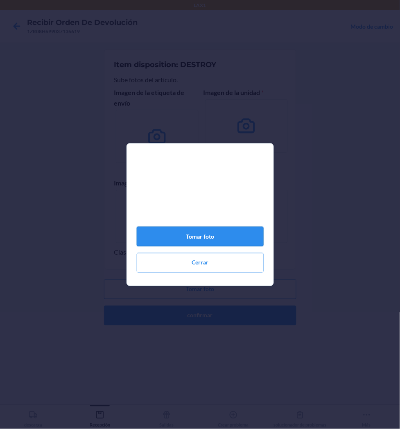
click at [217, 240] on button "Tomar foto" at bounding box center [200, 237] width 127 height 20
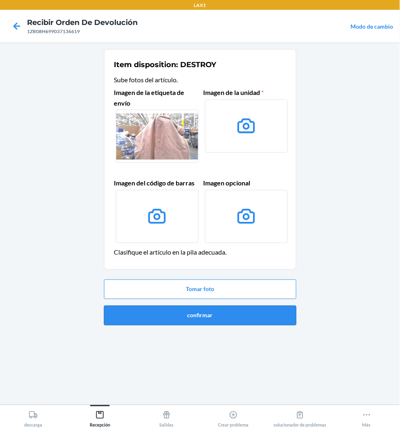
click at [241, 316] on button "confirmar" at bounding box center [200, 316] width 192 height 20
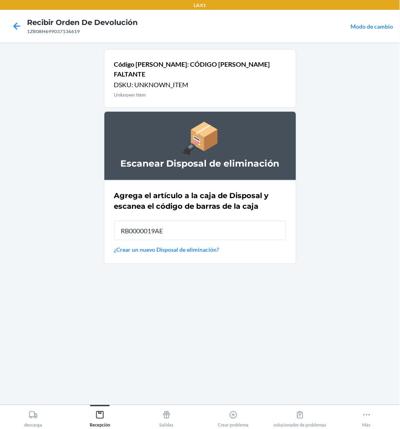
type input "RB0000019AE"
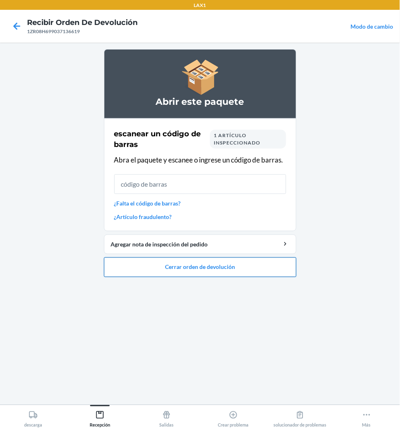
click at [226, 268] on button "Cerrar orden de devolución" at bounding box center [200, 267] width 192 height 20
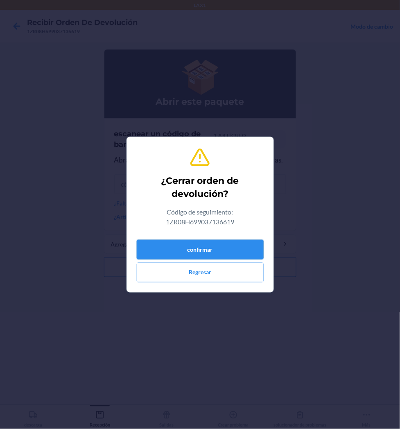
click at [230, 252] on button "confirmar" at bounding box center [200, 250] width 127 height 20
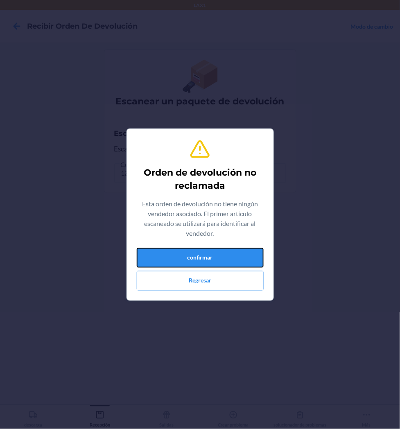
click at [230, 252] on button "confirmar" at bounding box center [200, 258] width 127 height 20
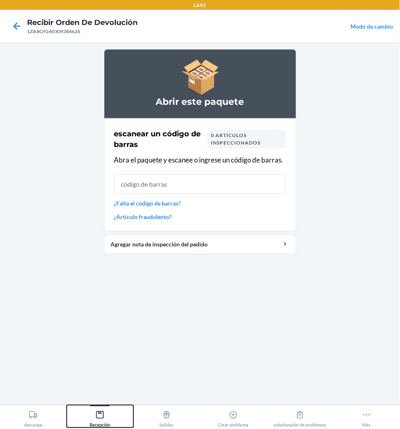
click at [101, 420] on div "Recepción" at bounding box center [100, 417] width 20 height 20
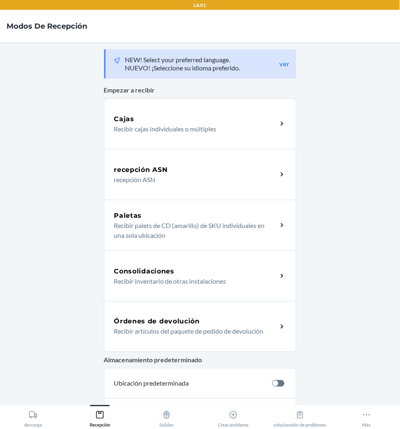
click at [203, 322] on div "Órdenes de devolución" at bounding box center [195, 322] width 163 height 10
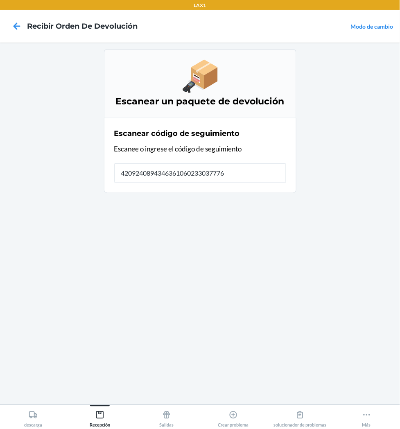
type input "42092408943463610602330377763"
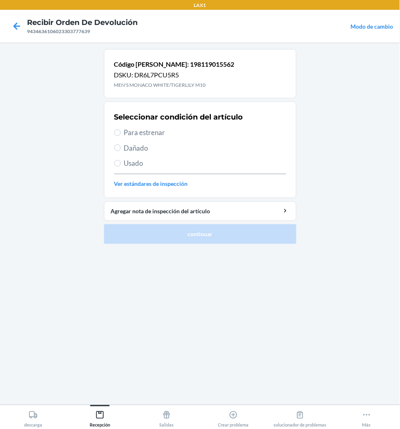
click at [127, 133] on span "Para estrenar" at bounding box center [205, 132] width 162 height 11
click at [121, 133] on input "Para estrenar" at bounding box center [117, 132] width 7 height 7
radio input "true"
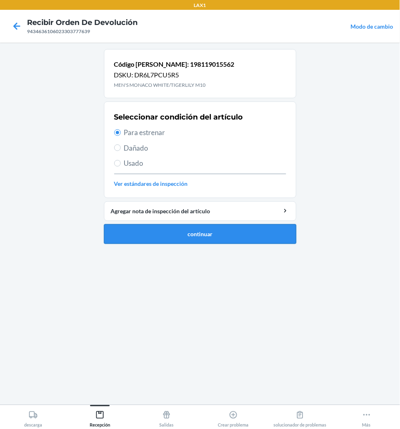
click at [230, 228] on button "continuar" at bounding box center [200, 234] width 192 height 20
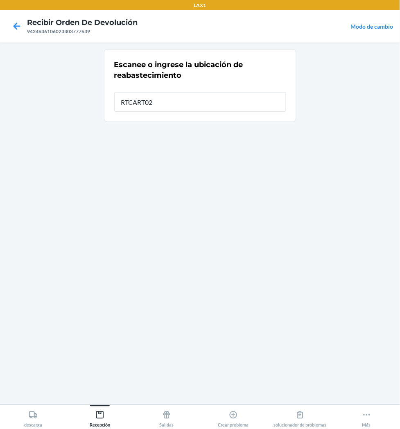
type input "RTCART026"
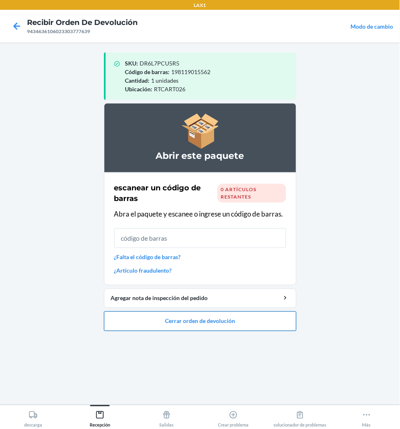
click at [222, 329] on button "Cerrar orden de devolución" at bounding box center [200, 321] width 192 height 20
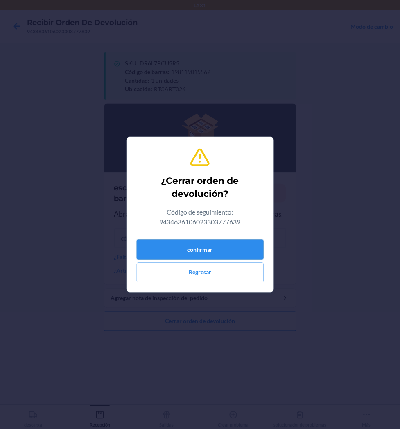
click at [218, 250] on button "confirmar" at bounding box center [200, 250] width 127 height 20
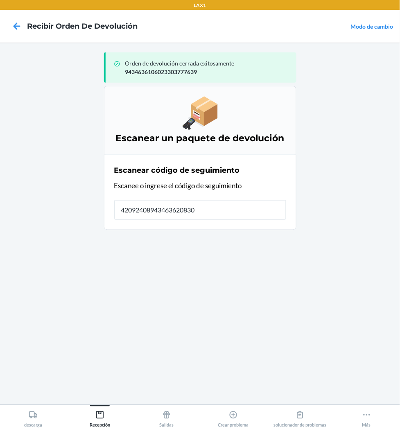
type input "420924089434636208303"
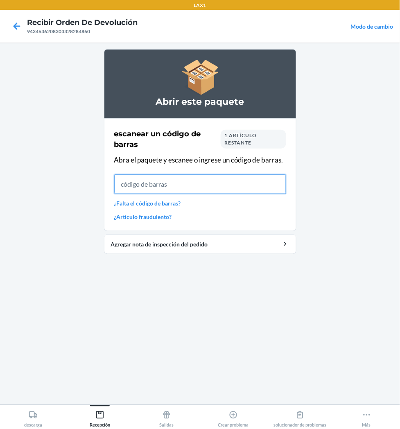
click at [166, 188] on input "text" at bounding box center [200, 184] width 172 height 20
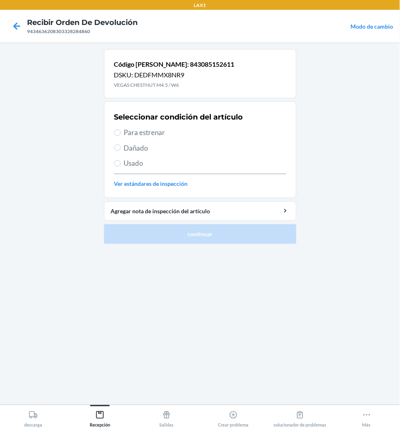
click at [142, 138] on span "Para estrenar" at bounding box center [205, 132] width 162 height 11
click at [121, 136] on input "Para estrenar" at bounding box center [117, 132] width 7 height 7
radio input "true"
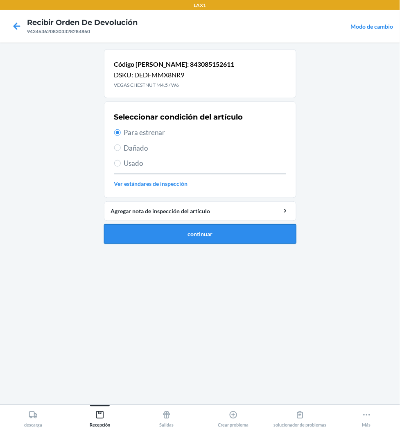
click at [231, 233] on button "continuar" at bounding box center [200, 234] width 192 height 20
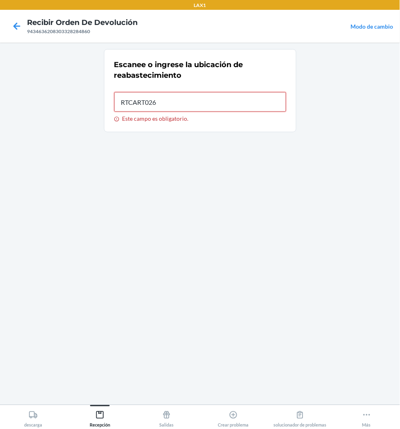
type input "RTCART026"
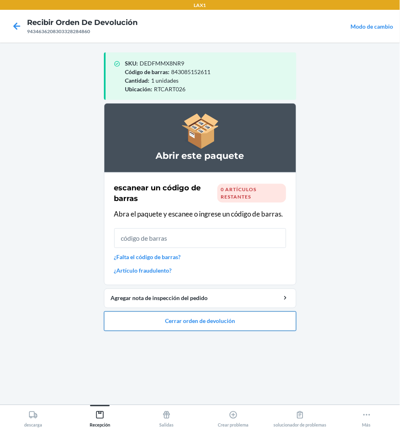
click at [208, 319] on button "Cerrar orden de devolución" at bounding box center [200, 321] width 192 height 20
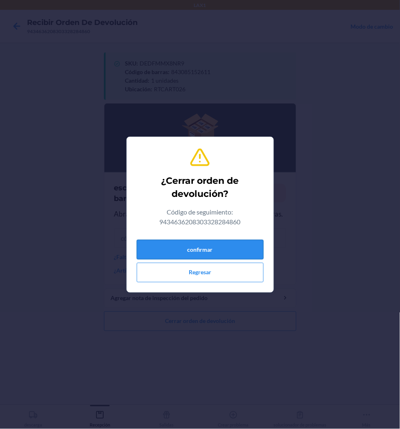
click at [220, 256] on button "confirmar" at bounding box center [200, 250] width 127 height 20
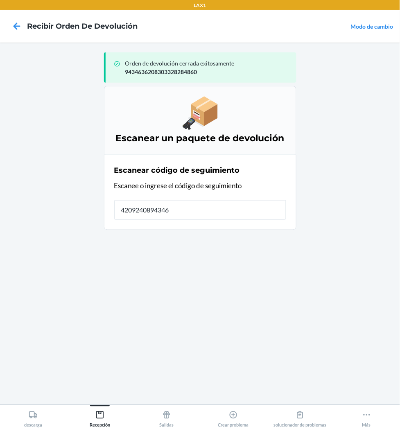
type input "42092408943463"
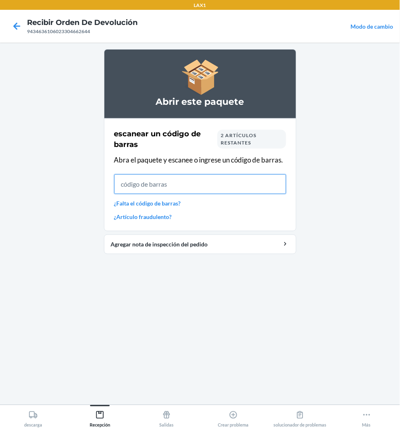
click at [219, 184] on input "text" at bounding box center [200, 184] width 172 height 20
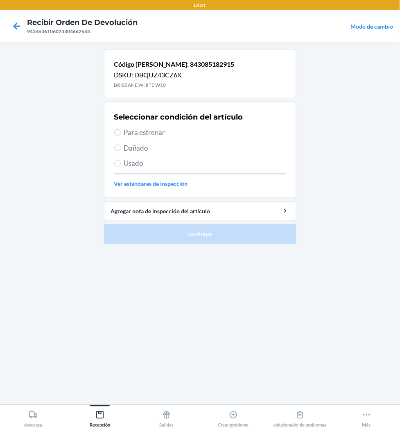
click at [147, 131] on span "Para estrenar" at bounding box center [205, 132] width 162 height 11
click at [121, 131] on input "Para estrenar" at bounding box center [117, 132] width 7 height 7
radio input "true"
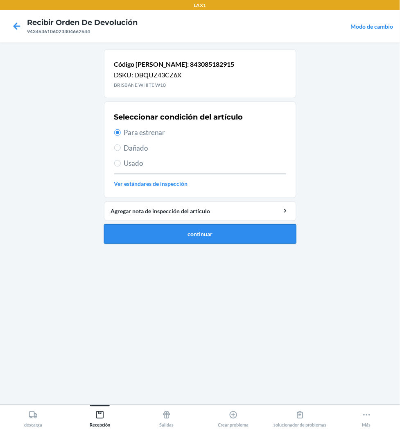
click at [180, 226] on button "continuar" at bounding box center [200, 234] width 192 height 20
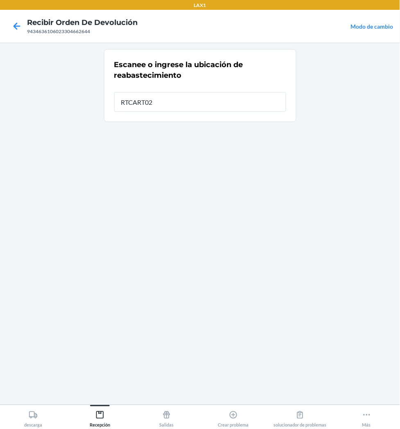
type input "RTCART026"
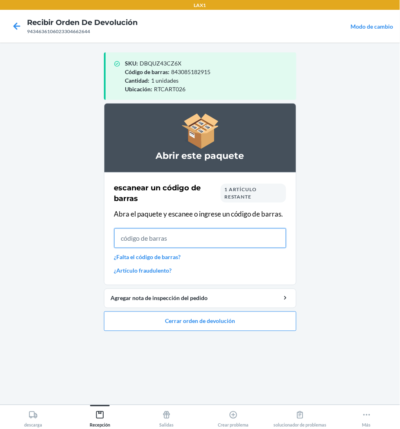
click at [170, 241] on input "text" at bounding box center [200, 238] width 172 height 20
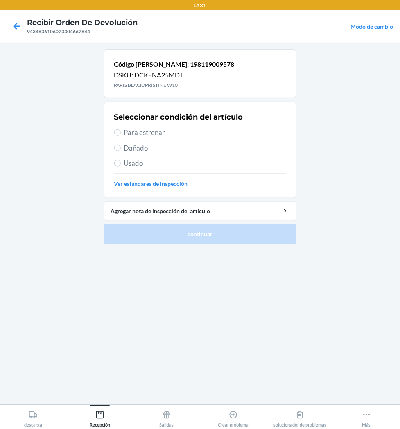
click at [123, 128] on label "Para estrenar" at bounding box center [200, 132] width 172 height 11
click at [121, 129] on input "Para estrenar" at bounding box center [117, 132] width 7 height 7
radio input "true"
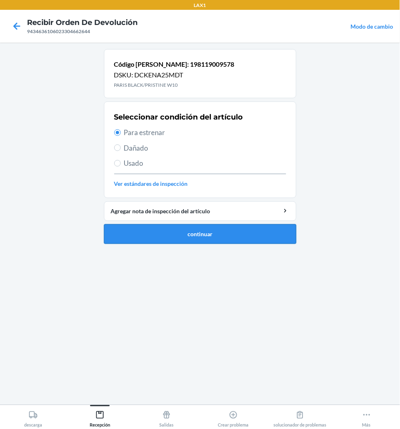
click at [163, 239] on button "continuar" at bounding box center [200, 234] width 192 height 20
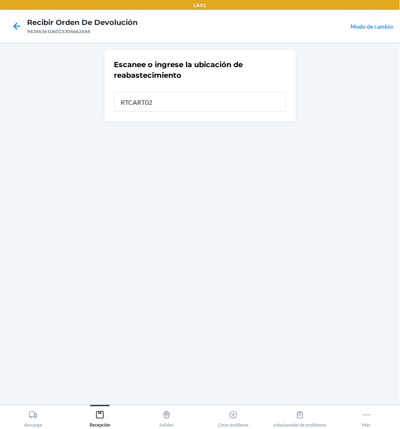
type input "RTCART026"
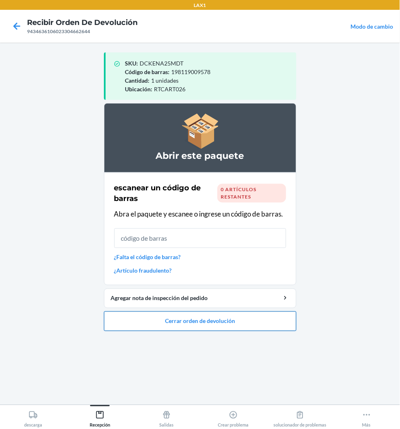
click at [172, 318] on button "Cerrar orden de devolución" at bounding box center [200, 321] width 192 height 20
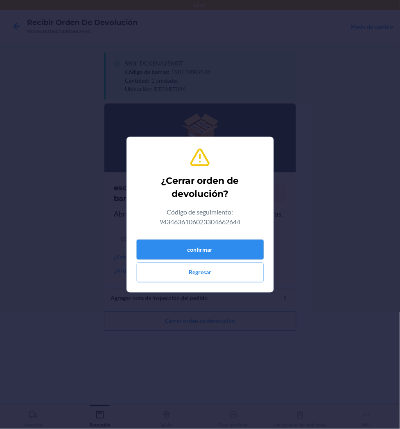
click at [214, 252] on button "confirmar" at bounding box center [200, 250] width 127 height 20
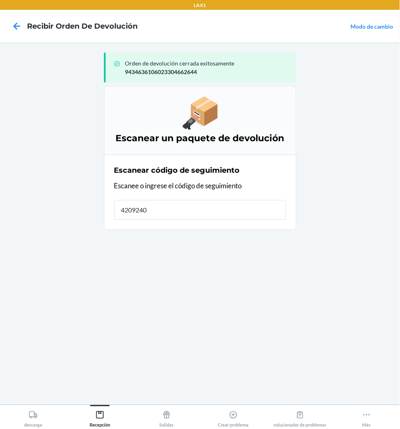
type input "42092408"
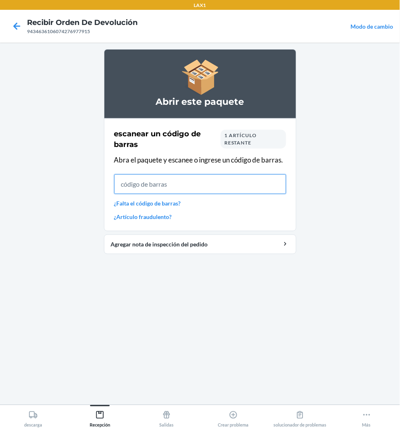
click at [189, 179] on input "text" at bounding box center [200, 184] width 172 height 20
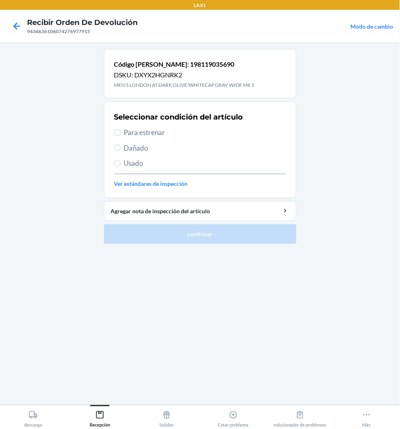
click at [158, 127] on span "Para estrenar" at bounding box center [205, 132] width 162 height 11
click at [121, 129] on input "Para estrenar" at bounding box center [117, 132] width 7 height 7
radio input "true"
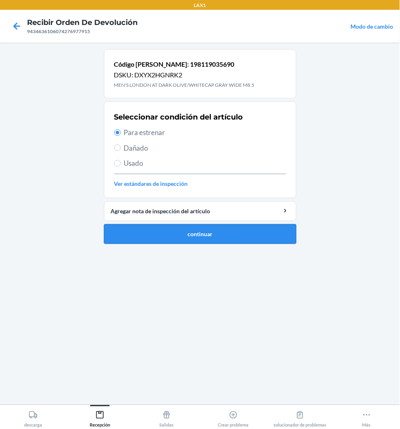
click at [161, 230] on button "continuar" at bounding box center [200, 234] width 192 height 20
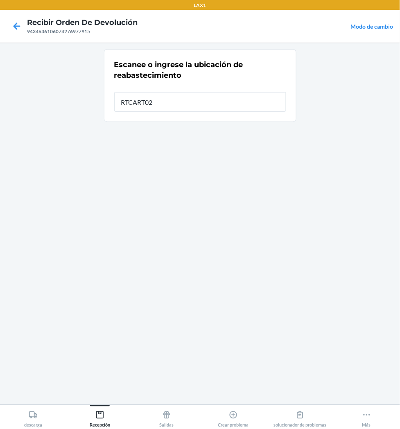
type input "RTCART026"
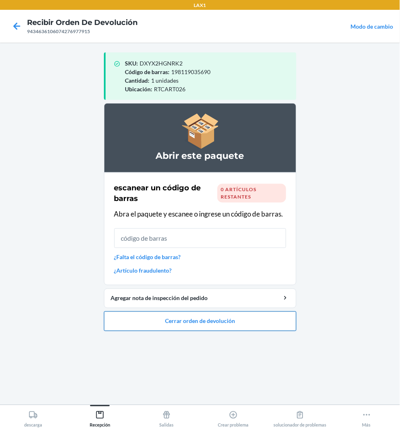
click at [175, 316] on button "Cerrar orden de devolución" at bounding box center [200, 321] width 192 height 20
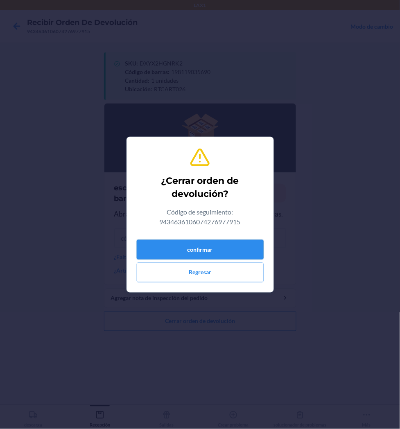
click at [205, 248] on button "confirmar" at bounding box center [200, 250] width 127 height 20
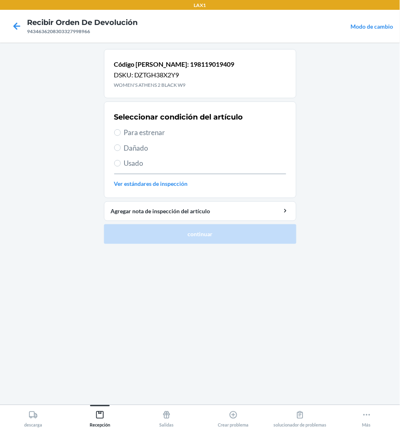
click at [142, 132] on span "Para estrenar" at bounding box center [205, 132] width 162 height 11
click at [121, 132] on input "Para estrenar" at bounding box center [117, 132] width 7 height 7
radio input "true"
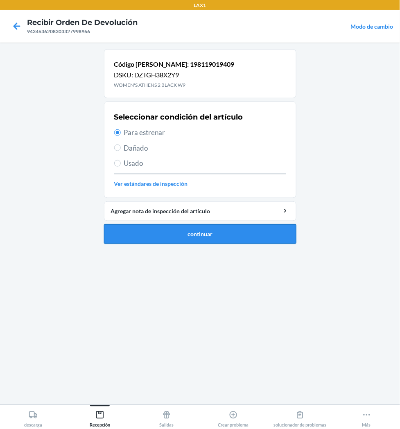
click at [184, 239] on button "continuar" at bounding box center [200, 234] width 192 height 20
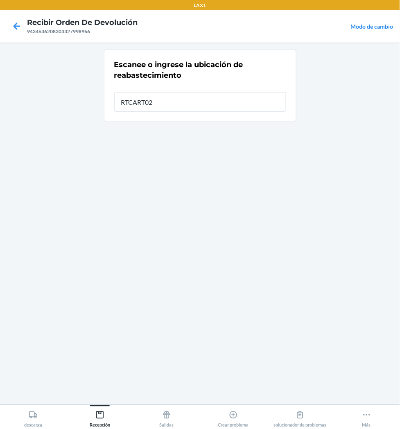
type input "RTCART026"
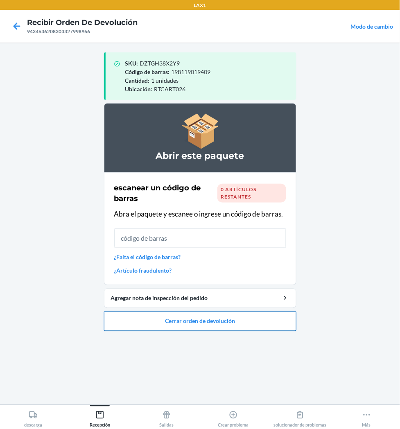
click at [169, 321] on button "Cerrar orden de devolución" at bounding box center [200, 321] width 192 height 20
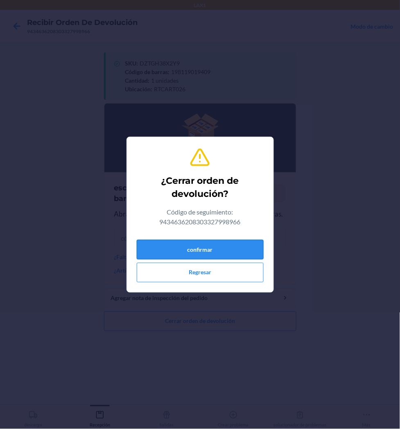
click at [187, 254] on button "confirmar" at bounding box center [200, 250] width 127 height 20
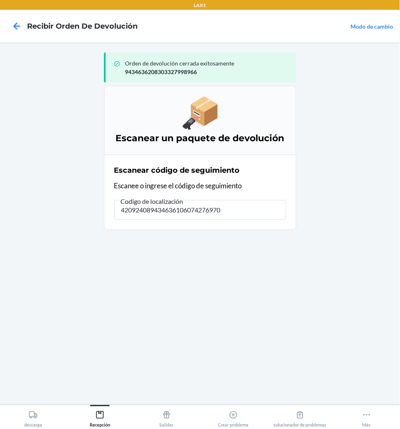
type input "4209240894346361060742769702"
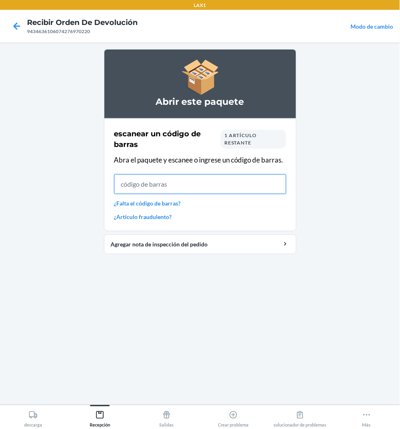
click at [186, 192] on input "text" at bounding box center [200, 184] width 172 height 20
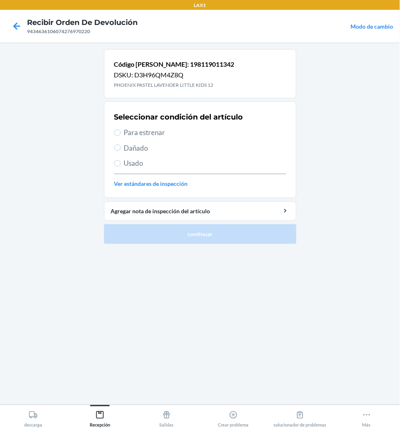
click at [149, 131] on span "Para estrenar" at bounding box center [205, 132] width 162 height 11
click at [121, 131] on input "Para estrenar" at bounding box center [117, 132] width 7 height 7
radio input "true"
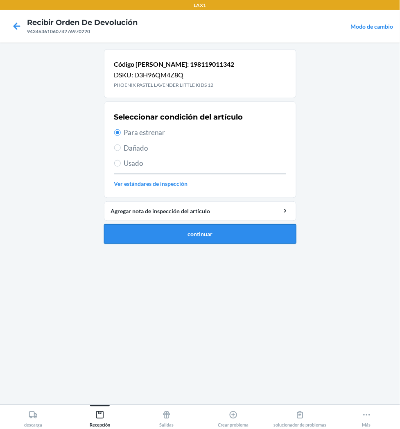
click at [209, 234] on button "continuar" at bounding box center [200, 234] width 192 height 20
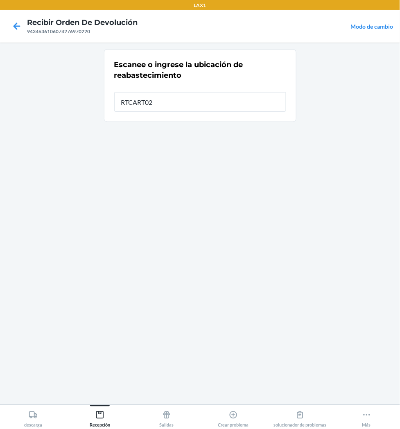
type input "RTCART026"
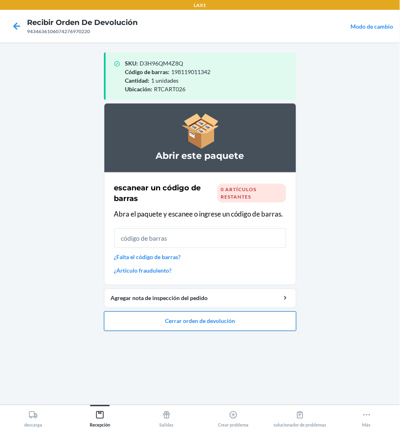
click at [215, 318] on button "Cerrar orden de devolución" at bounding box center [200, 321] width 192 height 20
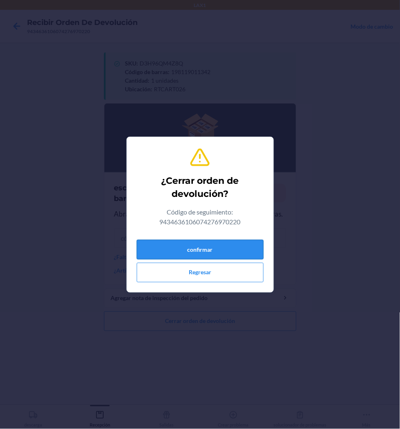
click at [223, 256] on button "confirmar" at bounding box center [200, 250] width 127 height 20
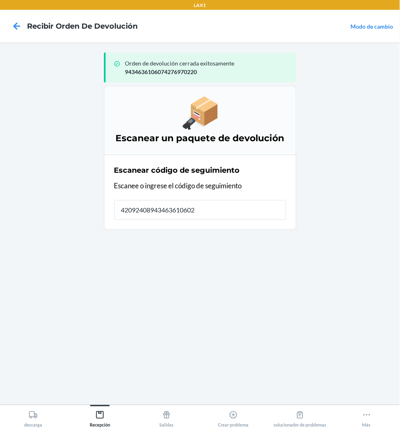
type input "420924089434636106023"
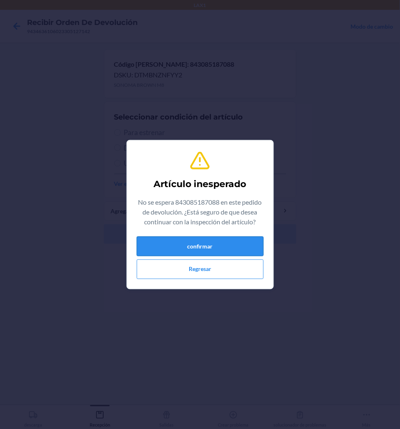
click at [209, 244] on button "confirmar" at bounding box center [200, 247] width 127 height 20
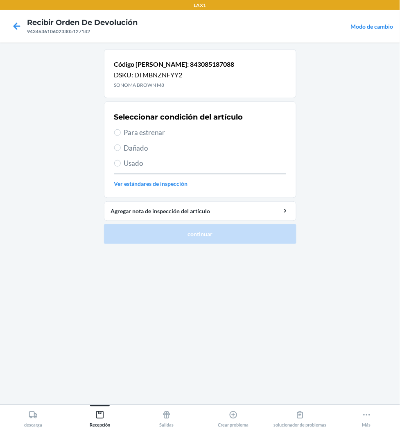
click at [162, 137] on span "Para estrenar" at bounding box center [205, 132] width 162 height 11
click at [121, 136] on input "Para estrenar" at bounding box center [117, 132] width 7 height 7
radio input "true"
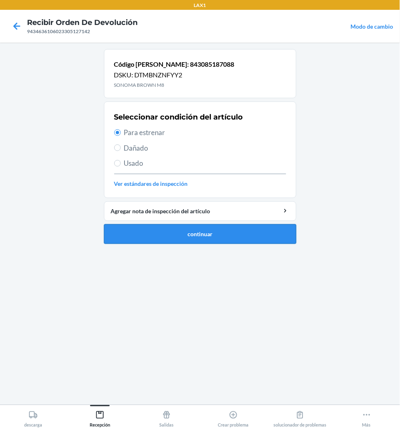
click at [195, 235] on button "continuar" at bounding box center [200, 234] width 192 height 20
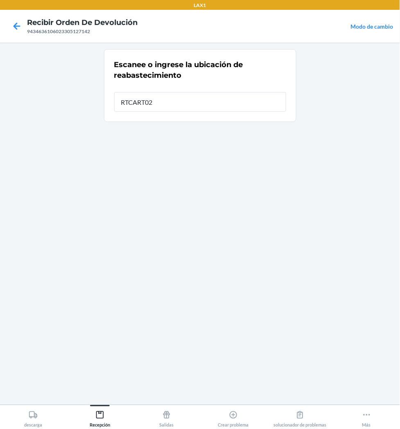
type input "RTCART026"
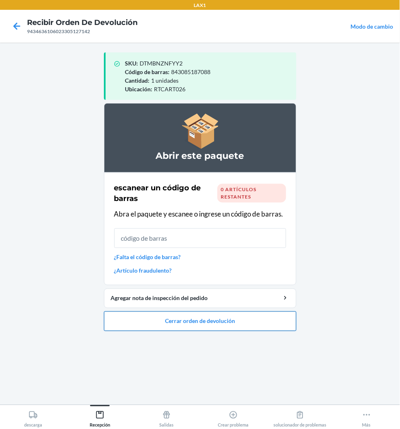
click at [198, 317] on button "Cerrar orden de devolución" at bounding box center [200, 321] width 192 height 20
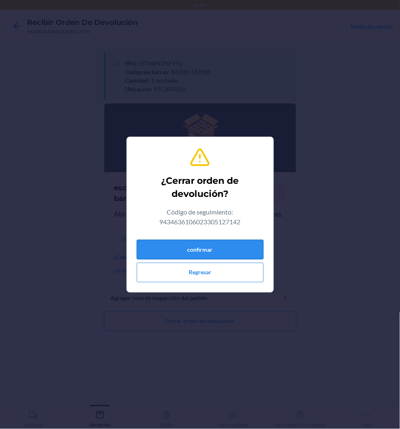
click at [205, 244] on button "confirmar" at bounding box center [200, 250] width 127 height 20
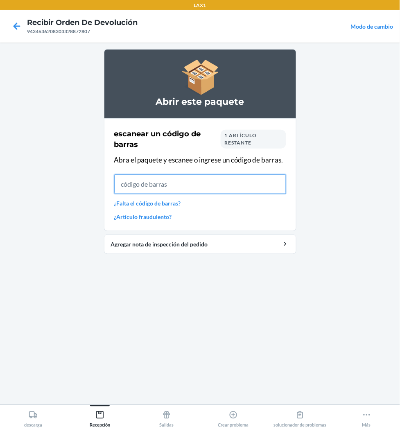
click at [163, 190] on input "text" at bounding box center [200, 184] width 172 height 20
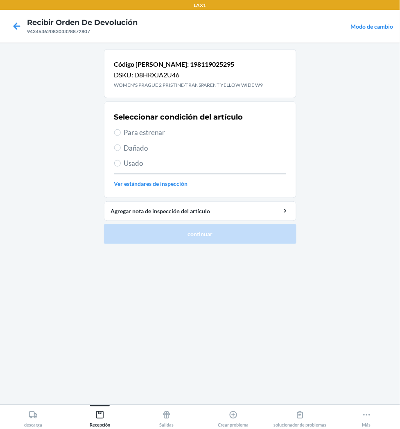
click at [134, 135] on span "Para estrenar" at bounding box center [205, 132] width 162 height 11
click at [121, 135] on input "Para estrenar" at bounding box center [117, 132] width 7 height 7
radio input "true"
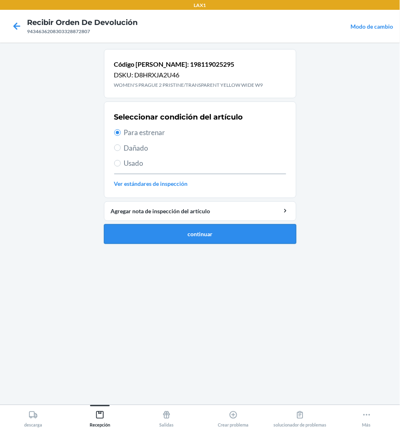
click at [153, 228] on button "continuar" at bounding box center [200, 234] width 192 height 20
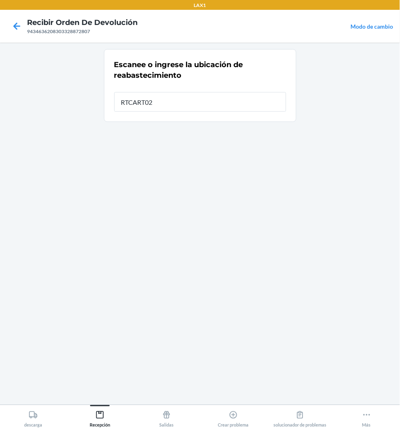
type input "RTCART026"
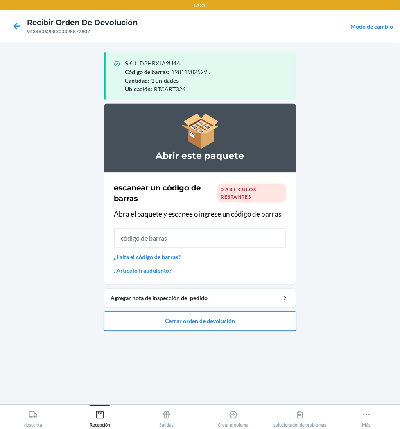
click at [205, 326] on button "Cerrar orden de devolución" at bounding box center [200, 321] width 192 height 20
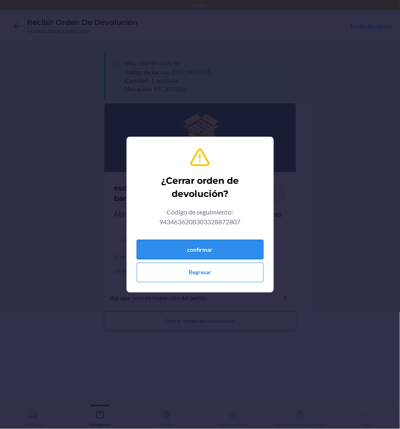
click at [227, 256] on button "confirmar" at bounding box center [200, 250] width 127 height 20
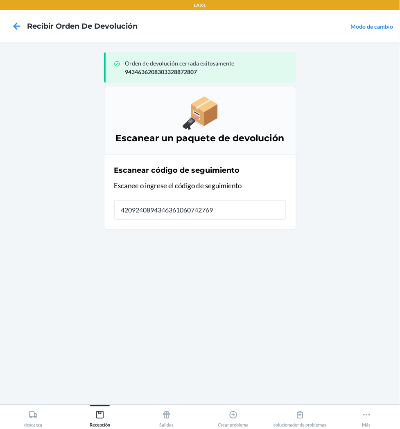
type input "42092408943463610607427697"
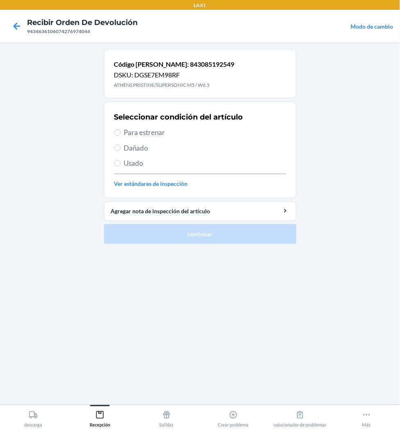
click at [142, 128] on span "Para estrenar" at bounding box center [205, 132] width 162 height 11
click at [121, 129] on input "Para estrenar" at bounding box center [117, 132] width 7 height 7
radio input "true"
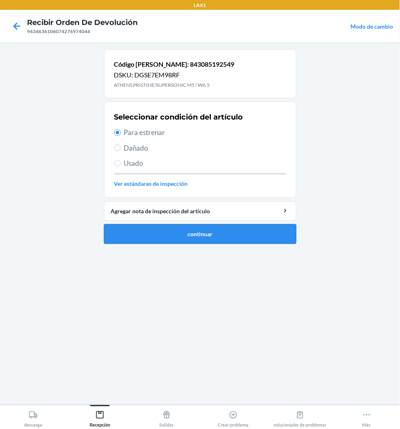
click at [173, 231] on button "continuar" at bounding box center [200, 234] width 192 height 20
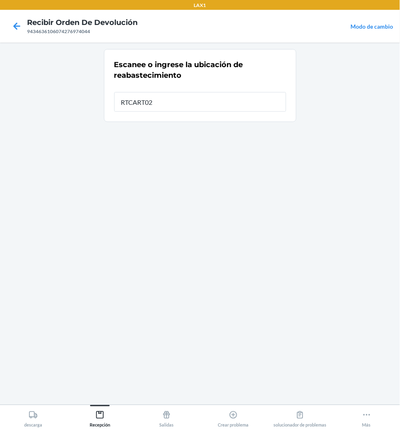
type input "RTCART026"
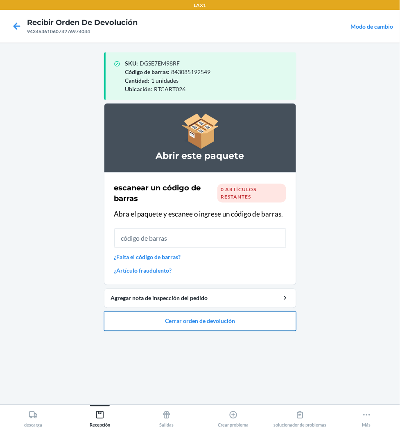
click at [207, 316] on button "Cerrar orden de devolución" at bounding box center [200, 321] width 192 height 20
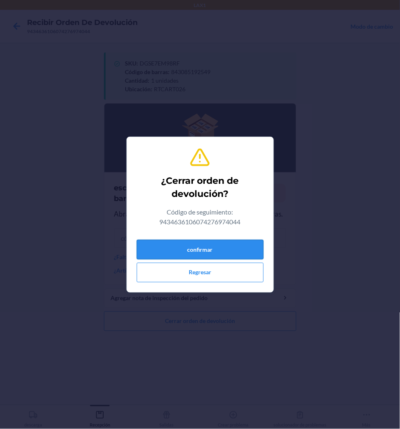
click at [240, 254] on button "confirmar" at bounding box center [200, 250] width 127 height 20
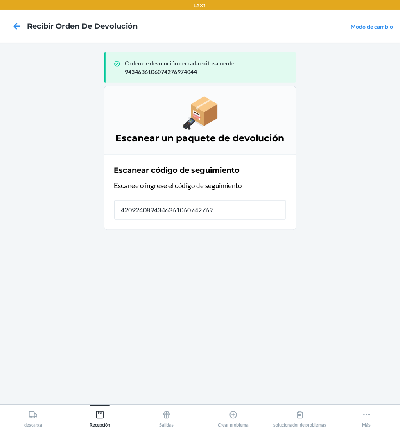
type input "42092408943463610607427697"
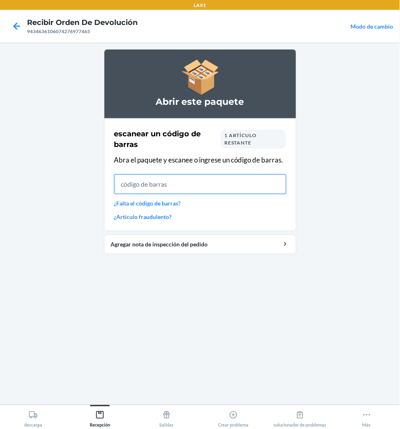
click at [220, 194] on input "text" at bounding box center [200, 184] width 172 height 20
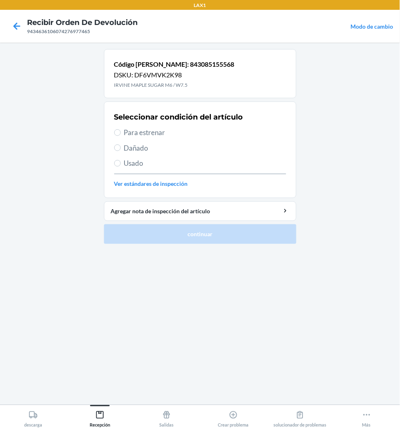
click at [125, 132] on span "Para estrenar" at bounding box center [205, 132] width 162 height 11
click at [121, 132] on input "Para estrenar" at bounding box center [117, 132] width 7 height 7
radio input "true"
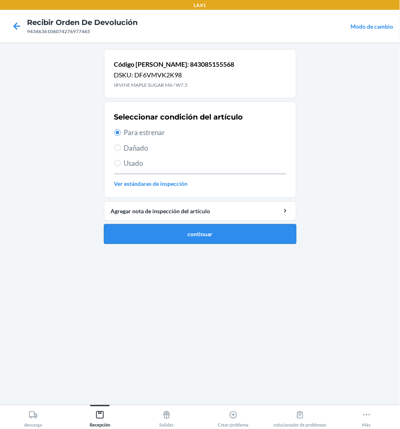
click at [187, 240] on button "continuar" at bounding box center [200, 234] width 192 height 20
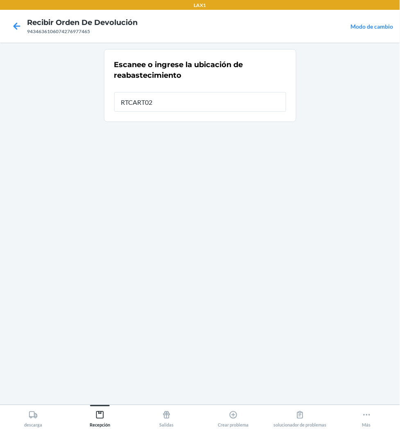
type input "RTCART026"
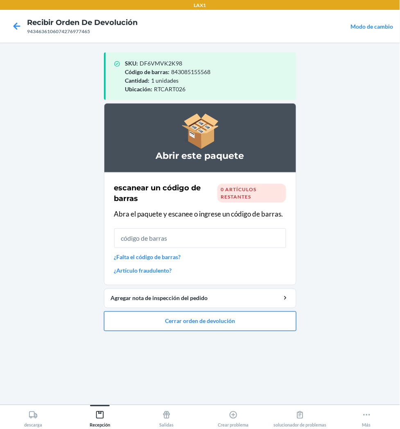
click at [185, 321] on button "Cerrar orden de devolución" at bounding box center [200, 321] width 192 height 20
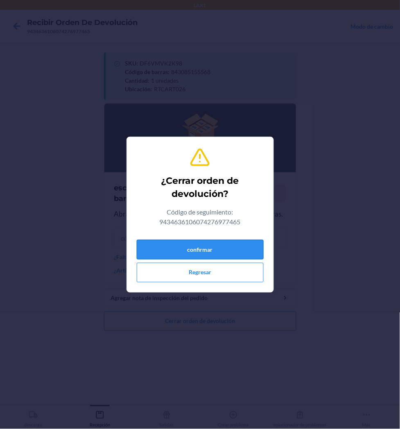
click at [205, 255] on button "confirmar" at bounding box center [200, 250] width 127 height 20
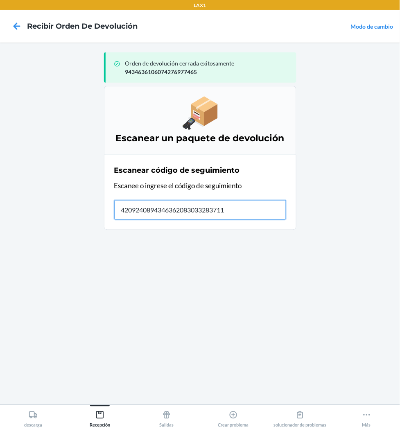
type input "42092408943463620830332837110"
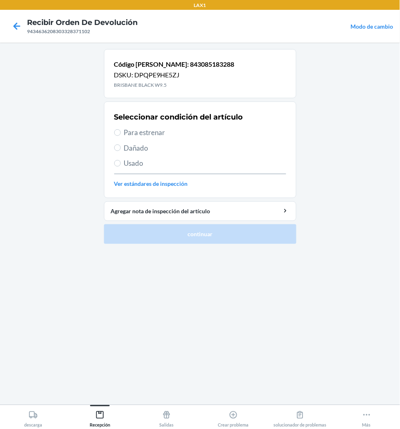
click at [133, 128] on span "Para estrenar" at bounding box center [205, 132] width 162 height 11
click at [121, 129] on input "Para estrenar" at bounding box center [117, 132] width 7 height 7
radio input "true"
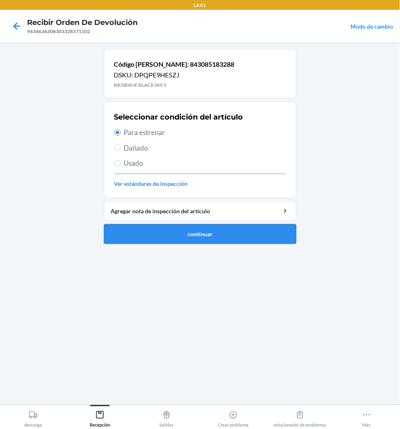
click at [164, 226] on button "continuar" at bounding box center [200, 234] width 192 height 20
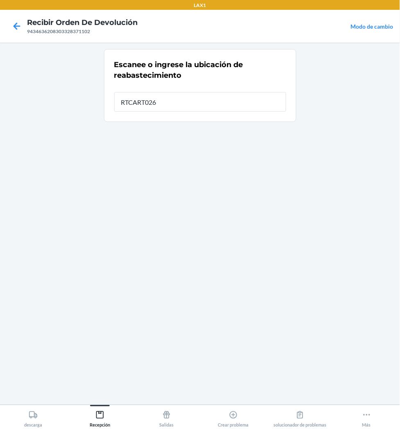
type input "RTCART026"
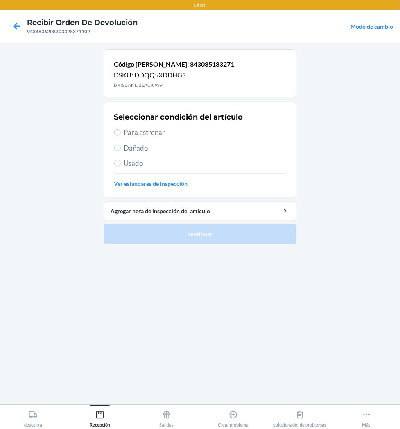
click at [135, 124] on div "Seleccionar condición del artículo Para estrenar Dañado Usado Ver estándares de…" at bounding box center [200, 149] width 172 height 81
click at [136, 131] on span "Para estrenar" at bounding box center [205, 132] width 162 height 11
click at [121, 131] on input "Para estrenar" at bounding box center [117, 132] width 7 height 7
radio input "true"
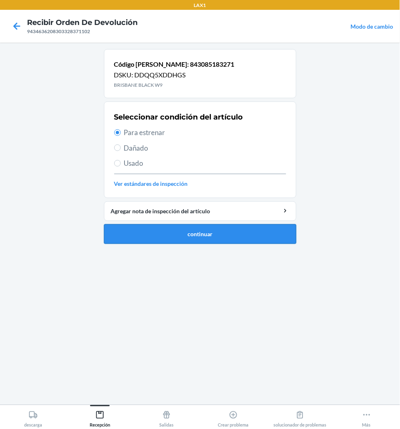
click at [205, 238] on button "continuar" at bounding box center [200, 234] width 192 height 20
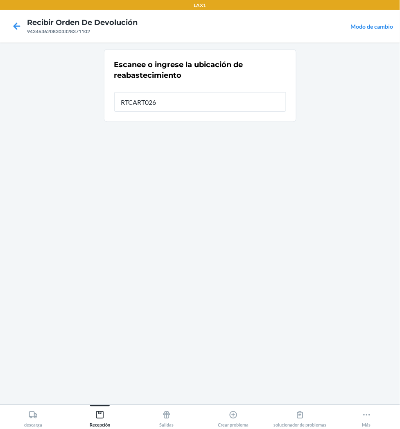
type input "RTCART026"
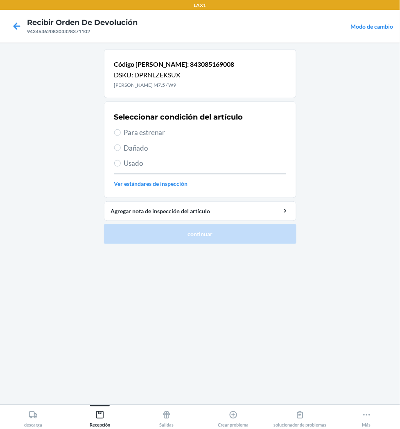
click at [153, 133] on span "Para estrenar" at bounding box center [205, 132] width 162 height 11
click at [121, 133] on input "Para estrenar" at bounding box center [117, 132] width 7 height 7
radio input "true"
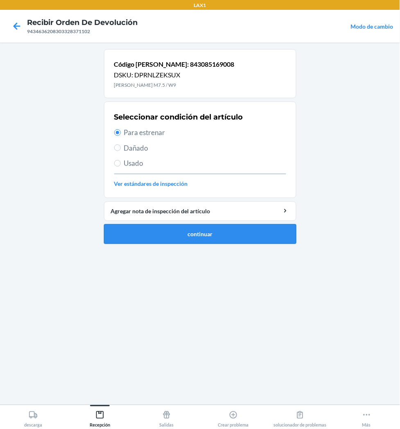
click at [178, 235] on button "continuar" at bounding box center [200, 234] width 192 height 20
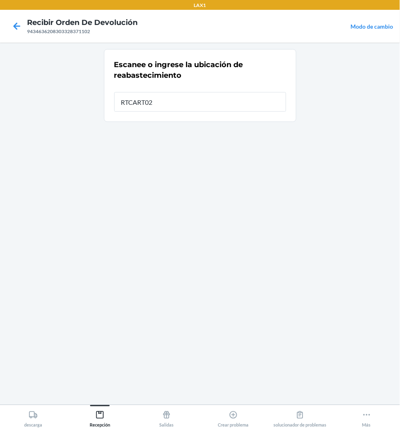
type input "RTCART026"
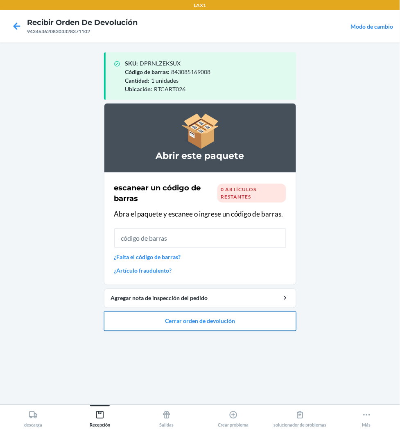
click at [194, 313] on button "Cerrar orden de devolución" at bounding box center [200, 321] width 192 height 20
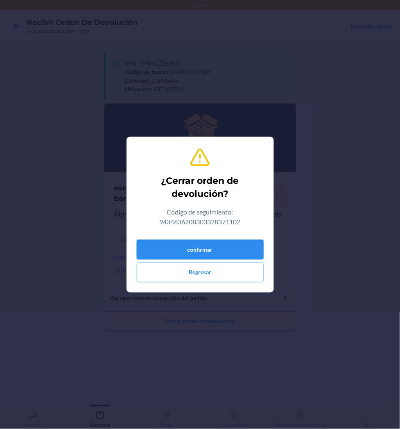
click at [235, 252] on button "confirmar" at bounding box center [200, 250] width 127 height 20
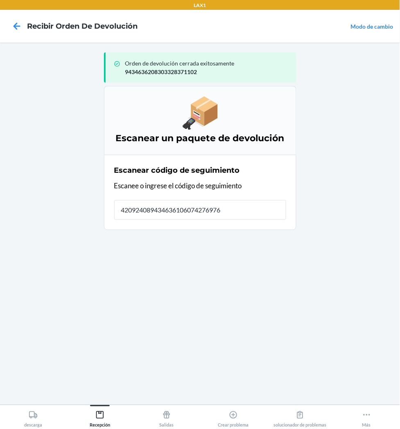
type input "4209240894346361060742769764"
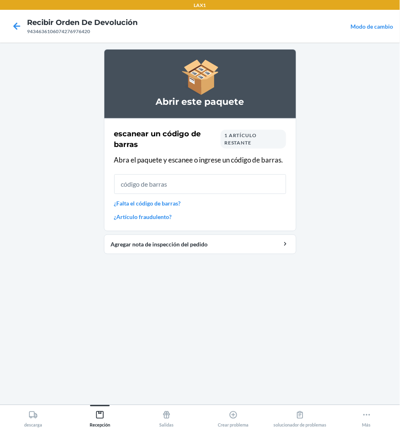
click at [155, 174] on div "escanear un código de barras 1 artículo restante Abra el paquete y escanee o in…" at bounding box center [200, 174] width 172 height 97
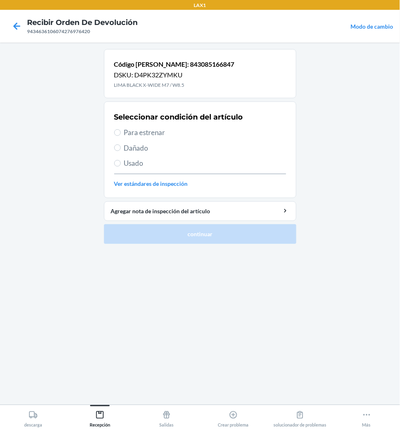
click at [128, 136] on span "Para estrenar" at bounding box center [205, 132] width 162 height 11
click at [121, 136] on input "Para estrenar" at bounding box center [117, 132] width 7 height 7
radio input "true"
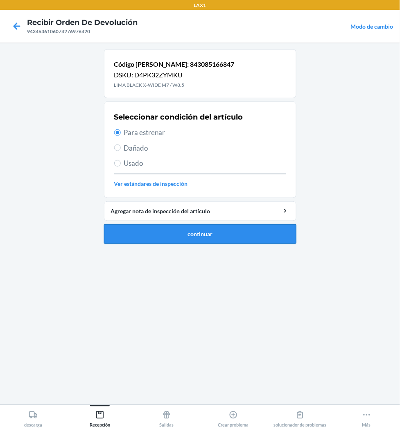
click at [174, 239] on button "continuar" at bounding box center [200, 234] width 192 height 20
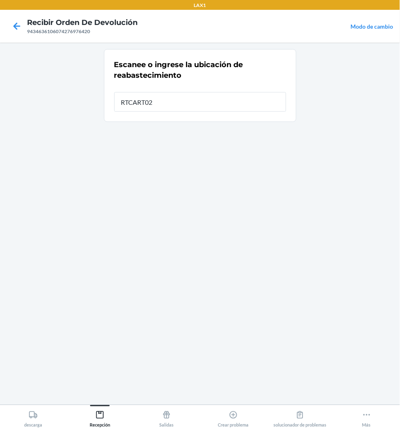
type input "RTCART026"
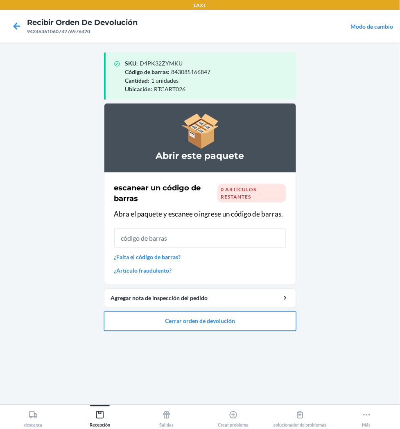
click at [216, 316] on button "Cerrar orden de devolución" at bounding box center [200, 321] width 192 height 20
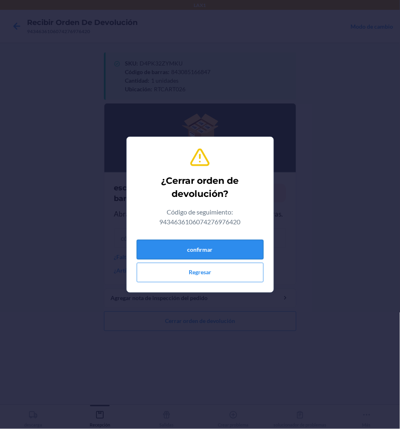
click at [220, 254] on button "confirmar" at bounding box center [200, 250] width 127 height 20
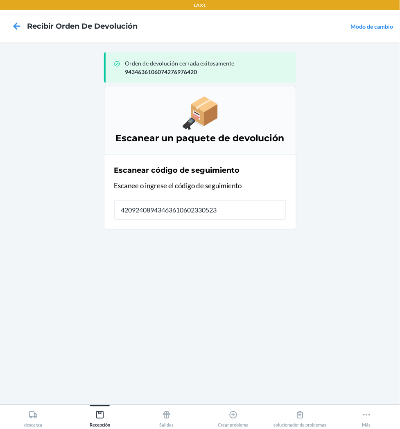
type input "420924089434636106023305238"
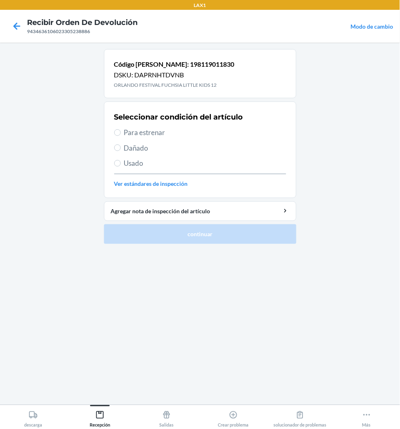
click at [124, 133] on span "Para estrenar" at bounding box center [205, 132] width 162 height 11
click at [121, 133] on input "Para estrenar" at bounding box center [117, 132] width 7 height 7
radio input "true"
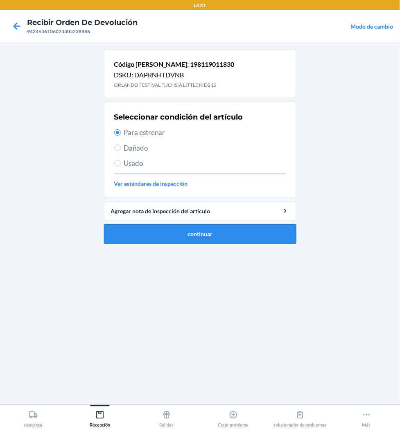
click at [154, 232] on button "continuar" at bounding box center [200, 234] width 192 height 20
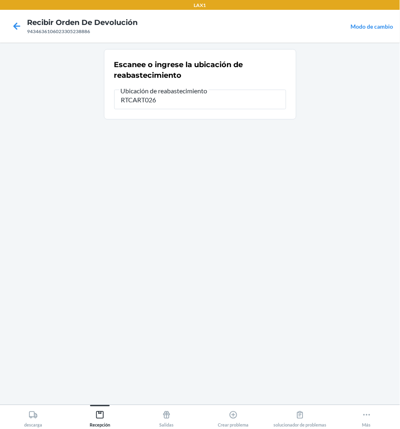
type input "RTCART026"
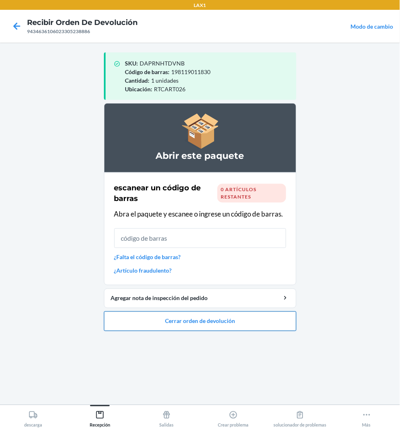
click at [163, 314] on button "Cerrar orden de devolución" at bounding box center [200, 321] width 192 height 20
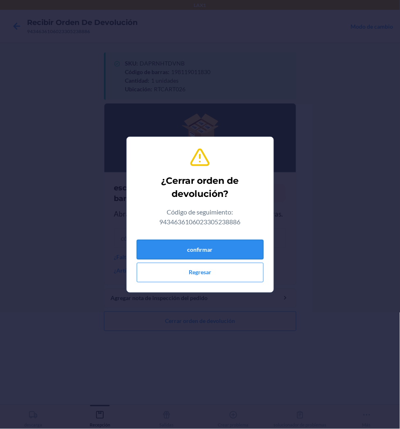
click at [189, 250] on button "confirmar" at bounding box center [200, 250] width 127 height 20
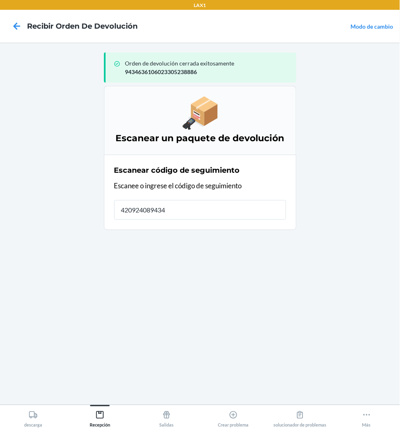
type input "4209240894346"
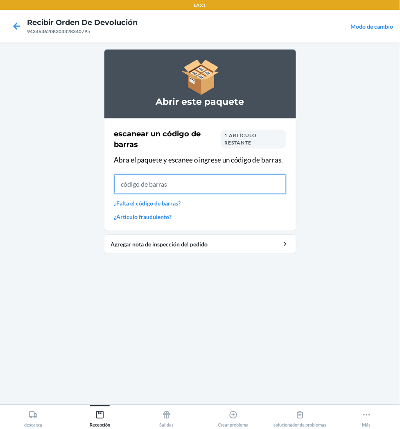
click at [185, 182] on input "text" at bounding box center [200, 184] width 172 height 20
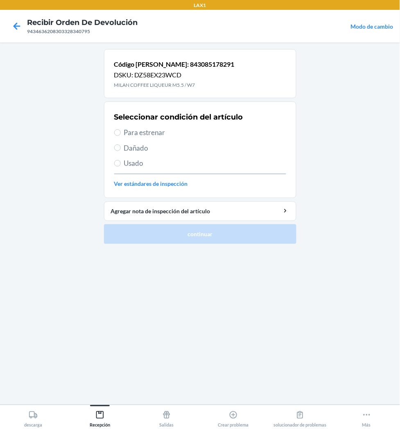
click at [160, 133] on span "Para estrenar" at bounding box center [205, 132] width 162 height 11
click at [121, 133] on input "Para estrenar" at bounding box center [117, 132] width 7 height 7
radio input "true"
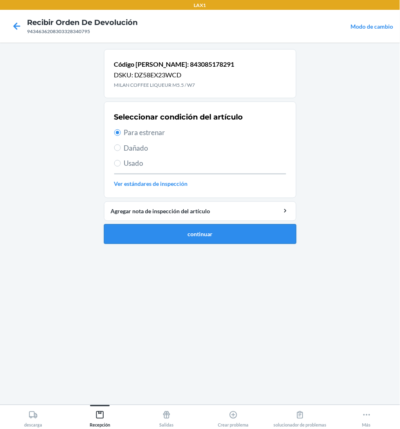
click at [173, 231] on button "continuar" at bounding box center [200, 234] width 192 height 20
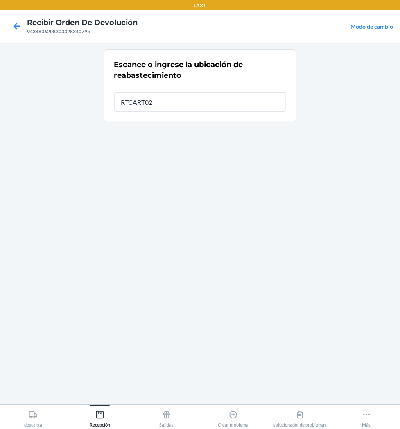
type input "RTCART026"
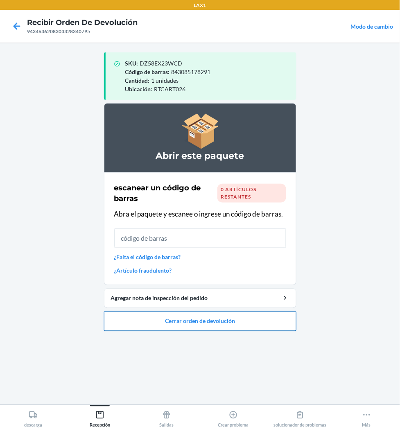
click at [205, 321] on button "Cerrar orden de devolución" at bounding box center [200, 321] width 192 height 20
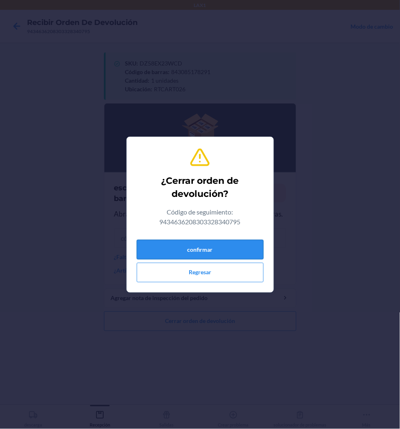
click at [211, 246] on button "confirmar" at bounding box center [200, 250] width 127 height 20
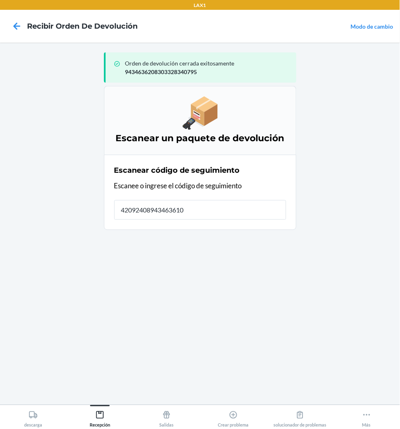
type input "420924089434636106"
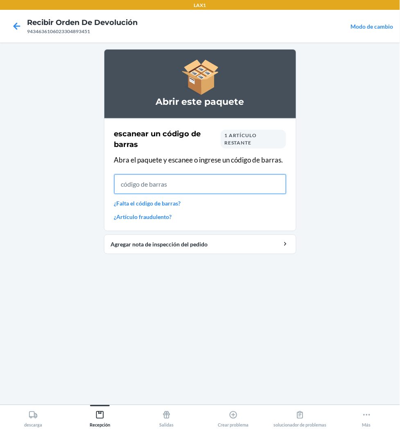
click at [168, 188] on input "text" at bounding box center [200, 184] width 172 height 20
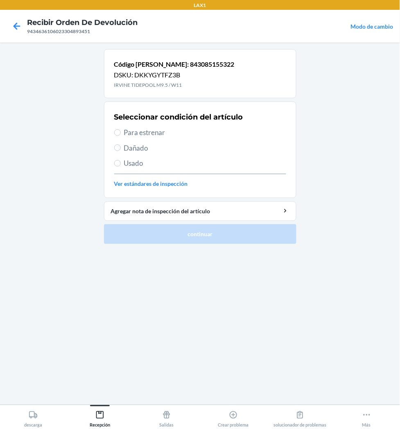
click at [141, 132] on span "Para estrenar" at bounding box center [205, 132] width 162 height 11
click at [121, 132] on input "Para estrenar" at bounding box center [117, 132] width 7 height 7
radio input "true"
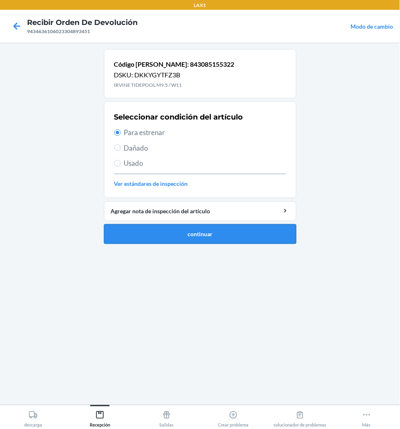
click at [173, 236] on button "continuar" at bounding box center [200, 234] width 192 height 20
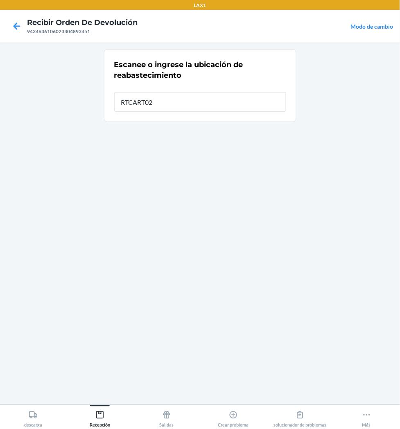
type input "RTCART026"
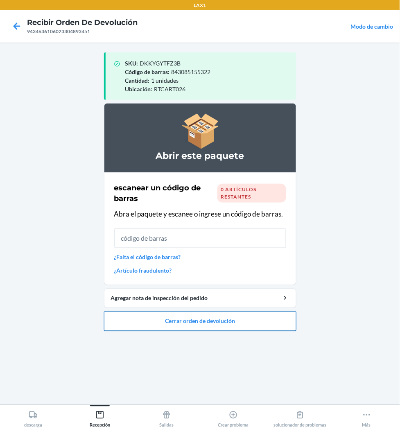
click at [219, 316] on button "Cerrar orden de devolución" at bounding box center [200, 321] width 192 height 20
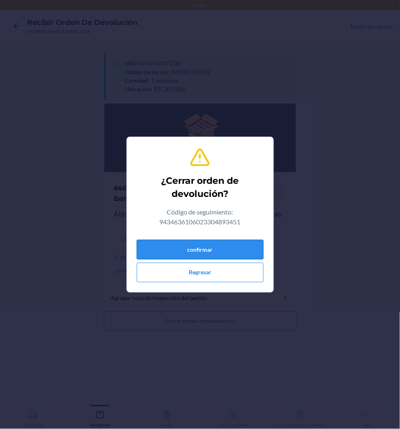
click at [218, 250] on button "confirmar" at bounding box center [200, 250] width 127 height 20
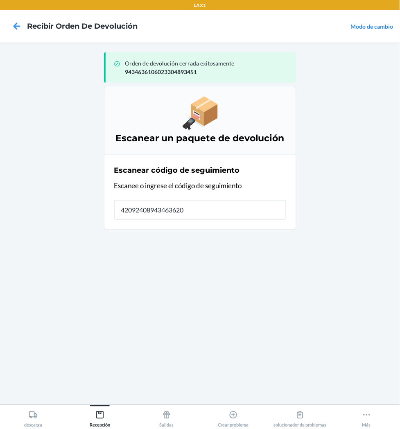
type input "420924089434636208"
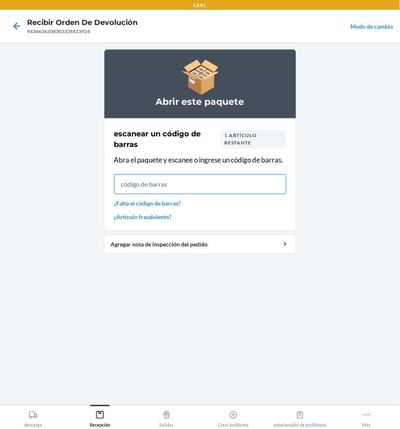
click at [162, 183] on input "text" at bounding box center [200, 184] width 172 height 20
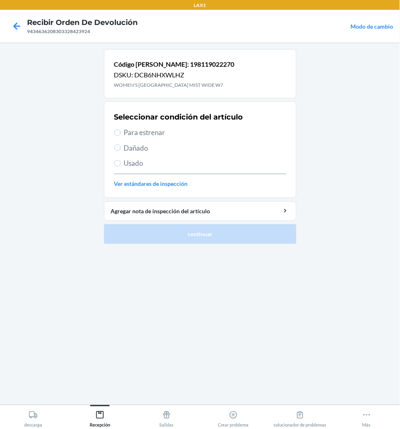
click at [144, 135] on span "Para estrenar" at bounding box center [205, 132] width 162 height 11
click at [121, 135] on input "Para estrenar" at bounding box center [117, 132] width 7 height 7
radio input "true"
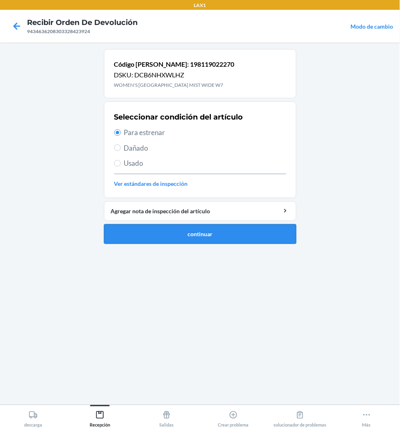
click at [197, 232] on button "continuar" at bounding box center [200, 234] width 192 height 20
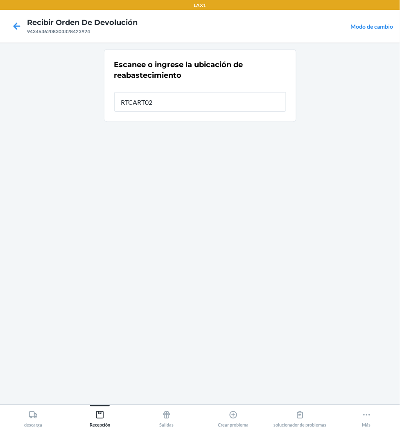
type input "RTCART026"
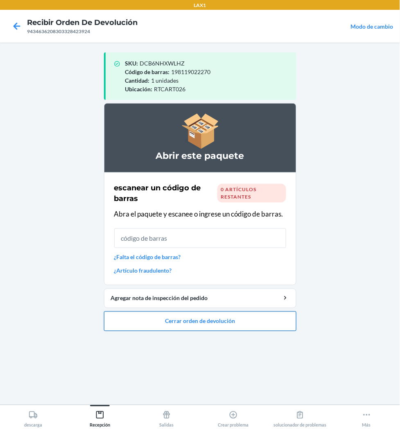
click at [186, 323] on button "Cerrar orden de devolución" at bounding box center [200, 321] width 192 height 20
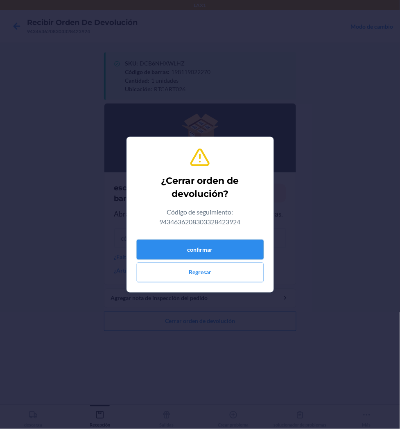
click at [180, 241] on button "confirmar" at bounding box center [200, 250] width 127 height 20
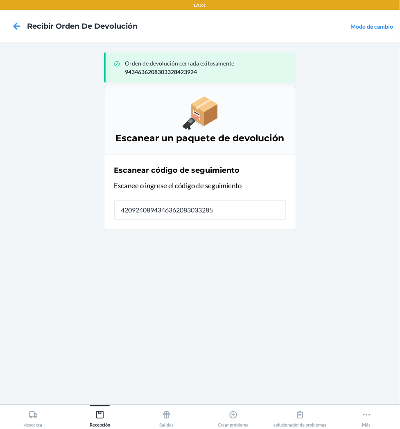
type input "42092408943463620830332853"
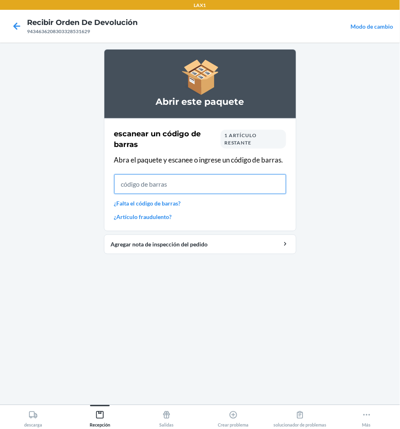
click at [187, 180] on input "text" at bounding box center [200, 184] width 172 height 20
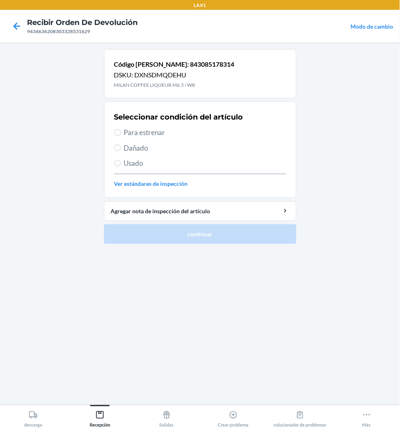
click at [137, 137] on span "Para estrenar" at bounding box center [205, 132] width 162 height 11
click at [121, 136] on input "Para estrenar" at bounding box center [117, 132] width 7 height 7
radio input "true"
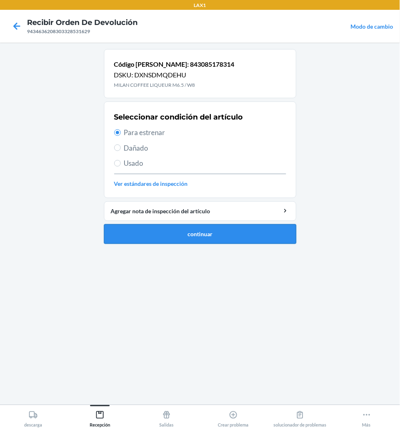
click at [185, 226] on button "continuar" at bounding box center [200, 234] width 192 height 20
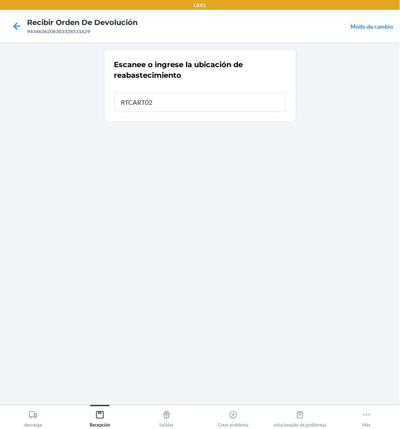
type input "RTCART026"
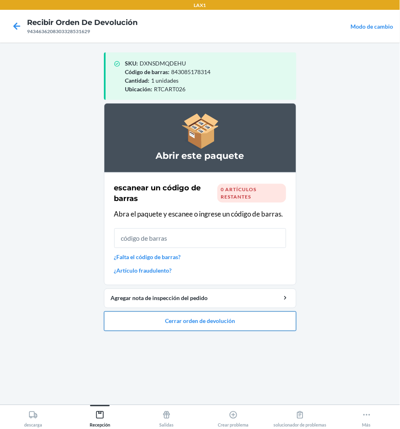
click at [190, 320] on button "Cerrar orden de devolución" at bounding box center [200, 321] width 192 height 20
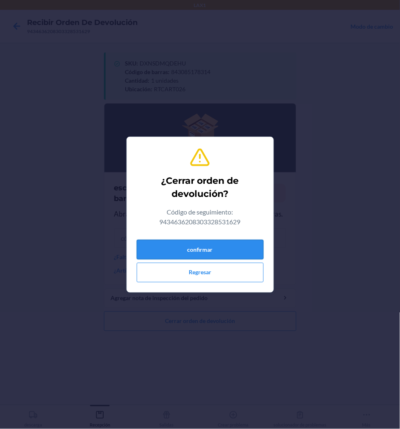
click at [194, 249] on button "confirmar" at bounding box center [200, 250] width 127 height 20
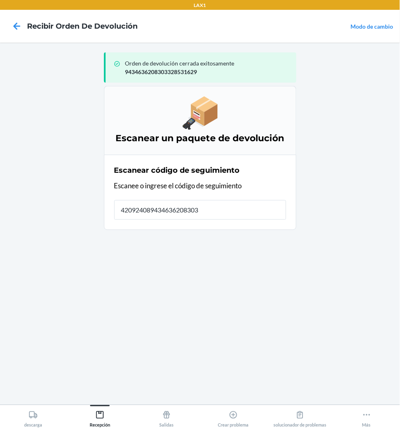
type input "4209240894346362083033"
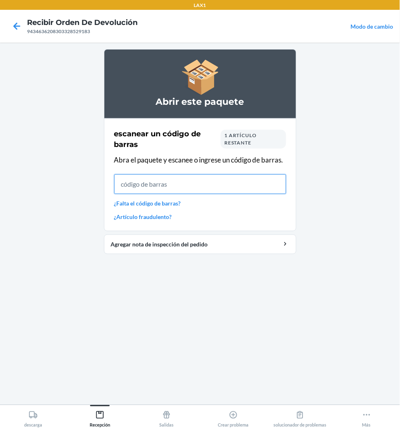
click at [139, 177] on input "text" at bounding box center [200, 184] width 172 height 20
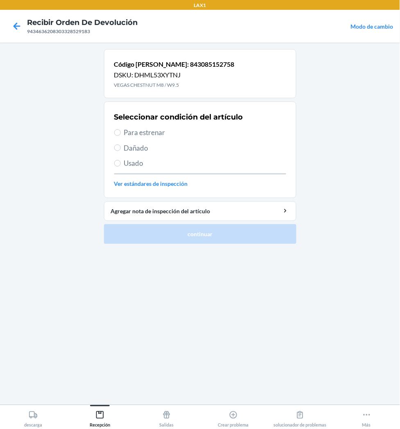
click at [144, 134] on span "Para estrenar" at bounding box center [205, 132] width 162 height 11
click at [121, 134] on input "Para estrenar" at bounding box center [117, 132] width 7 height 7
radio input "true"
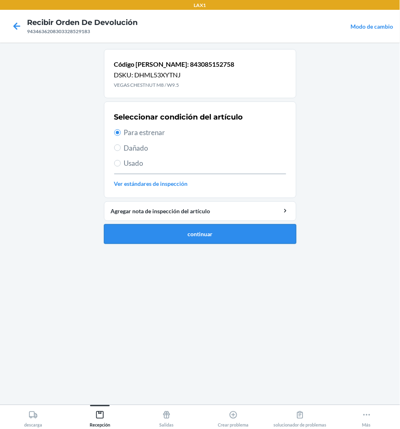
click at [147, 237] on button "continuar" at bounding box center [200, 234] width 192 height 20
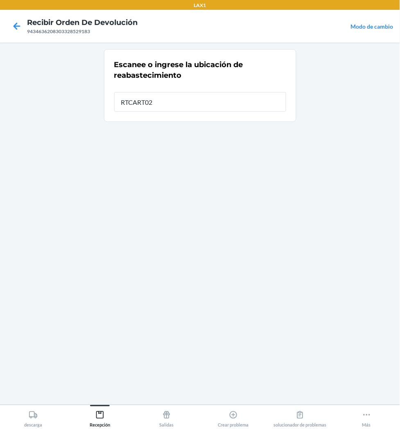
type input "RTCART026"
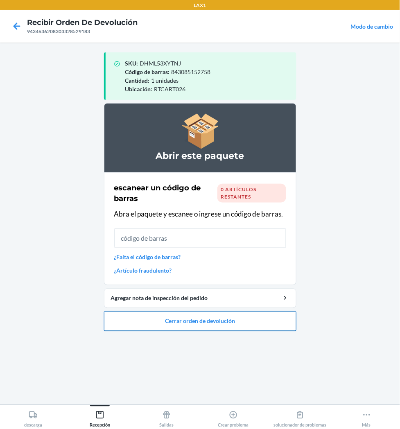
click at [192, 316] on button "Cerrar orden de devolución" at bounding box center [200, 321] width 192 height 20
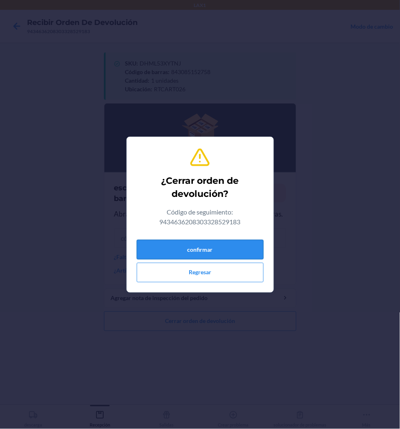
click at [199, 248] on button "confirmar" at bounding box center [200, 250] width 127 height 20
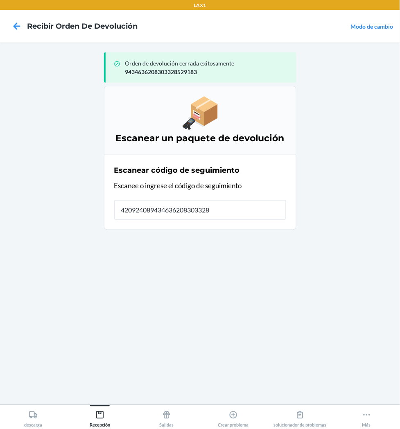
type input "4209240894346362083033289"
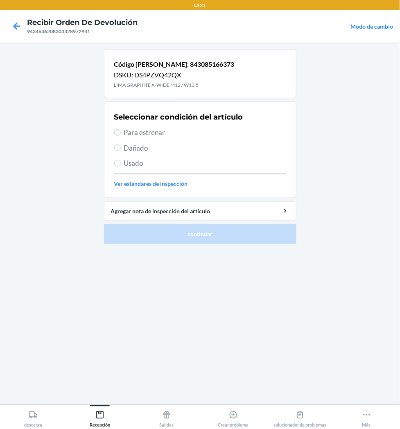
click at [131, 160] on span "Usado" at bounding box center [205, 163] width 162 height 11
click at [121, 160] on input "Usado" at bounding box center [117, 163] width 7 height 7
radio input "true"
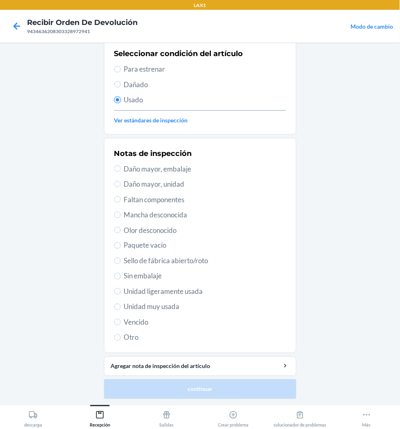
scroll to position [63, 0]
click at [161, 289] on span "Unidad ligeramente usada" at bounding box center [205, 291] width 162 height 11
click at [121, 289] on input "Unidad ligeramente usada" at bounding box center [117, 291] width 7 height 7
radio input "true"
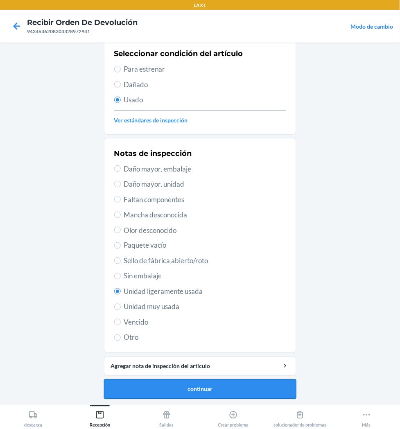
click at [162, 383] on button "continuar" at bounding box center [200, 389] width 192 height 20
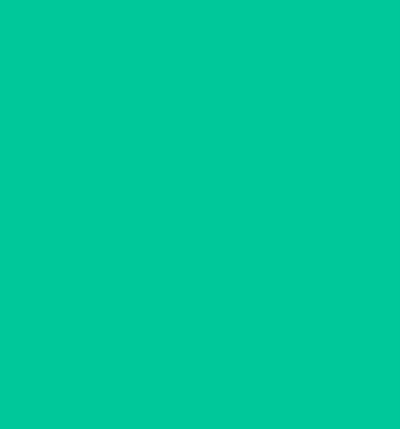
scroll to position [0, 0]
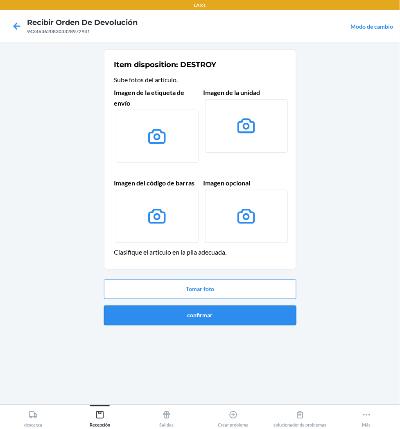
click at [198, 314] on button "confirmar" at bounding box center [200, 316] width 192 height 20
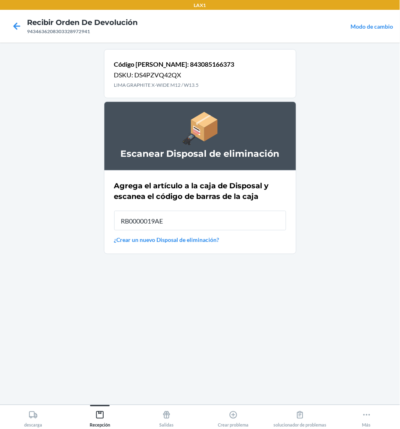
type input "RB0000019AE"
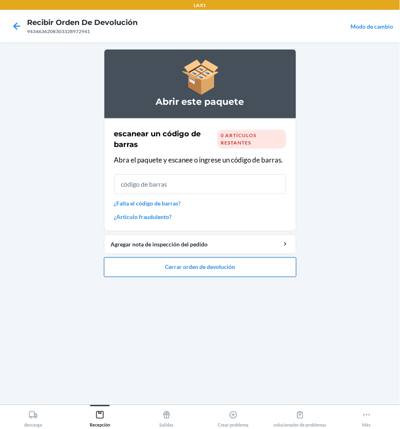
click at [197, 259] on button "Cerrar orden de devolución" at bounding box center [200, 267] width 192 height 20
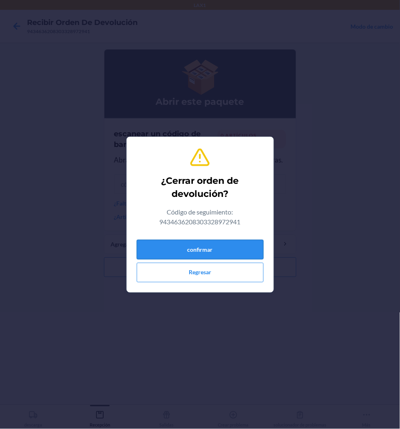
click at [219, 242] on button "confirmar" at bounding box center [200, 250] width 127 height 20
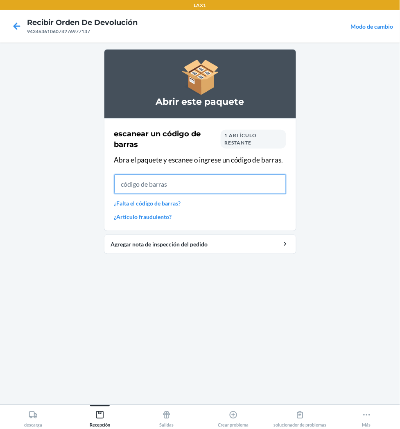
click at [198, 183] on input "text" at bounding box center [200, 184] width 172 height 20
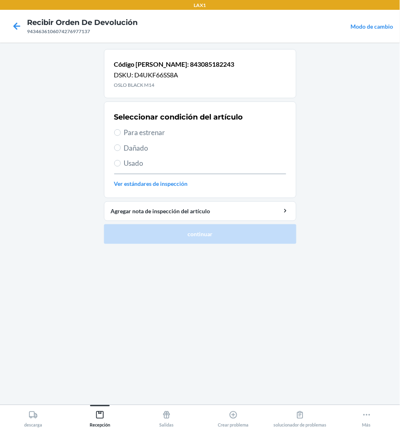
click at [143, 131] on span "Para estrenar" at bounding box center [205, 132] width 162 height 11
click at [121, 131] on input "Para estrenar" at bounding box center [117, 132] width 7 height 7
radio input "true"
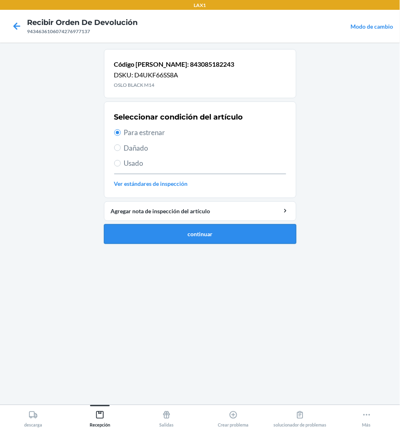
click at [167, 230] on button "continuar" at bounding box center [200, 234] width 192 height 20
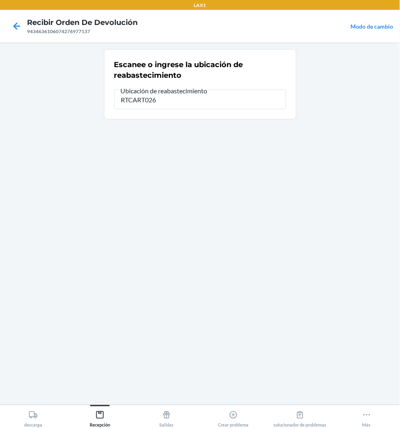
type input "RTCART026"
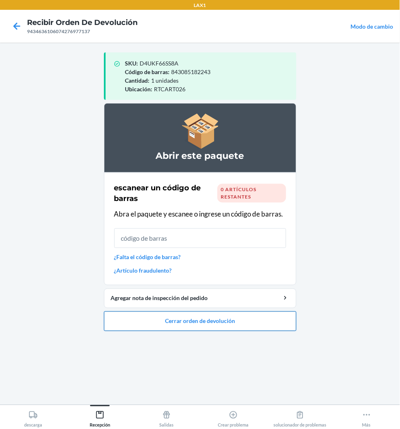
click at [164, 317] on button "Cerrar orden de devolución" at bounding box center [200, 321] width 192 height 20
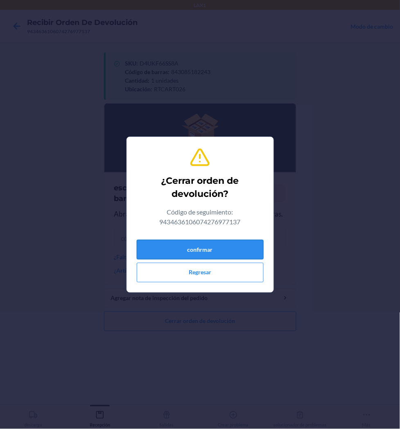
click at [180, 255] on button "confirmar" at bounding box center [200, 250] width 127 height 20
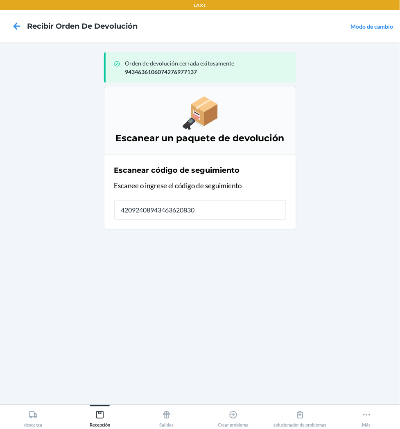
type input "420924089434636208303"
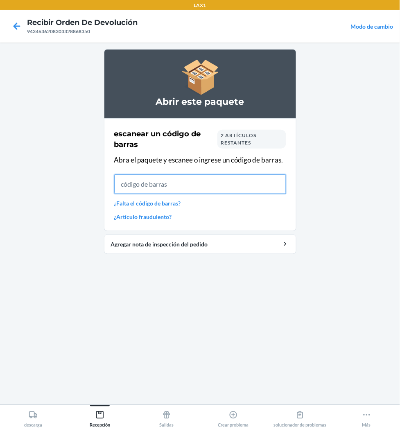
click at [153, 186] on input "text" at bounding box center [200, 184] width 172 height 20
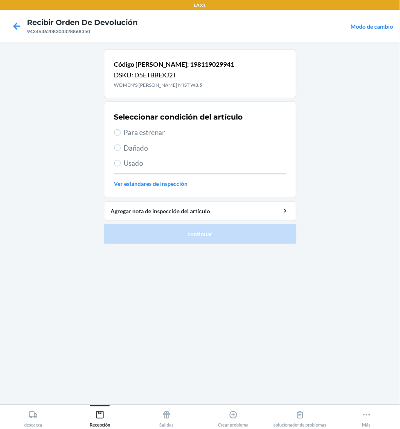
click at [133, 128] on span "Para estrenar" at bounding box center [205, 132] width 162 height 11
click at [121, 129] on input "Para estrenar" at bounding box center [117, 132] width 7 height 7
radio input "true"
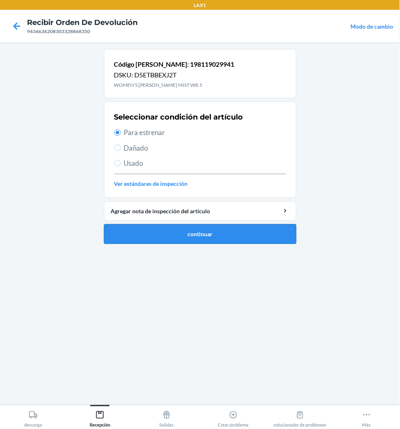
click at [149, 226] on button "continuar" at bounding box center [200, 234] width 192 height 20
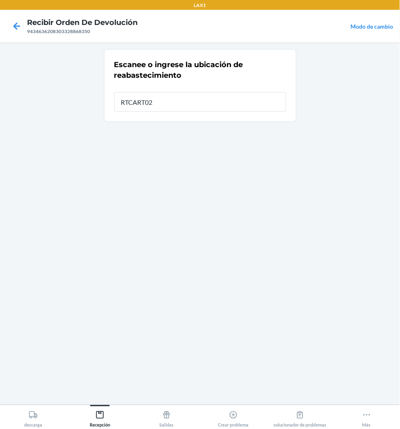
type input "RTCART026"
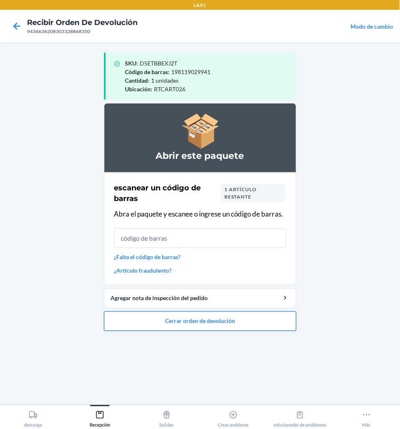
click at [233, 323] on button "Cerrar orden de devolución" at bounding box center [200, 321] width 192 height 20
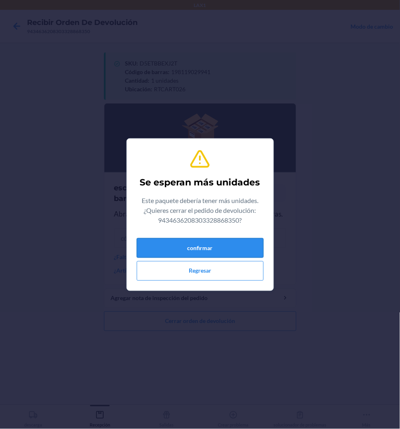
click at [238, 247] on button "confirmar" at bounding box center [200, 248] width 127 height 20
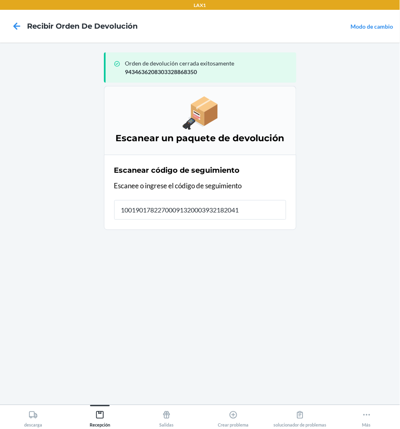
type input "100190178227000913200039321820411"
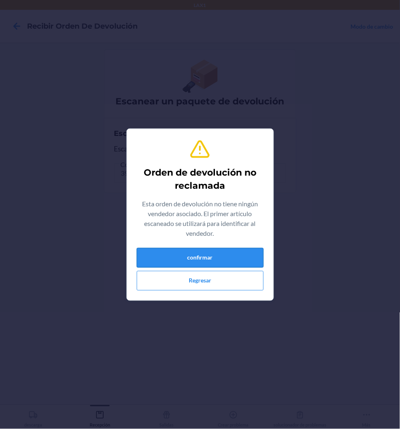
click at [233, 257] on button "confirmar" at bounding box center [200, 258] width 127 height 20
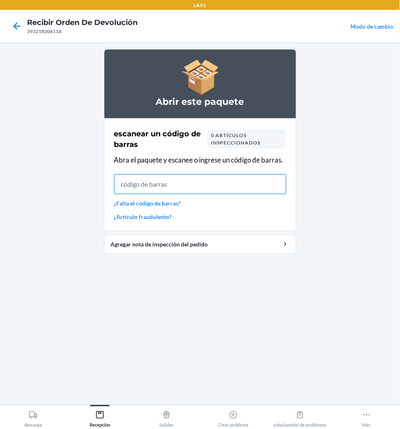
click at [198, 183] on input "text" at bounding box center [200, 184] width 172 height 20
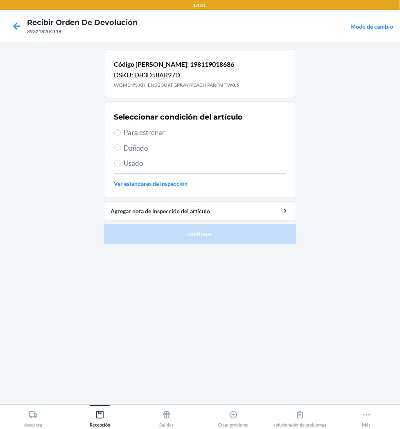
click at [129, 161] on span "Usado" at bounding box center [205, 163] width 162 height 11
click at [121, 161] on input "Usado" at bounding box center [117, 163] width 7 height 7
radio input "true"
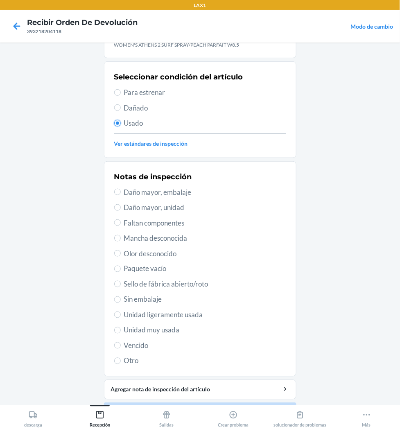
scroll to position [63, 0]
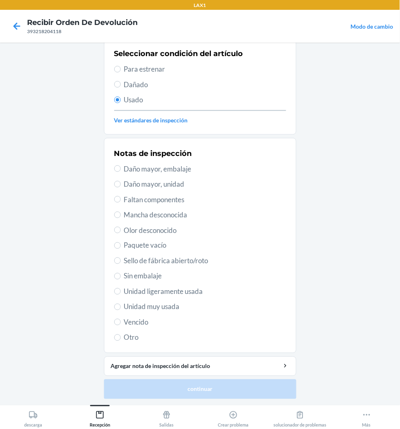
click at [154, 310] on span "Unidad muy usada" at bounding box center [205, 307] width 162 height 11
click at [121, 310] on input "Unidad muy usada" at bounding box center [117, 307] width 7 height 7
radio input "true"
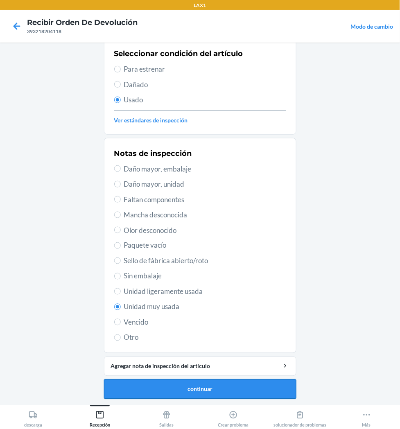
click at [180, 383] on button "continuar" at bounding box center [200, 389] width 192 height 20
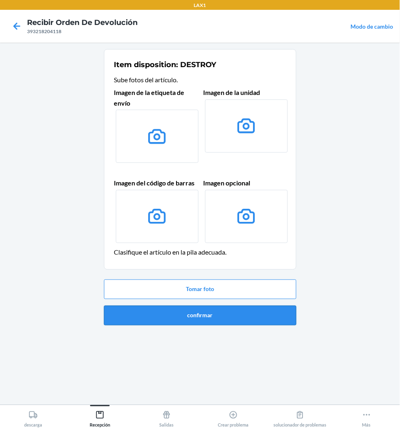
click at [221, 316] on button "confirmar" at bounding box center [200, 316] width 192 height 20
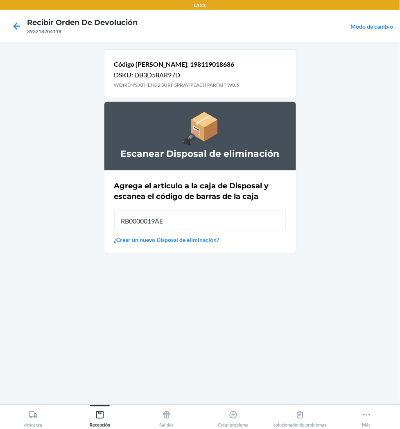
type input "RB0000019AE"
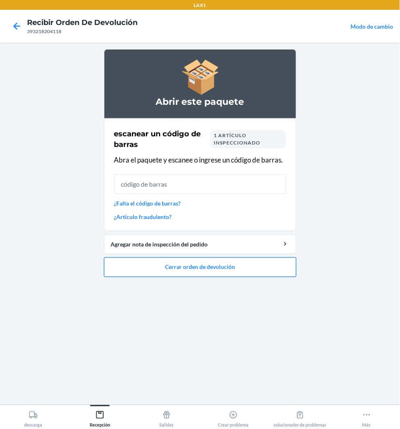
click at [220, 271] on button "Cerrar orden de devolución" at bounding box center [200, 267] width 192 height 20
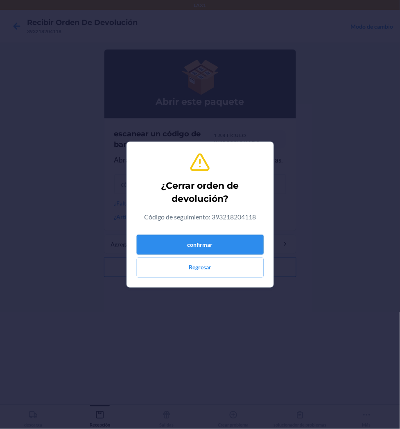
click at [221, 242] on button "confirmar" at bounding box center [200, 245] width 127 height 20
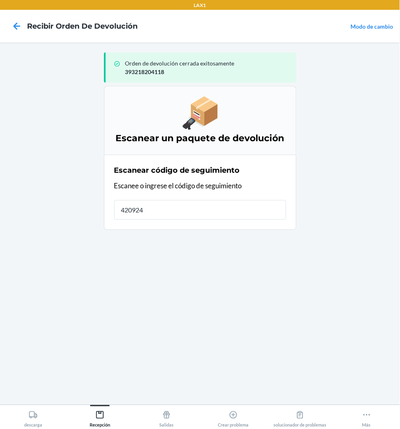
type input "42092408"
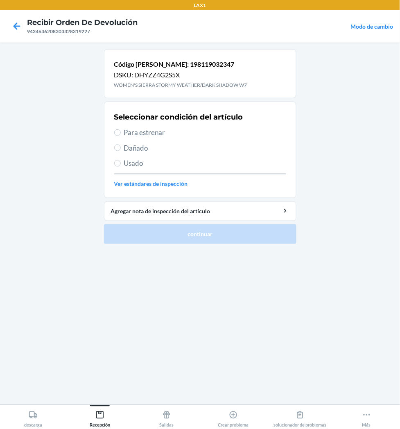
click at [131, 135] on span "Para estrenar" at bounding box center [205, 132] width 162 height 11
click at [121, 135] on input "Para estrenar" at bounding box center [117, 132] width 7 height 7
radio input "true"
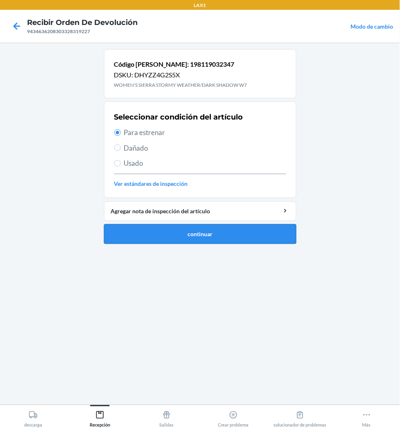
click at [174, 235] on button "continuar" at bounding box center [200, 234] width 192 height 20
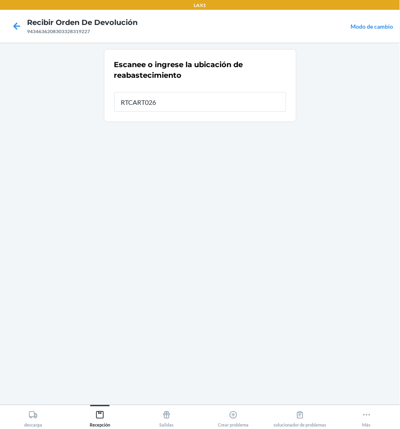
type input "RTCART026"
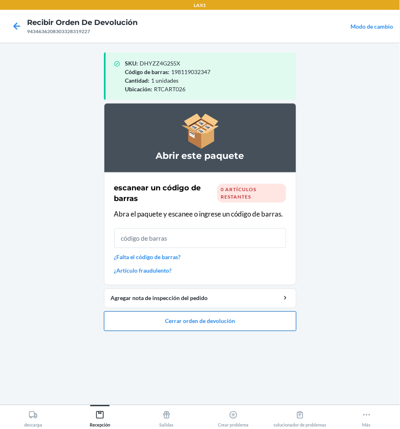
click at [181, 318] on button "Cerrar orden de devolución" at bounding box center [200, 321] width 192 height 20
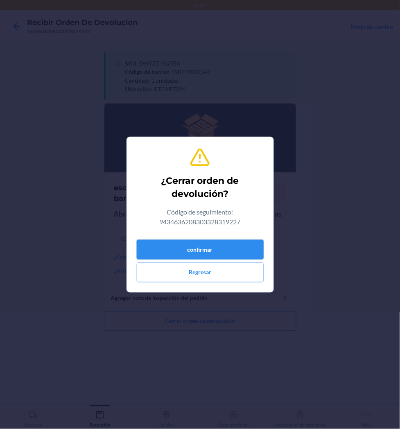
click at [191, 251] on button "confirmar" at bounding box center [200, 250] width 127 height 20
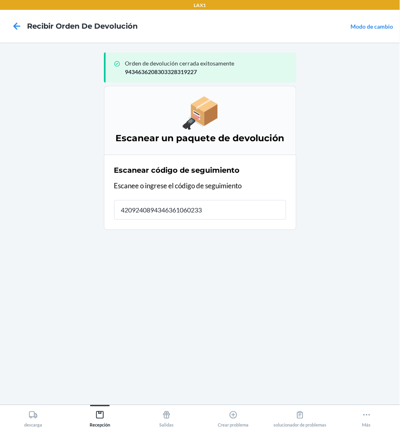
type input "42092408943463610602330"
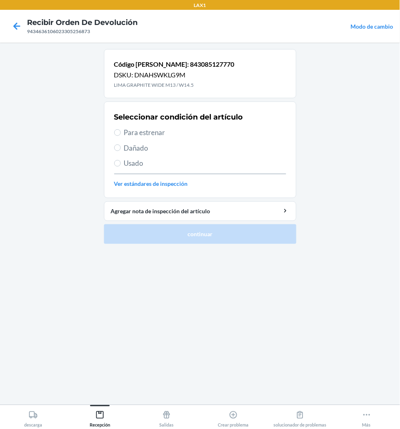
click at [138, 129] on span "Para estrenar" at bounding box center [205, 132] width 162 height 11
click at [121, 129] on input "Para estrenar" at bounding box center [117, 132] width 7 height 7
radio input "true"
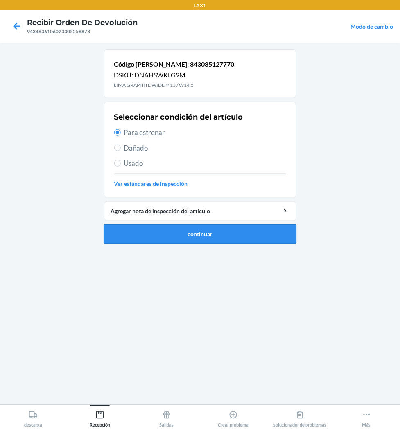
click at [167, 232] on button "continuar" at bounding box center [200, 234] width 192 height 20
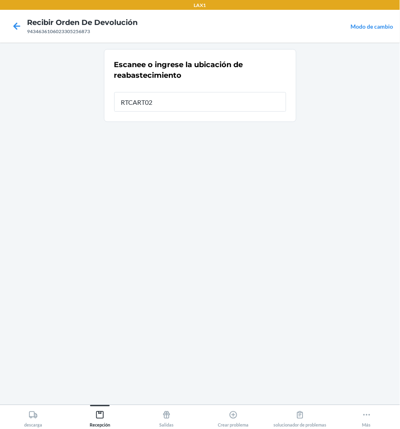
type input "RTCART026"
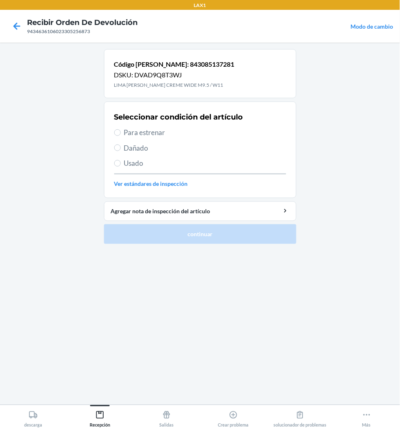
click at [142, 130] on span "Para estrenar" at bounding box center [205, 132] width 162 height 11
click at [121, 130] on input "Para estrenar" at bounding box center [117, 132] width 7 height 7
radio input "true"
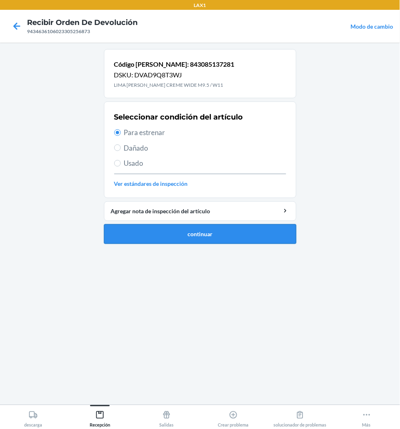
click at [120, 230] on button "continuar" at bounding box center [200, 234] width 192 height 20
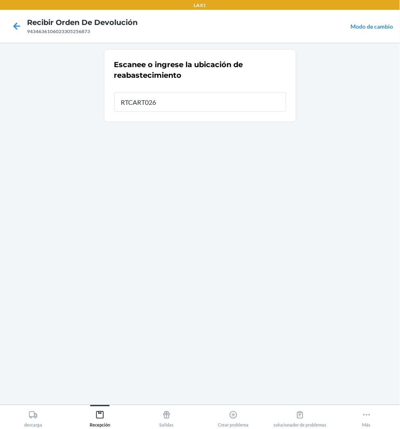
type input "RTCART026"
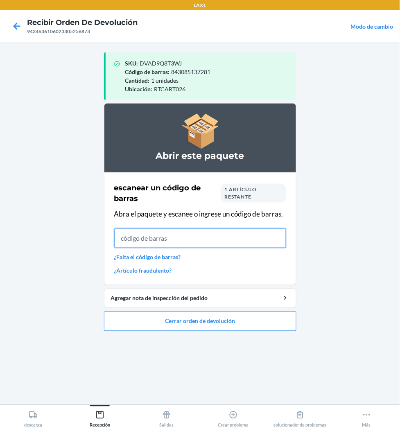
click at [208, 245] on input "text" at bounding box center [200, 238] width 172 height 20
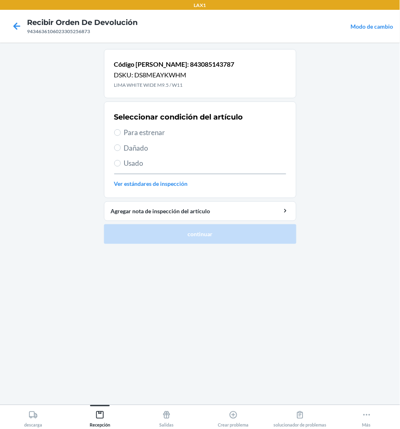
click at [131, 133] on span "Para estrenar" at bounding box center [205, 132] width 162 height 11
click at [121, 133] on input "Para estrenar" at bounding box center [117, 132] width 7 height 7
radio input "true"
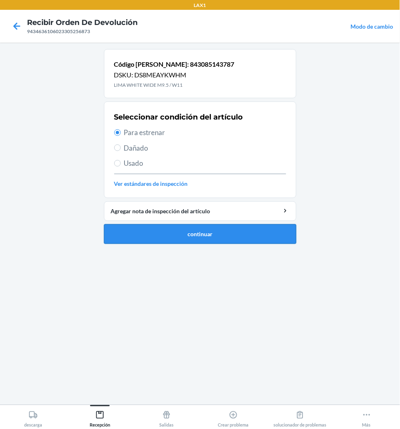
click at [135, 231] on button "continuar" at bounding box center [200, 234] width 192 height 20
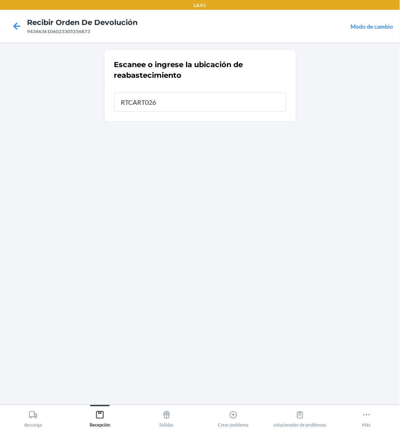
type input "RTCART026"
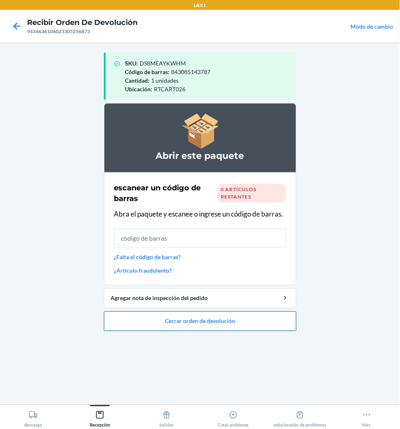
click at [162, 325] on button "Cerrar orden de devolución" at bounding box center [200, 321] width 192 height 20
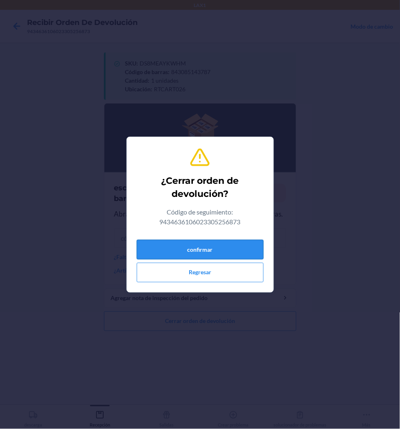
click at [172, 253] on button "confirmar" at bounding box center [200, 250] width 127 height 20
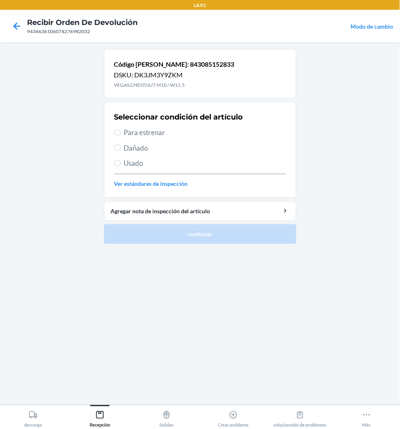
click at [143, 129] on span "Para estrenar" at bounding box center [205, 132] width 162 height 11
click at [121, 129] on input "Para estrenar" at bounding box center [117, 132] width 7 height 7
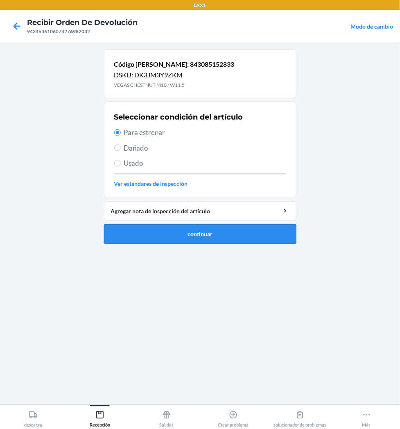
click at [150, 228] on button "continuar" at bounding box center [200, 234] width 192 height 20
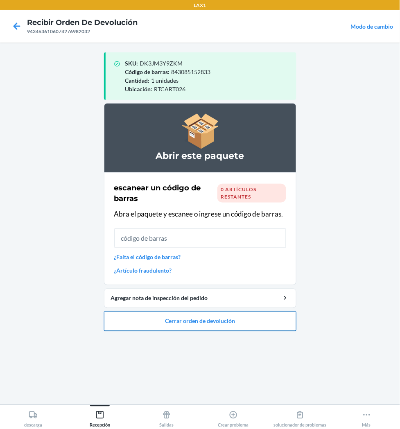
click at [190, 322] on button "Cerrar orden de devolución" at bounding box center [200, 321] width 192 height 20
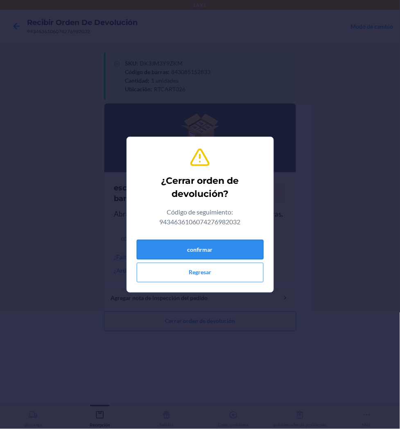
click at [227, 241] on button "confirmar" at bounding box center [200, 250] width 127 height 20
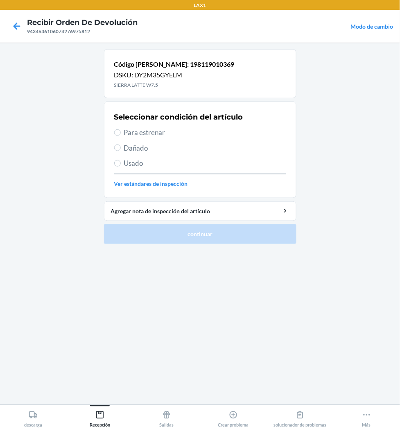
click at [147, 136] on span "Para estrenar" at bounding box center [205, 132] width 162 height 11
click at [121, 136] on input "Para estrenar" at bounding box center [117, 132] width 7 height 7
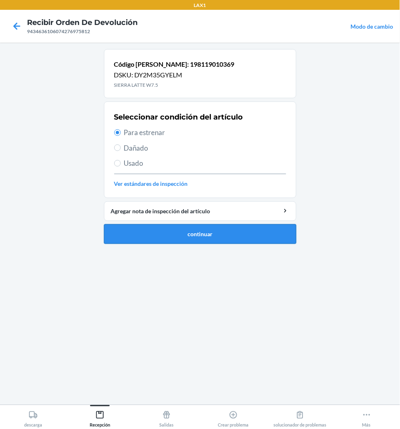
click at [171, 232] on button "continuar" at bounding box center [200, 234] width 192 height 20
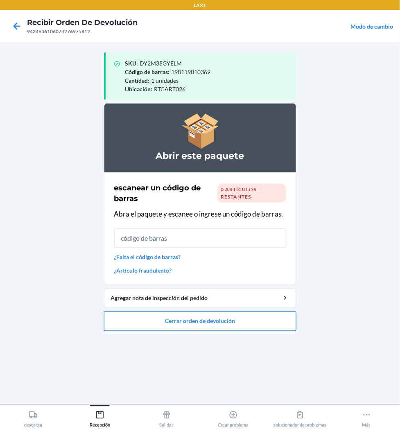
click at [198, 317] on button "Cerrar orden de devolución" at bounding box center [200, 321] width 192 height 20
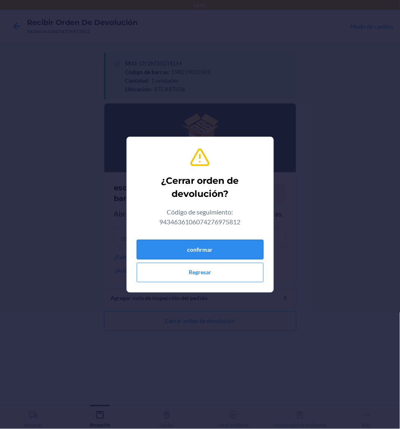
click at [220, 253] on button "confirmar" at bounding box center [200, 250] width 127 height 20
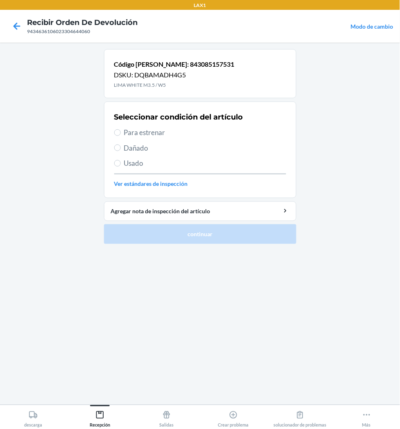
click at [123, 162] on label "Usado" at bounding box center [200, 163] width 172 height 11
click at [121, 162] on input "Usado" at bounding box center [117, 163] width 7 height 7
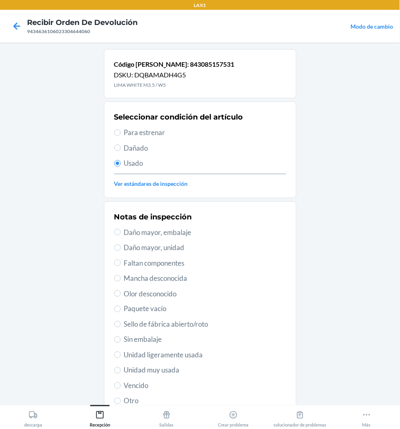
click at [151, 369] on span "Unidad muy usada" at bounding box center [205, 370] width 162 height 11
click at [121, 369] on input "Unidad muy usada" at bounding box center [117, 370] width 7 height 7
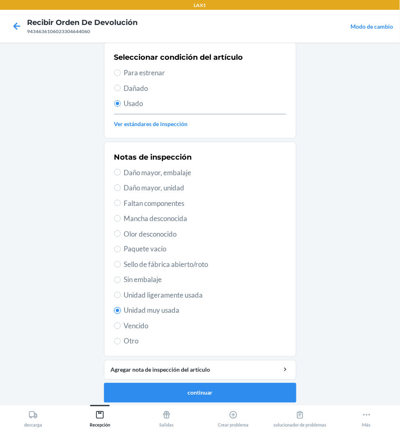
scroll to position [63, 0]
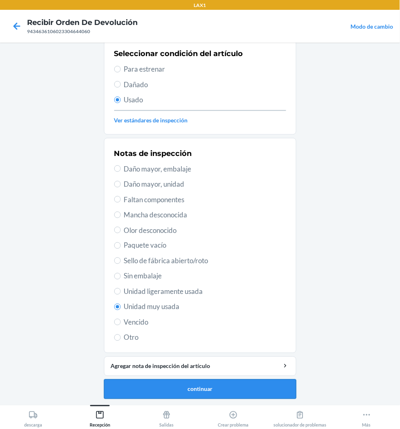
click at [203, 383] on button "continuar" at bounding box center [200, 389] width 192 height 20
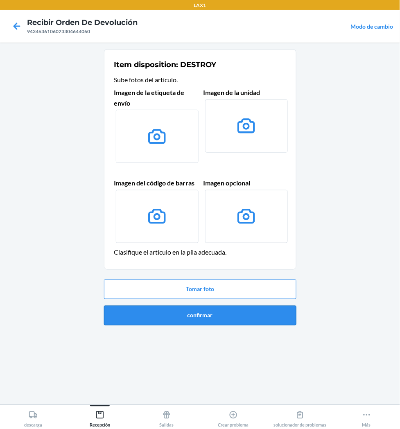
click at [230, 316] on button "confirmar" at bounding box center [200, 316] width 192 height 20
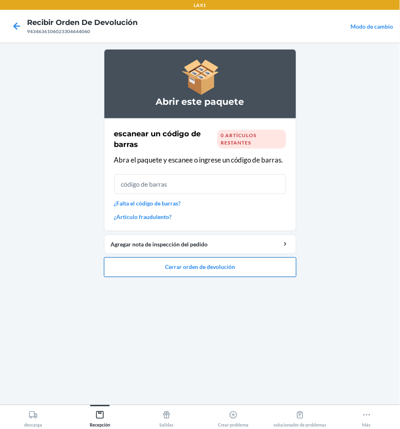
click at [205, 260] on button "Cerrar orden de devolución" at bounding box center [200, 267] width 192 height 20
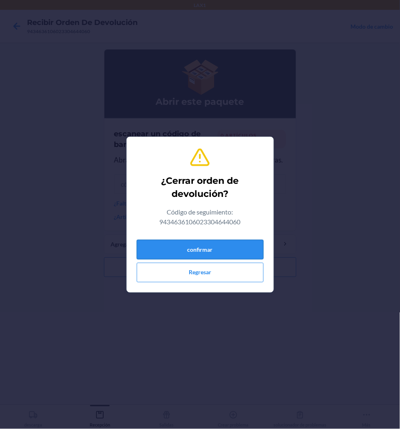
click at [206, 243] on button "confirmar" at bounding box center [200, 250] width 127 height 20
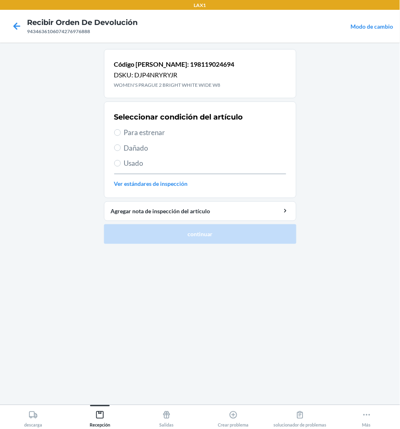
click at [138, 134] on span "Para estrenar" at bounding box center [205, 132] width 162 height 11
click at [121, 134] on input "Para estrenar" at bounding box center [117, 132] width 7 height 7
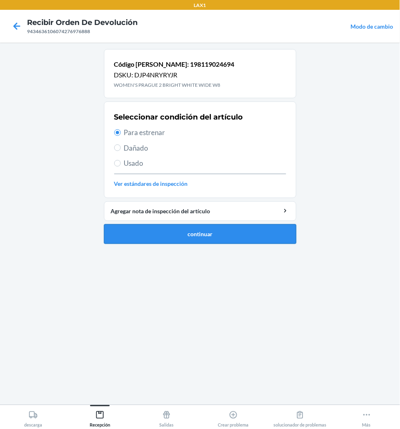
click at [163, 228] on button "continuar" at bounding box center [200, 234] width 192 height 20
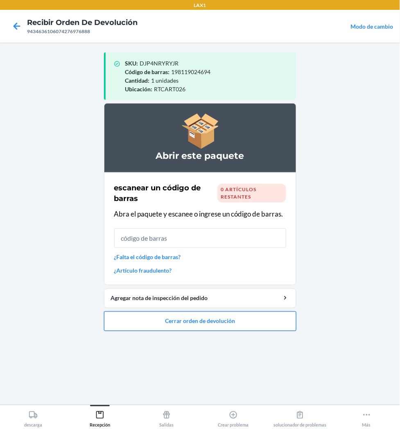
click at [177, 316] on button "Cerrar orden de devolución" at bounding box center [200, 321] width 192 height 20
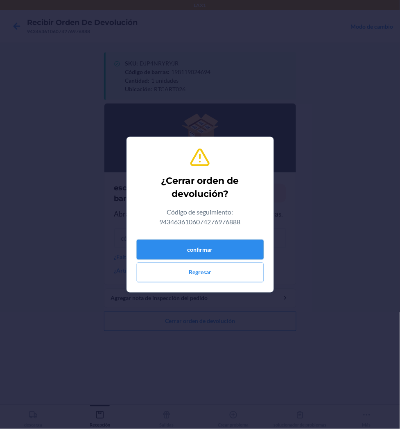
click at [187, 255] on button "confirmar" at bounding box center [200, 250] width 127 height 20
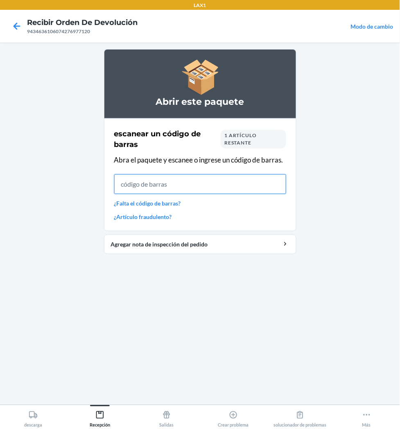
click at [252, 189] on input "text" at bounding box center [200, 184] width 172 height 20
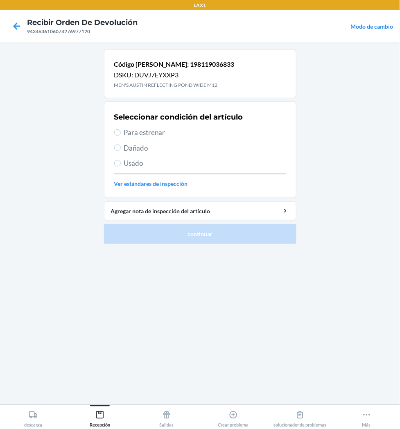
click at [122, 133] on label "Para estrenar" at bounding box center [200, 132] width 172 height 11
click at [121, 133] on input "Para estrenar" at bounding box center [117, 132] width 7 height 7
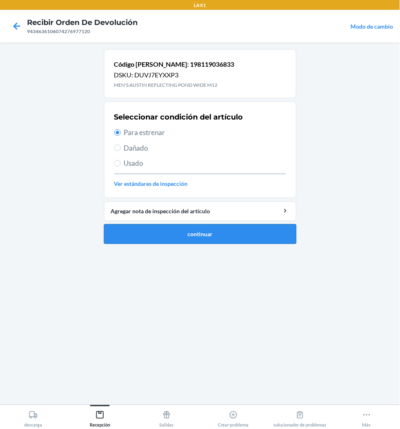
click at [153, 228] on button "continuar" at bounding box center [200, 234] width 192 height 20
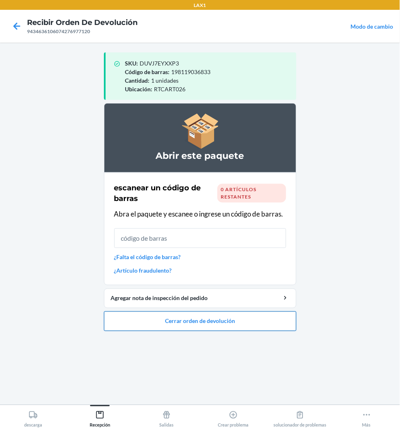
click at [216, 320] on button "Cerrar orden de devolución" at bounding box center [200, 321] width 192 height 20
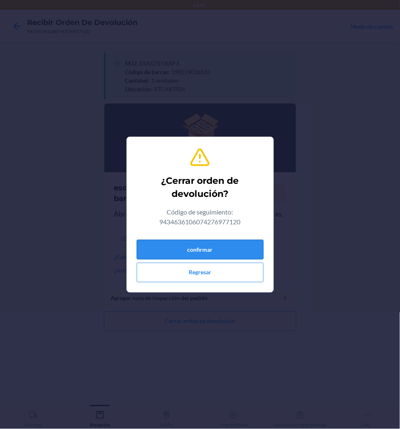
click at [228, 253] on button "confirmar" at bounding box center [200, 250] width 127 height 20
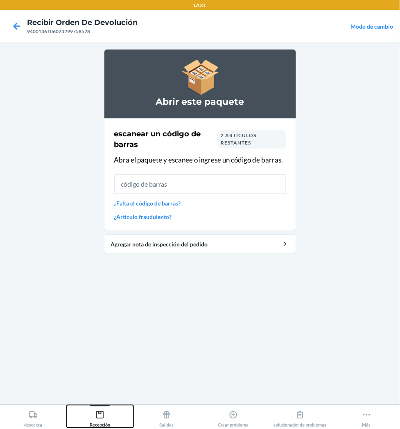
click at [95, 412] on div "Recepción" at bounding box center [100, 417] width 20 height 20
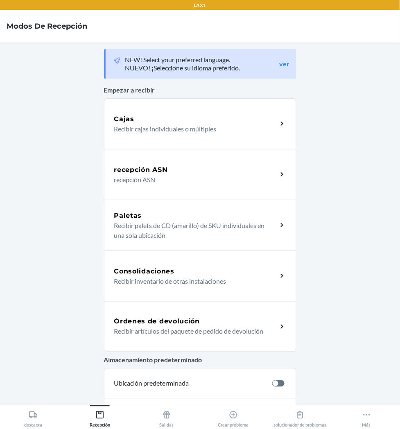
click at [214, 324] on div "Órdenes de devolución" at bounding box center [195, 322] width 163 height 10
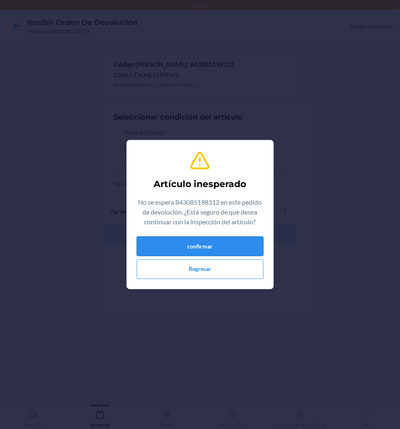
click at [228, 246] on button "confirmar" at bounding box center [200, 247] width 127 height 20
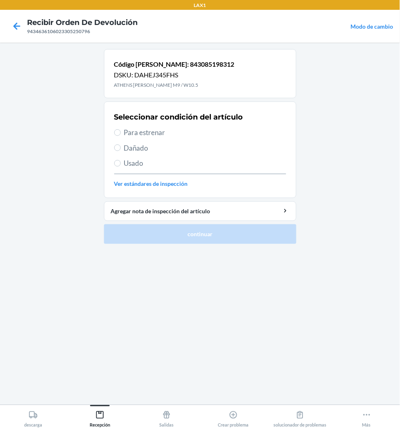
click at [146, 126] on div "Seleccionar condición del artículo Para estrenar Dañado Usado Ver estándares de…" at bounding box center [200, 149] width 172 height 81
click at [146, 133] on span "Para estrenar" at bounding box center [205, 132] width 162 height 11
click at [121, 133] on input "Para estrenar" at bounding box center [117, 132] width 7 height 7
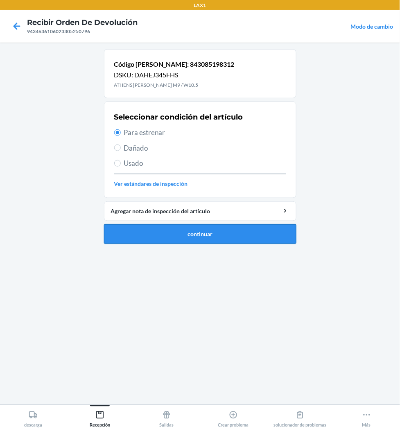
click at [187, 231] on button "continuar" at bounding box center [200, 234] width 192 height 20
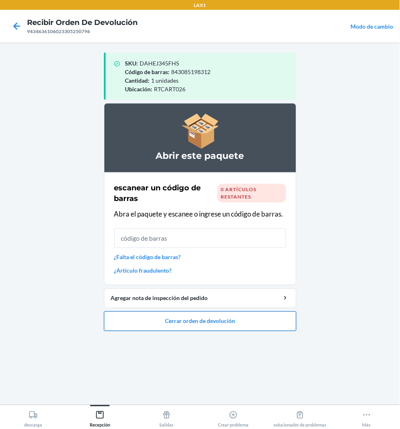
click at [187, 322] on button "Cerrar orden de devolución" at bounding box center [200, 321] width 192 height 20
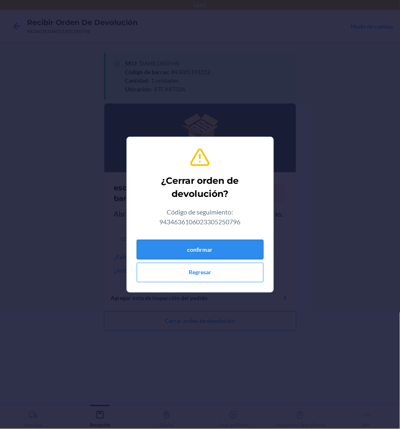
click at [189, 250] on button "confirmar" at bounding box center [200, 250] width 127 height 20
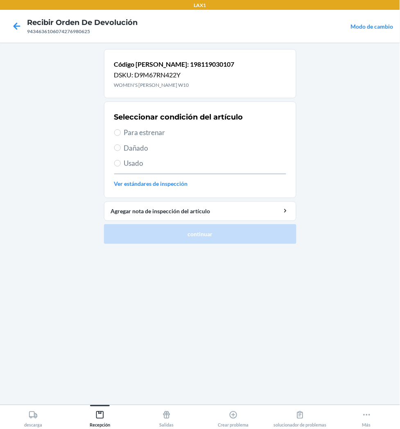
click at [124, 129] on span "Para estrenar" at bounding box center [205, 132] width 162 height 11
click at [121, 129] on input "Para estrenar" at bounding box center [117, 132] width 7 height 7
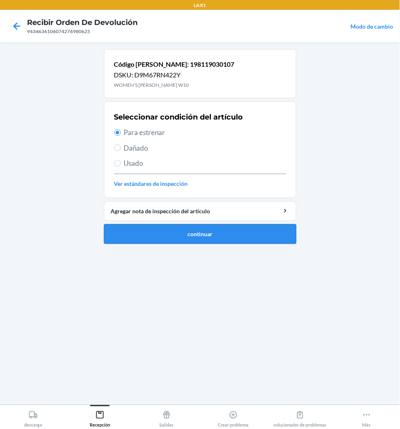
click at [160, 231] on button "continuar" at bounding box center [200, 234] width 192 height 20
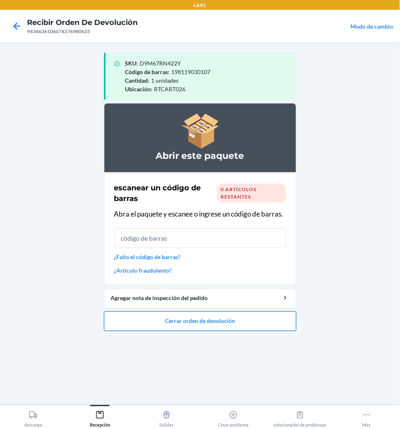
click at [223, 317] on button "Cerrar orden de devolución" at bounding box center [200, 321] width 192 height 20
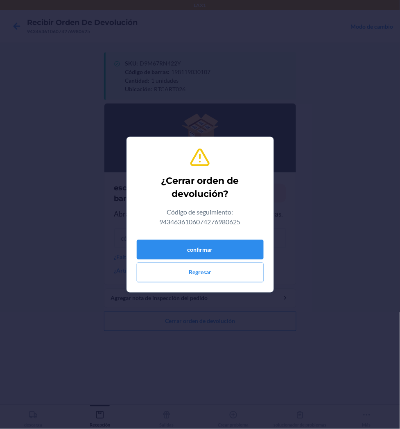
click at [226, 239] on div "confirmar Regresar" at bounding box center [200, 260] width 127 height 46
click at [226, 242] on button "confirmar" at bounding box center [200, 250] width 127 height 20
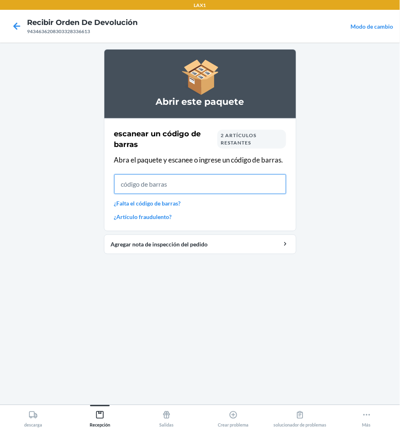
click at [185, 193] on input "text" at bounding box center [200, 184] width 172 height 20
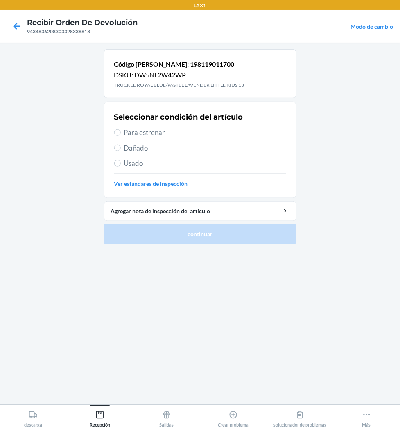
click at [144, 136] on span "Para estrenar" at bounding box center [205, 132] width 162 height 11
click at [121, 136] on input "Para estrenar" at bounding box center [117, 132] width 7 height 7
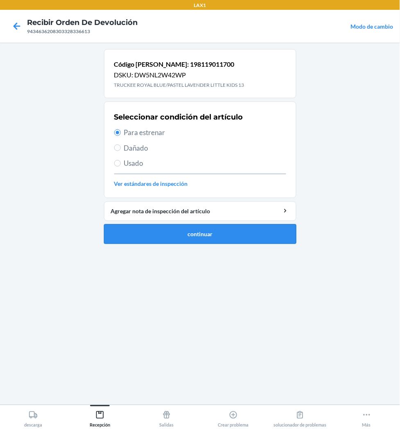
click at [183, 234] on button "continuar" at bounding box center [200, 234] width 192 height 20
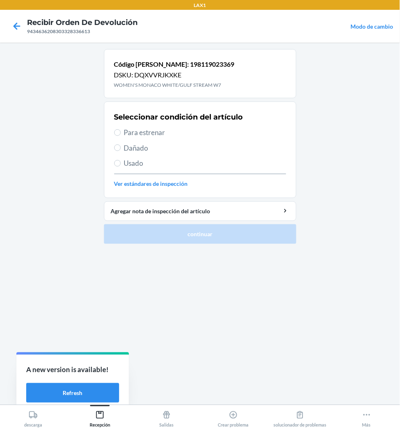
click at [138, 131] on span "Para estrenar" at bounding box center [205, 132] width 162 height 11
click at [121, 131] on input "Para estrenar" at bounding box center [117, 132] width 7 height 7
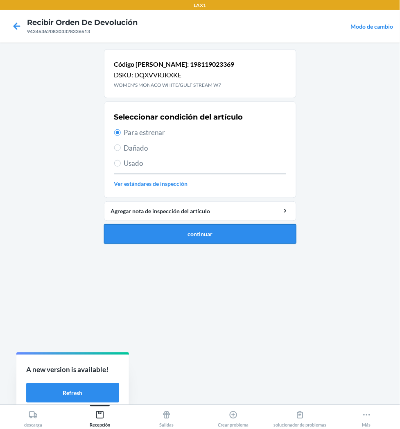
click at [150, 228] on button "continuar" at bounding box center [200, 234] width 192 height 20
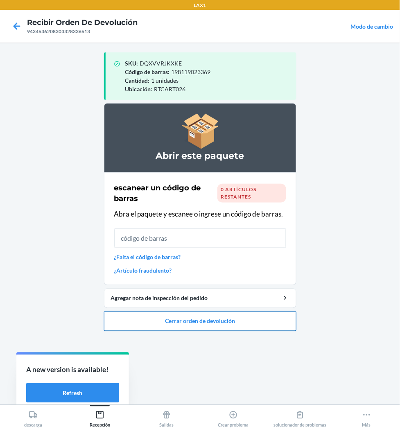
click at [208, 322] on button "Cerrar orden de devolución" at bounding box center [200, 321] width 192 height 20
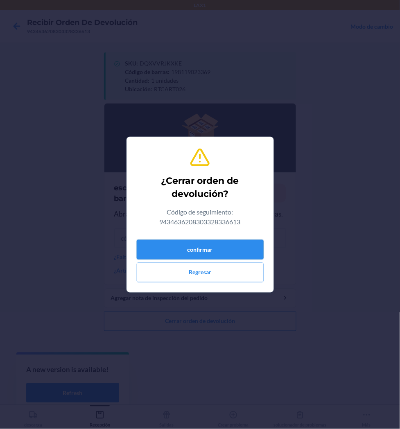
click at [219, 247] on button "confirmar" at bounding box center [200, 250] width 127 height 20
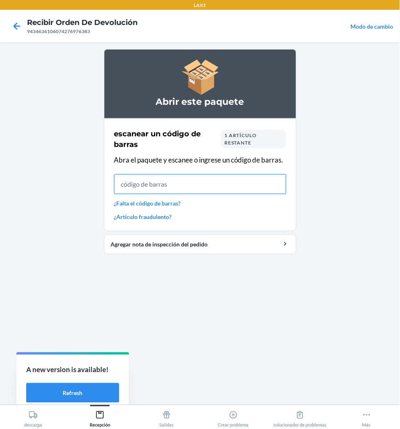
click at [199, 176] on input "text" at bounding box center [200, 184] width 172 height 20
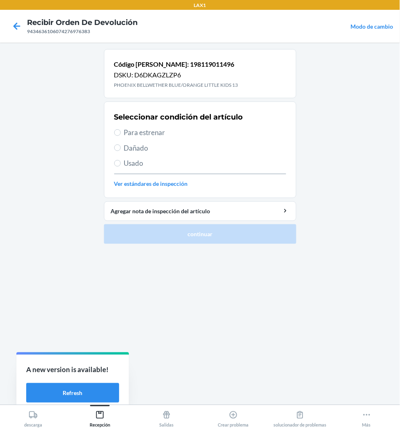
click at [167, 132] on span "Para estrenar" at bounding box center [205, 132] width 162 height 11
click at [121, 132] on input "Para estrenar" at bounding box center [117, 132] width 7 height 7
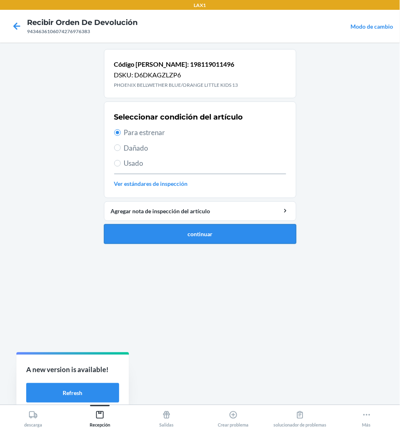
click at [185, 231] on button "continuar" at bounding box center [200, 234] width 192 height 20
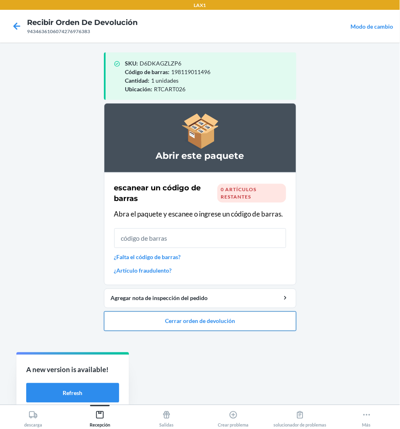
click at [195, 314] on button "Cerrar orden de devolución" at bounding box center [200, 321] width 192 height 20
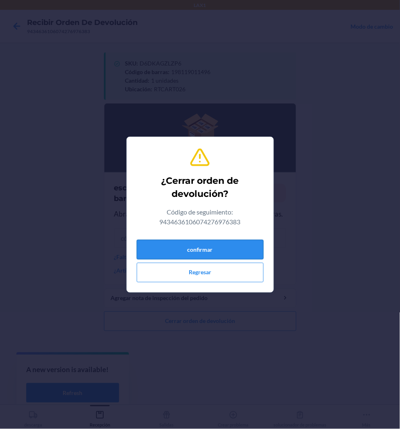
click at [226, 248] on button "confirmar" at bounding box center [200, 250] width 127 height 20
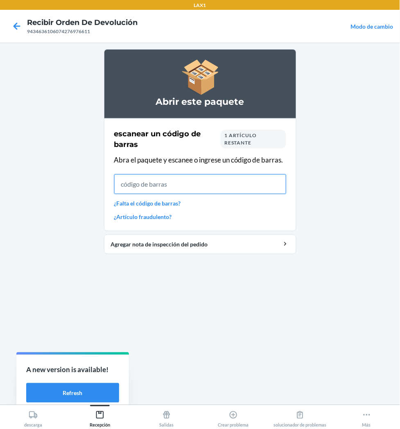
click at [248, 189] on input "text" at bounding box center [200, 184] width 172 height 20
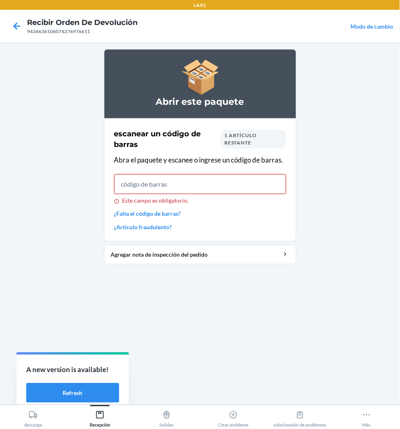
click at [221, 185] on input "Este campo es obligatorio." at bounding box center [200, 184] width 172 height 20
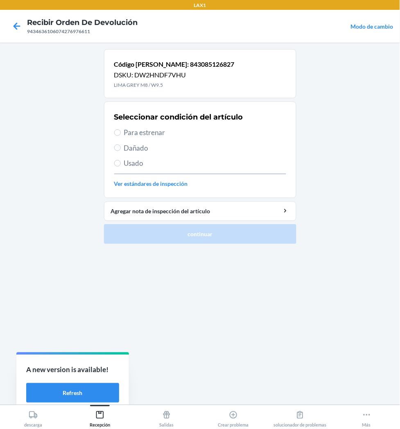
click at [169, 133] on span "Para estrenar" at bounding box center [205, 132] width 162 height 11
click at [121, 133] on input "Para estrenar" at bounding box center [117, 132] width 7 height 7
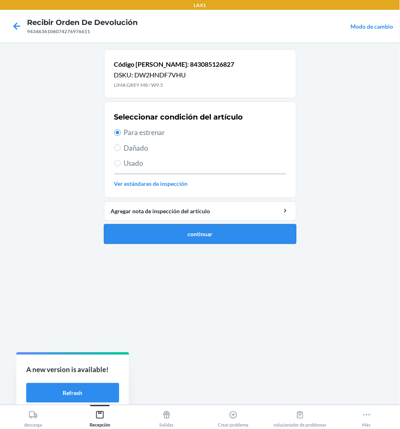
click at [176, 232] on button "continuar" at bounding box center [200, 234] width 192 height 20
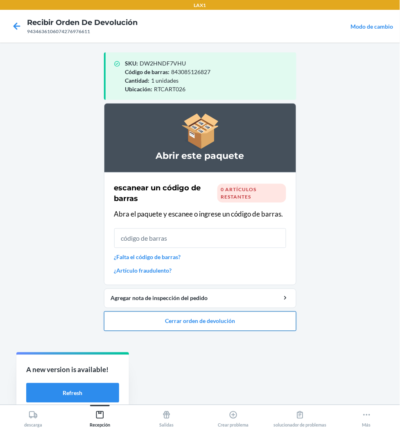
click at [197, 318] on button "Cerrar orden de devolución" at bounding box center [200, 321] width 192 height 20
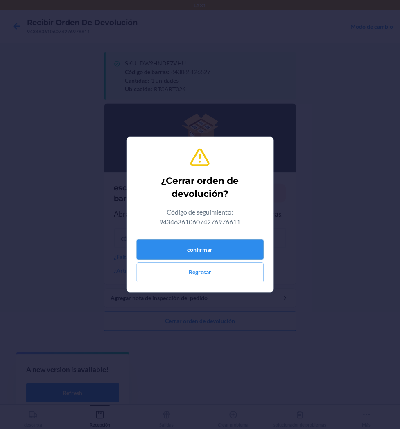
click at [209, 250] on button "confirmar" at bounding box center [200, 250] width 127 height 20
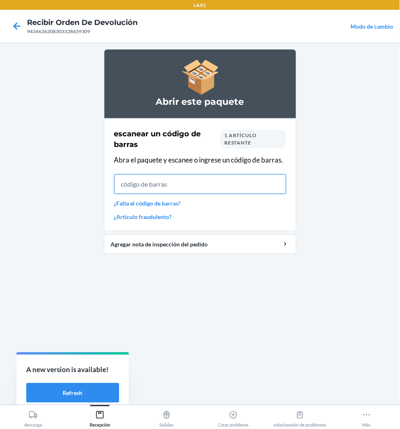
click at [183, 181] on input "text" at bounding box center [200, 184] width 172 height 20
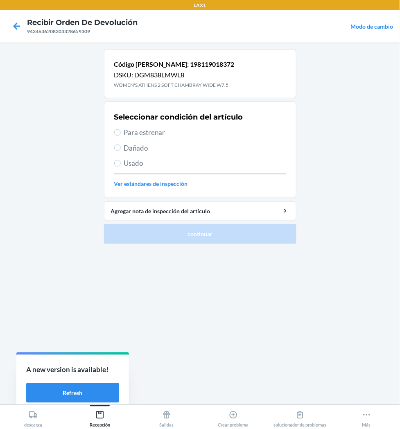
click at [130, 128] on span "Para estrenar" at bounding box center [205, 132] width 162 height 11
click at [121, 129] on input "Para estrenar" at bounding box center [117, 132] width 7 height 7
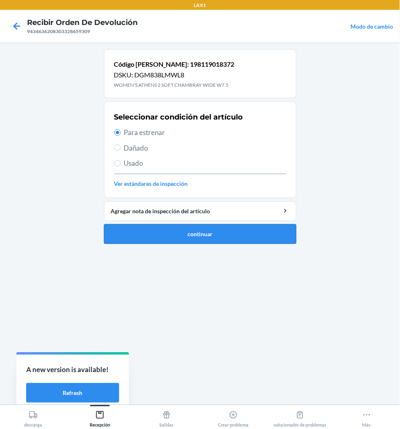
click at [173, 237] on button "continuar" at bounding box center [200, 234] width 192 height 20
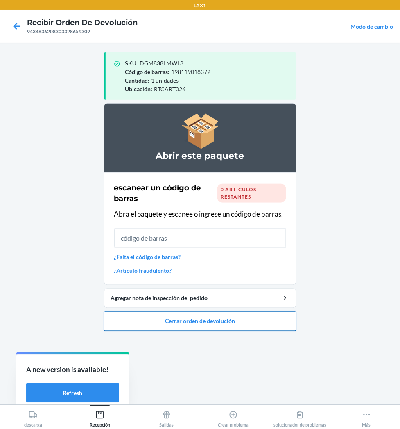
click at [186, 318] on button "Cerrar orden de devolución" at bounding box center [200, 321] width 192 height 20
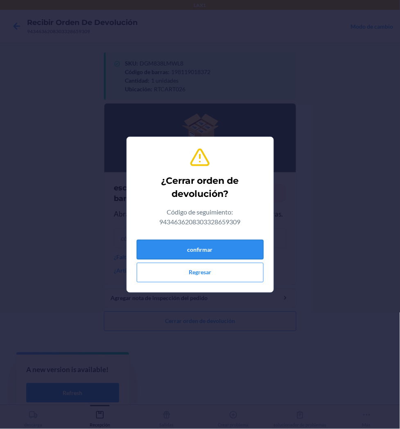
click at [192, 244] on button "confirmar" at bounding box center [200, 250] width 127 height 20
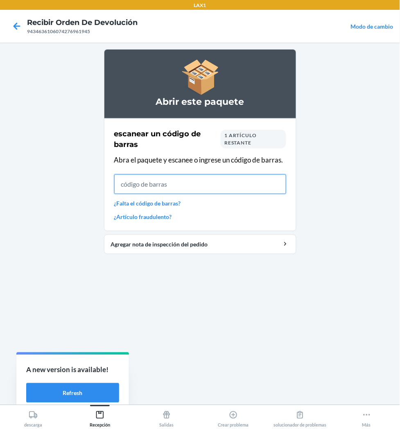
click at [196, 191] on input "text" at bounding box center [200, 184] width 172 height 20
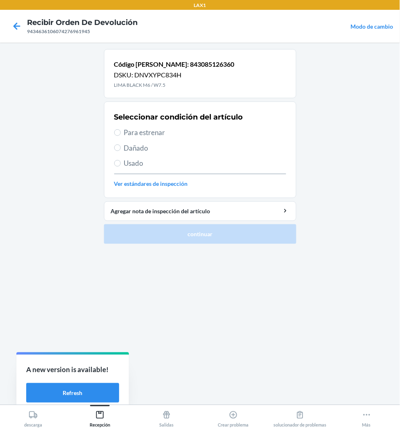
click at [150, 133] on span "Para estrenar" at bounding box center [205, 132] width 162 height 11
click at [121, 133] on input "Para estrenar" at bounding box center [117, 132] width 7 height 7
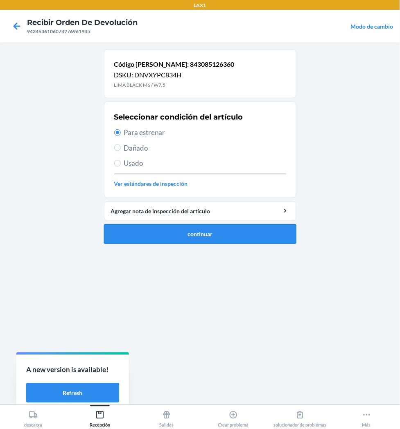
click at [165, 227] on button "continuar" at bounding box center [200, 234] width 192 height 20
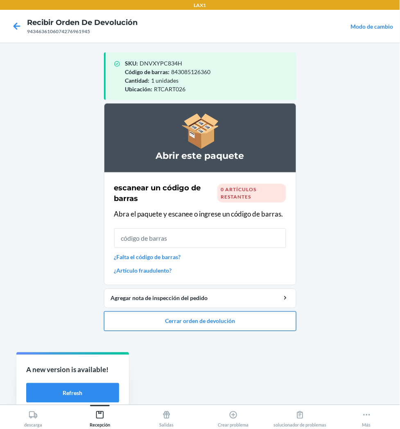
click at [206, 317] on button "Cerrar orden de devolución" at bounding box center [200, 321] width 192 height 20
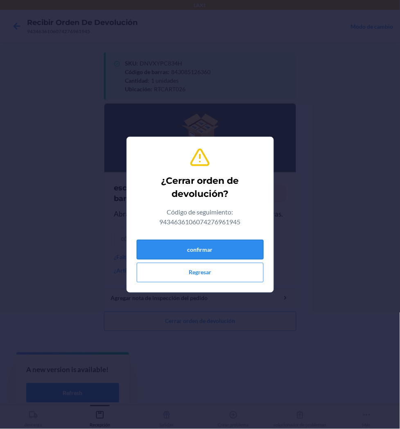
click at [212, 250] on button "confirmar" at bounding box center [200, 250] width 127 height 20
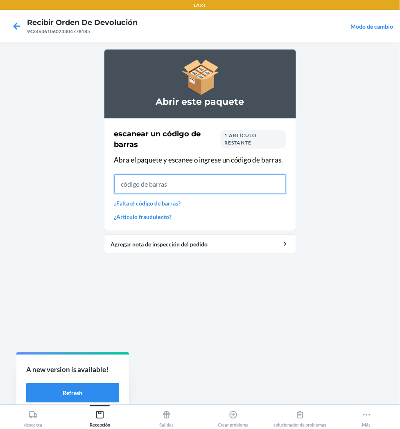
click at [210, 185] on input "text" at bounding box center [200, 184] width 172 height 20
click at [223, 174] on input "text" at bounding box center [200, 184] width 172 height 20
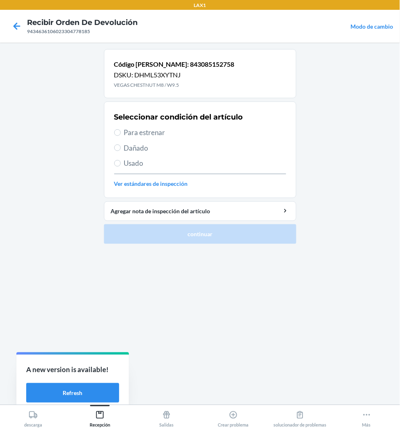
click at [134, 128] on span "Para estrenar" at bounding box center [205, 132] width 162 height 11
click at [121, 129] on input "Para estrenar" at bounding box center [117, 132] width 7 height 7
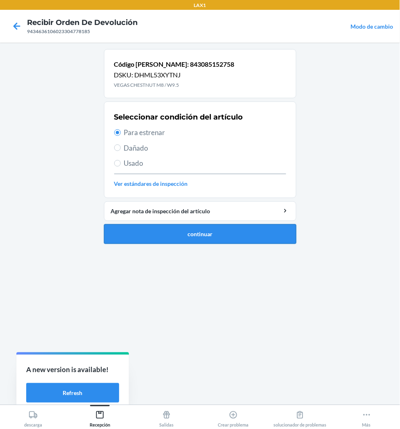
click at [175, 230] on button "continuar" at bounding box center [200, 234] width 192 height 20
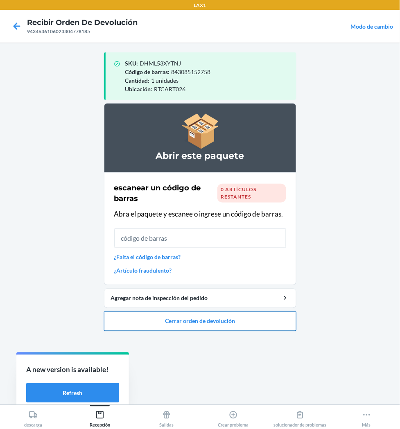
click at [209, 322] on button "Cerrar orden de devolución" at bounding box center [200, 321] width 192 height 20
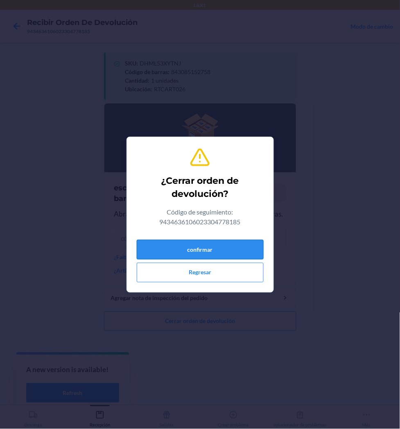
click at [219, 257] on button "confirmar" at bounding box center [200, 250] width 127 height 20
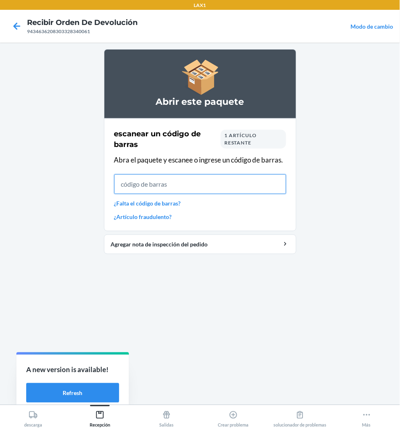
click at [160, 189] on input "text" at bounding box center [200, 184] width 172 height 20
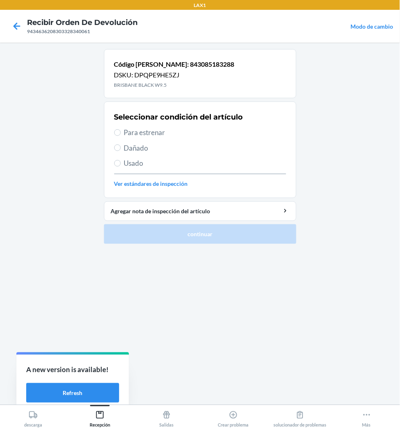
click at [127, 129] on span "Para estrenar" at bounding box center [205, 132] width 162 height 11
click at [121, 129] on input "Para estrenar" at bounding box center [117, 132] width 7 height 7
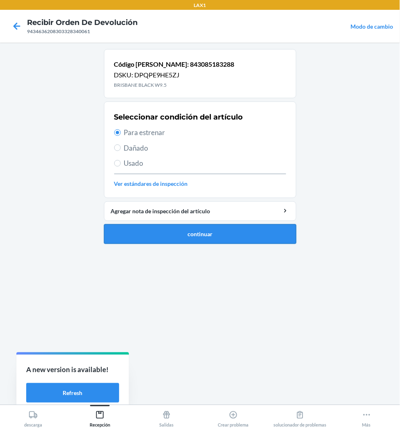
click at [167, 230] on button "continuar" at bounding box center [200, 234] width 192 height 20
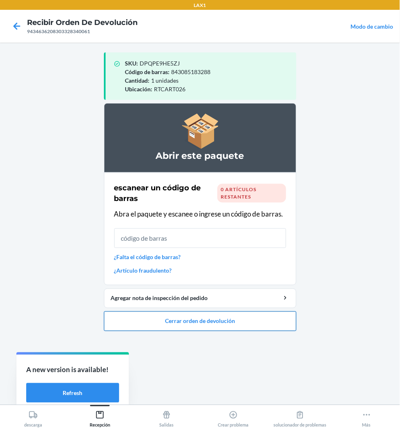
click at [172, 320] on button "Cerrar orden de devolución" at bounding box center [200, 321] width 192 height 20
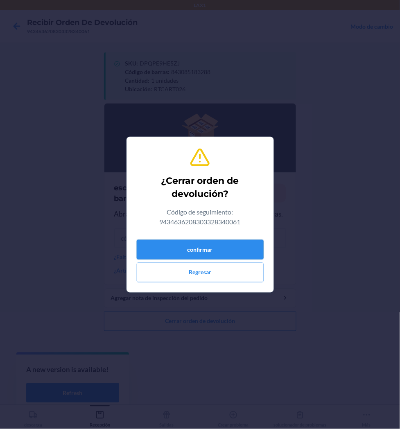
click at [192, 251] on button "confirmar" at bounding box center [200, 250] width 127 height 20
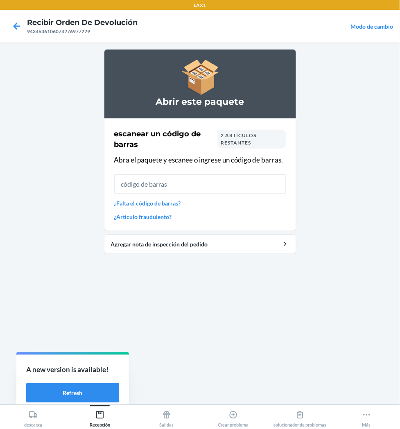
click at [205, 194] on div "escanear un código [PERSON_NAME] 2 artículos restantes Abra el paquete y escane…" at bounding box center [200, 174] width 172 height 97
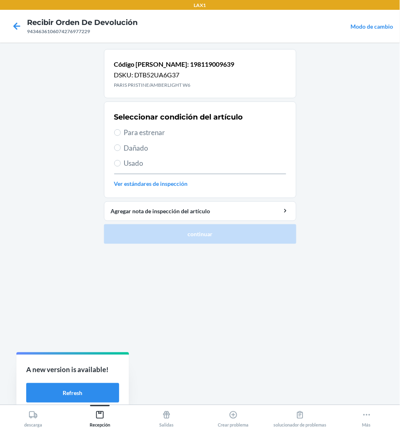
click at [138, 128] on span "Para estrenar" at bounding box center [205, 132] width 162 height 11
click at [121, 129] on input "Para estrenar" at bounding box center [117, 132] width 7 height 7
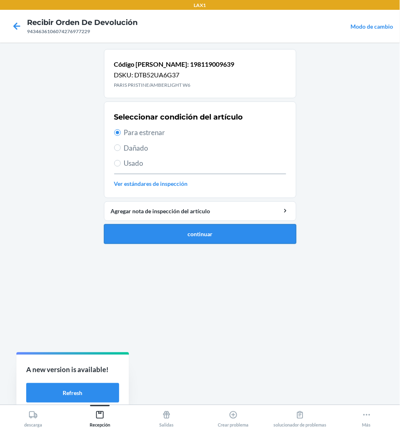
click at [148, 226] on button "continuar" at bounding box center [200, 234] width 192 height 20
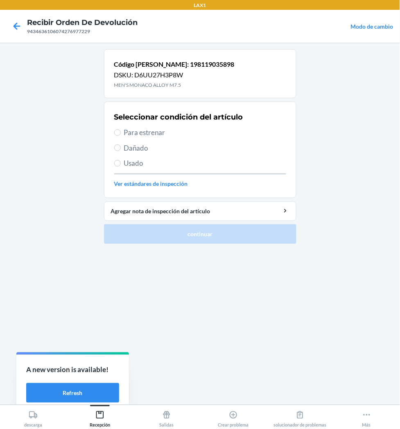
click at [137, 133] on span "Para estrenar" at bounding box center [205, 132] width 162 height 11
click at [121, 133] on input "Para estrenar" at bounding box center [117, 132] width 7 height 7
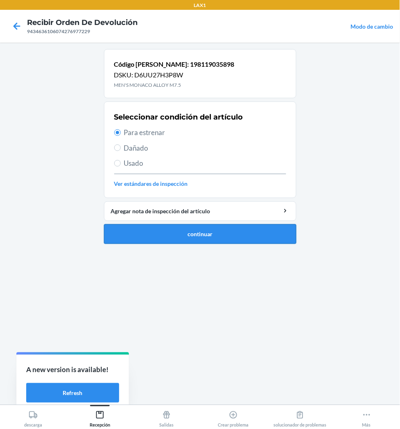
click at [210, 235] on button "continuar" at bounding box center [200, 234] width 192 height 20
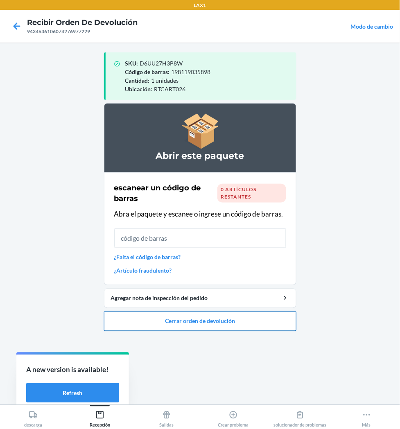
click at [232, 323] on button "Cerrar orden de devolución" at bounding box center [200, 321] width 192 height 20
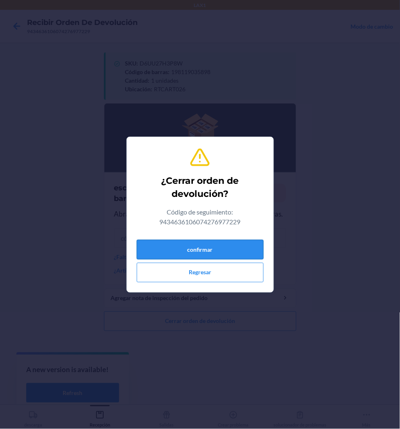
click at [228, 251] on button "confirmar" at bounding box center [200, 250] width 127 height 20
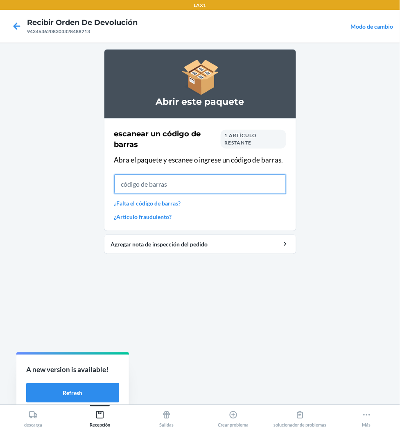
click at [178, 187] on input "text" at bounding box center [200, 184] width 172 height 20
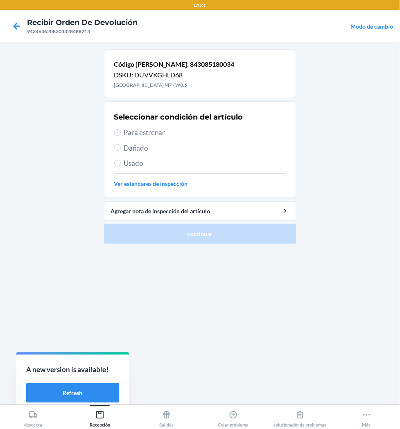
click at [145, 131] on span "Para estrenar" at bounding box center [205, 132] width 162 height 11
click at [121, 131] on input "Para estrenar" at bounding box center [117, 132] width 7 height 7
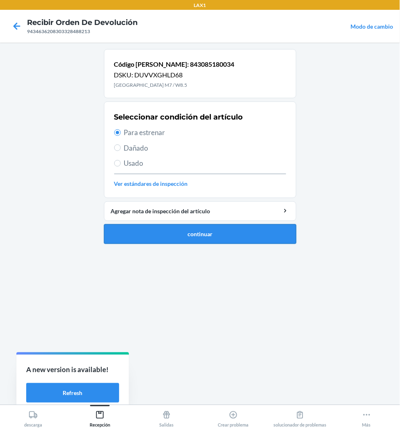
click at [179, 237] on button "continuar" at bounding box center [200, 234] width 192 height 20
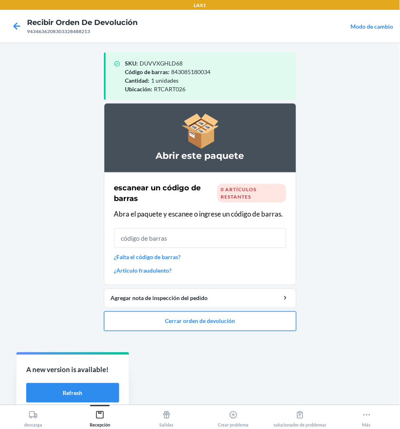
click at [186, 314] on button "Cerrar orden de devolución" at bounding box center [200, 321] width 192 height 20
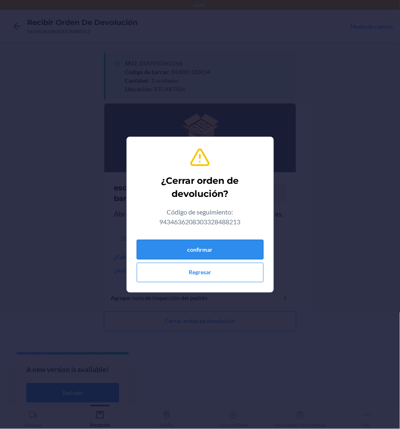
click at [187, 246] on button "confirmar" at bounding box center [200, 250] width 127 height 20
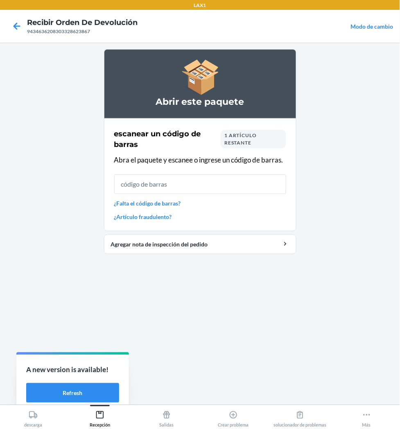
click at [214, 195] on div "escanear un código de barras 1 artículo restante Abra el paquete y escanee o in…" at bounding box center [200, 174] width 172 height 97
click at [214, 183] on input "text" at bounding box center [200, 184] width 172 height 20
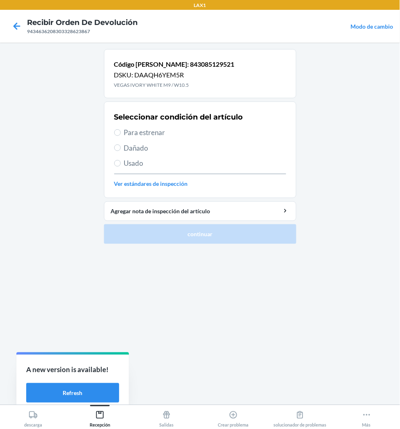
click at [158, 133] on span "Para estrenar" at bounding box center [205, 132] width 162 height 11
click at [121, 133] on input "Para estrenar" at bounding box center [117, 132] width 7 height 7
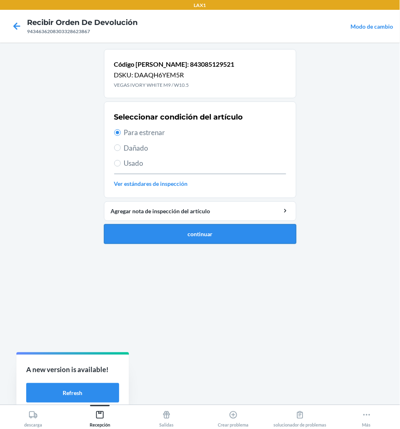
click at [167, 234] on button "continuar" at bounding box center [200, 234] width 192 height 20
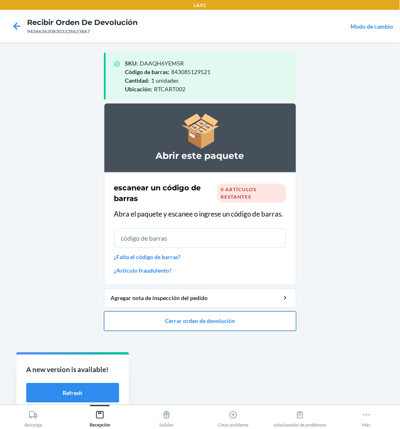
click at [189, 312] on button "Cerrar orden de devolución" at bounding box center [200, 321] width 192 height 20
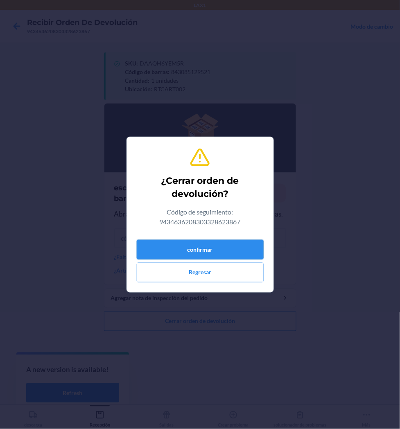
click at [201, 251] on button "confirmar" at bounding box center [200, 250] width 127 height 20
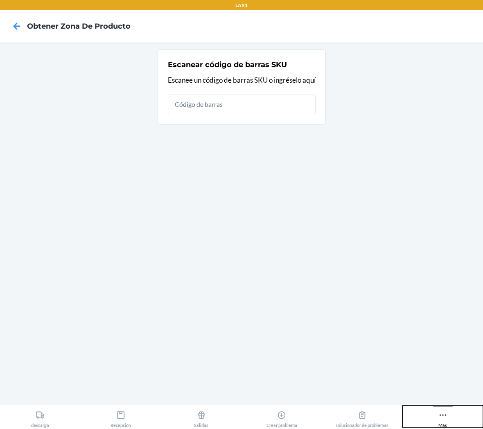
click at [449, 416] on button "Más" at bounding box center [442, 416] width 81 height 23
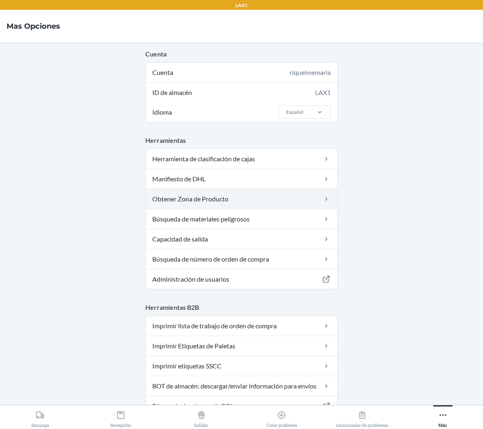
click at [273, 203] on link "Obtener Zona de Producto" at bounding box center [242, 199] width 192 height 20
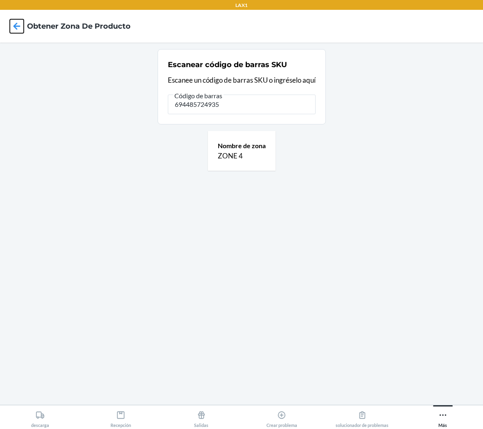
click at [16, 25] on icon at bounding box center [17, 26] width 14 height 14
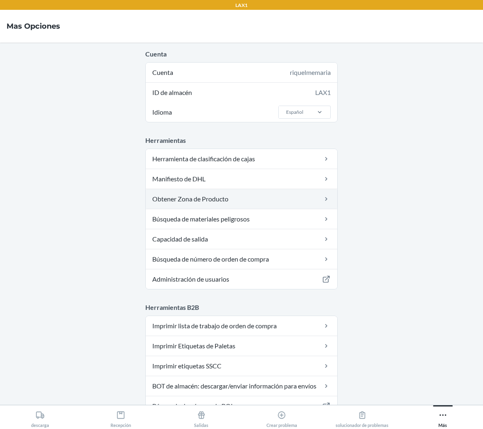
click at [232, 199] on link "Obtener Zona de Producto" at bounding box center [242, 199] width 192 height 20
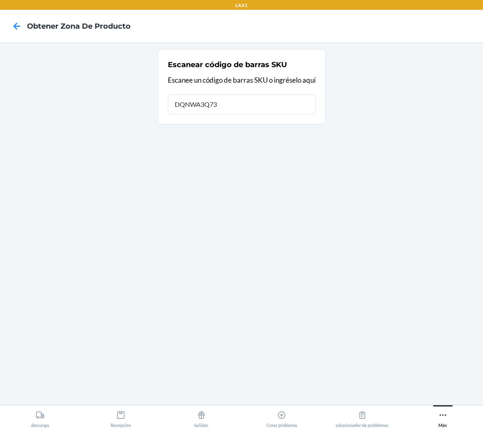
type input "DQNWA3Q73B"
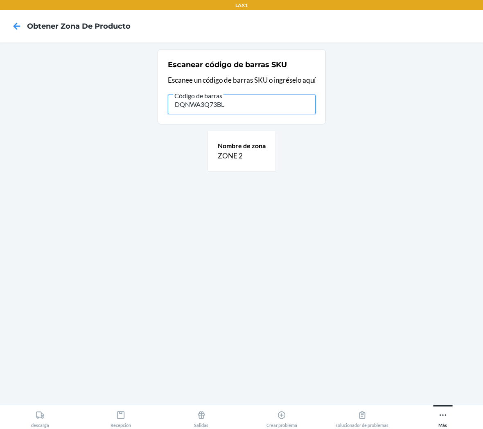
click at [237, 104] on input "DQNWA3Q73BL" at bounding box center [242, 105] width 148 height 20
type input "D"
type input "S2506191"
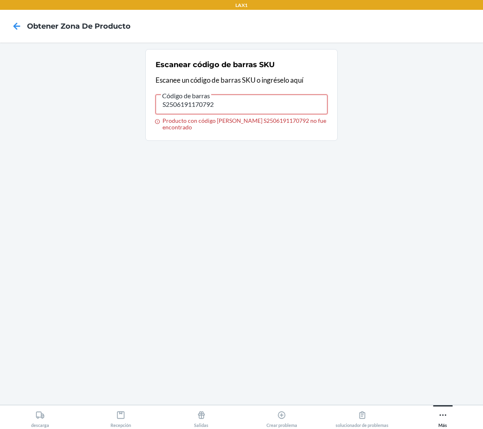
click at [222, 102] on input "S2506191170792" at bounding box center [242, 105] width 172 height 20
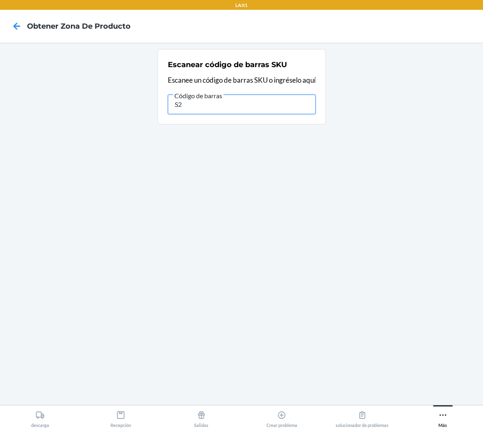
type input "S"
